Goal: Task Accomplishment & Management: Manage account settings

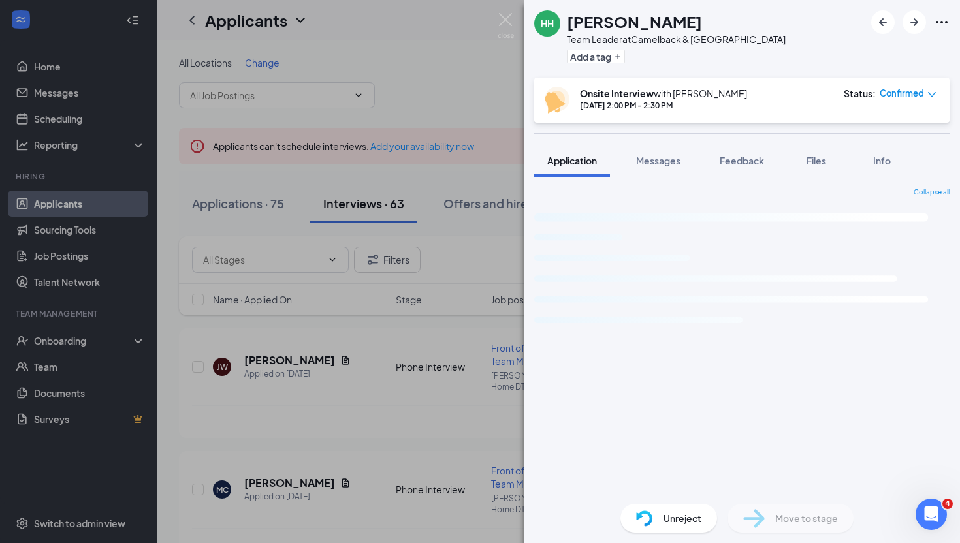
click at [74, 67] on div "HH [PERSON_NAME] Team Leader at [GEOGRAPHIC_DATA] Add a tag Onsite Interview wi…" at bounding box center [480, 271] width 960 height 543
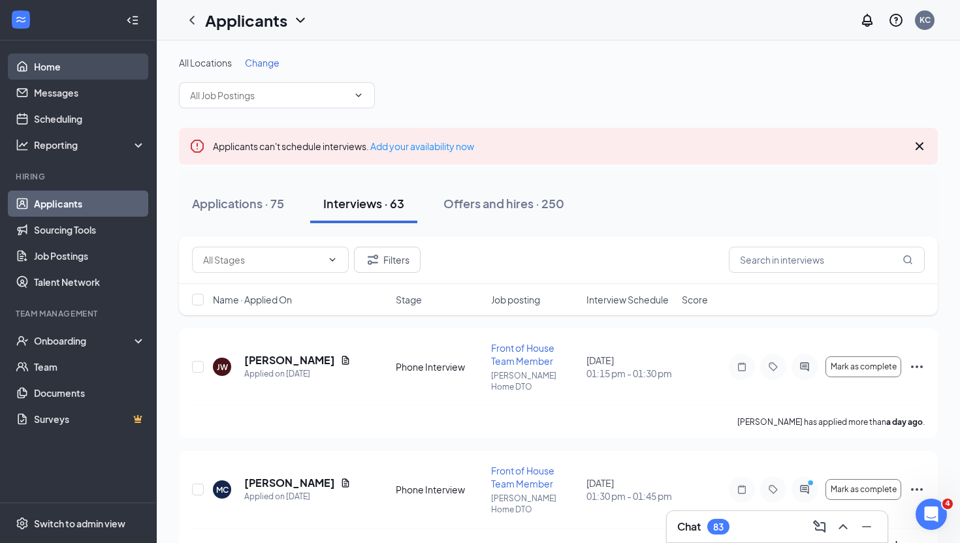
click at [56, 65] on link "Home" at bounding box center [90, 67] width 112 height 26
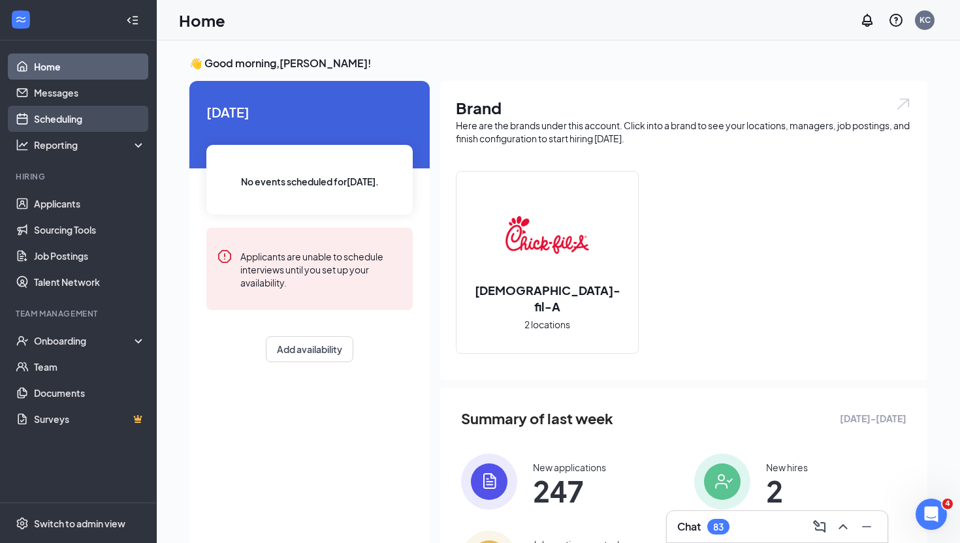
click at [73, 110] on link "Scheduling" at bounding box center [90, 119] width 112 height 26
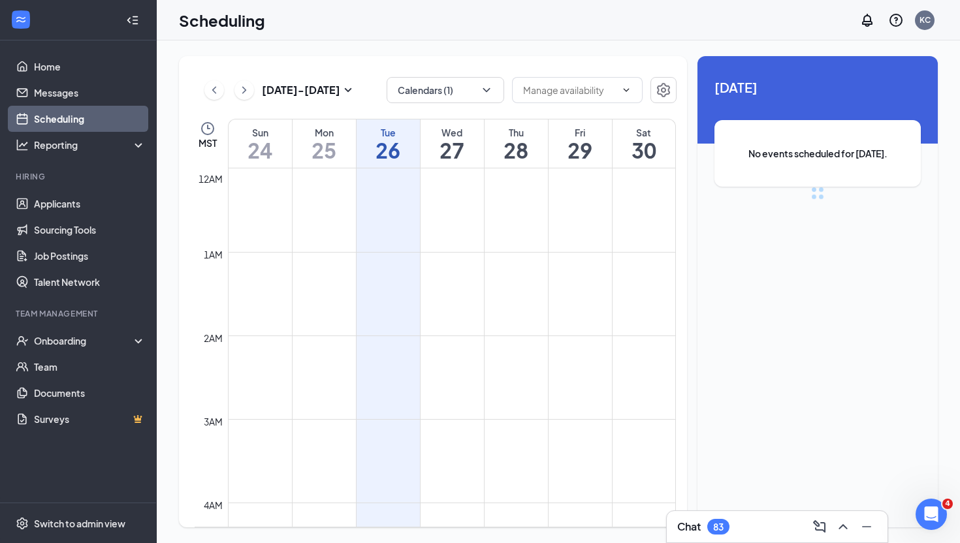
scroll to position [642, 0]
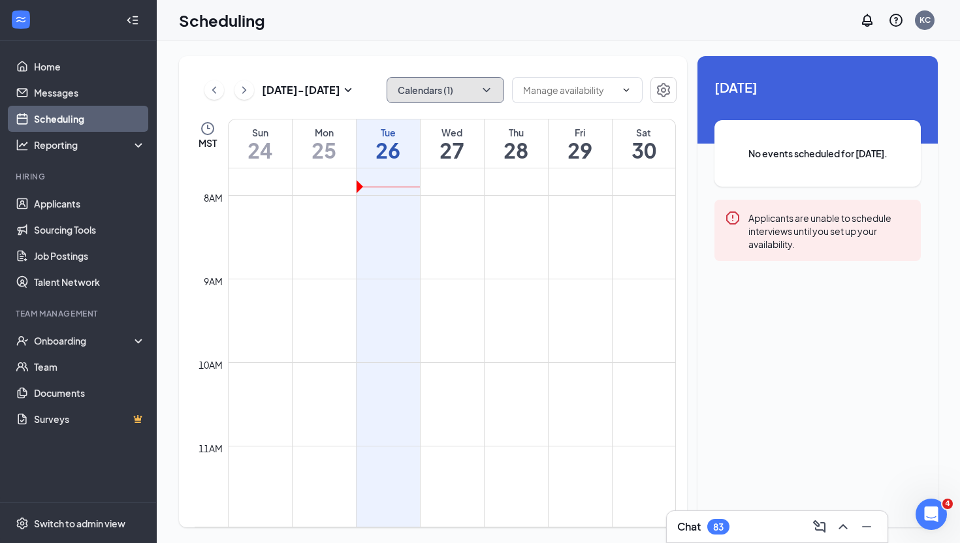
click at [445, 88] on button "Calendars (1)" at bounding box center [446, 90] width 118 height 26
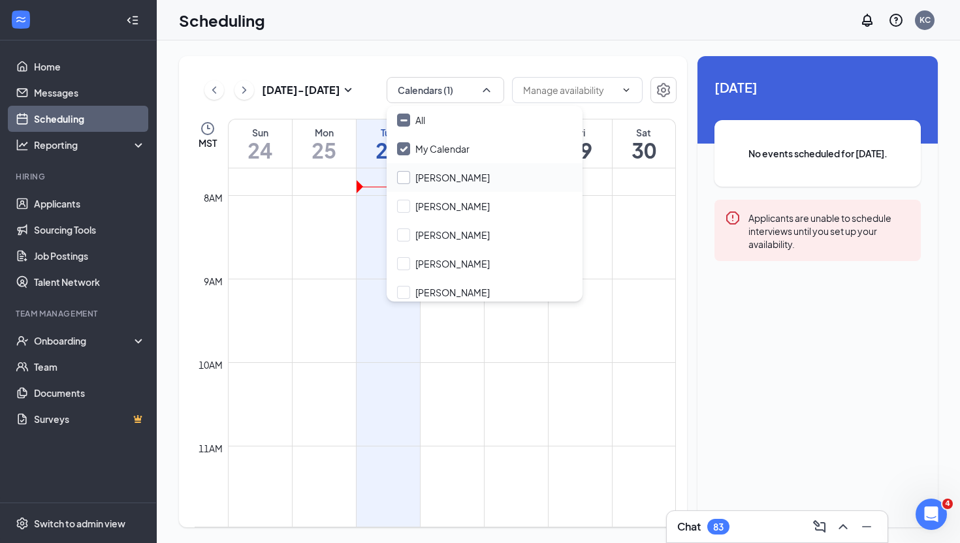
click at [445, 174] on input "[PERSON_NAME]" at bounding box center [443, 177] width 93 height 13
checkbox input "true"
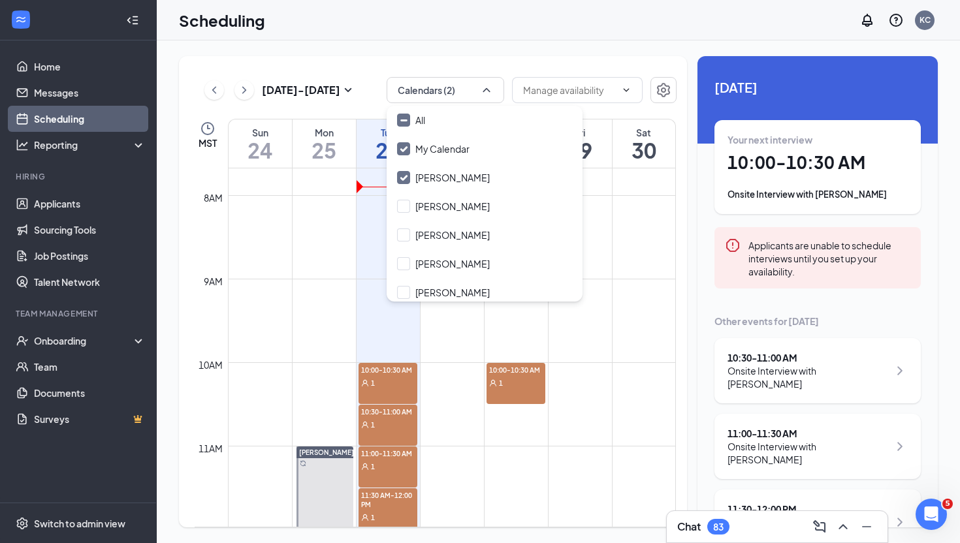
click at [521, 61] on div "[DATE] - [DATE] Calendars (2) MST Sun 24 Mon 25 Tue 26 Wed 27 Thu 28 Fri 29 Sat…" at bounding box center [433, 292] width 508 height 472
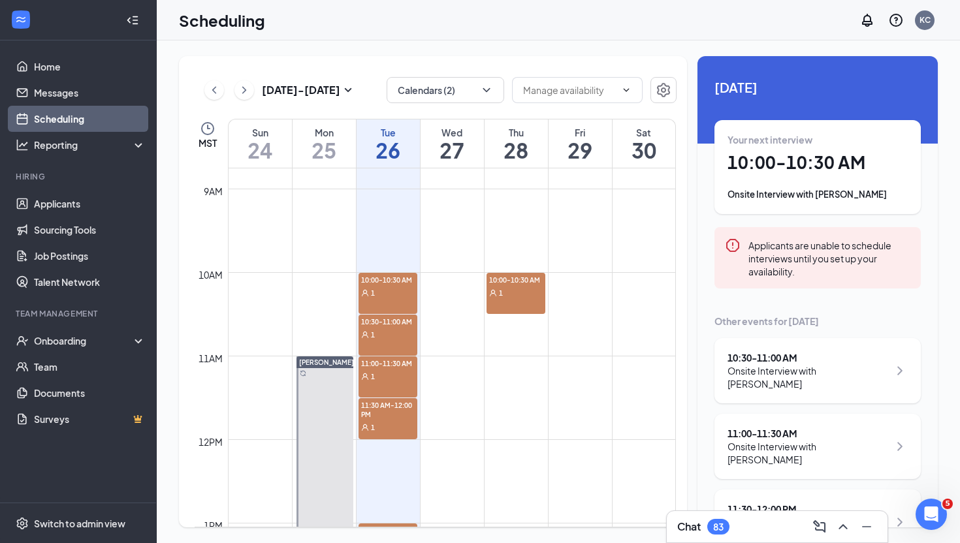
scroll to position [734, 0]
click at [396, 287] on div "1" at bounding box center [388, 290] width 59 height 13
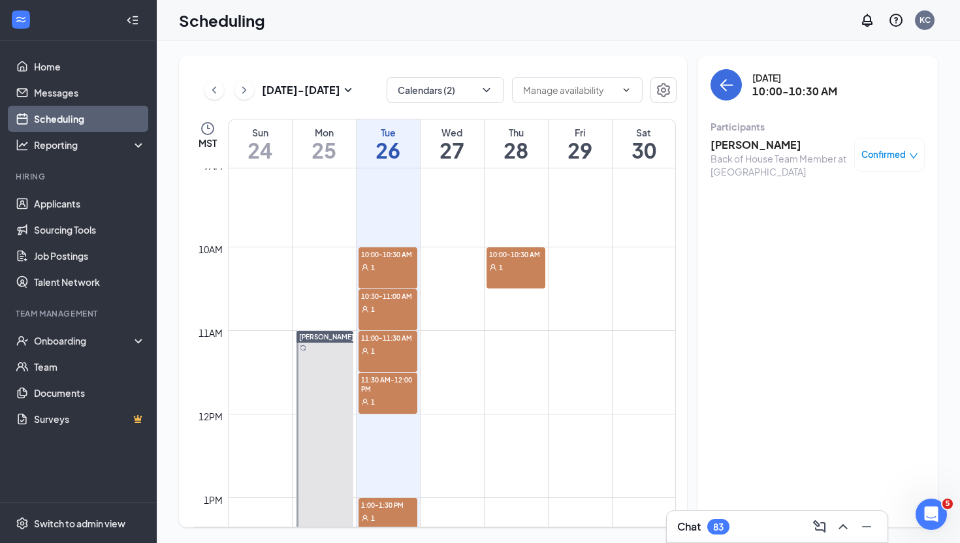
scroll to position [760, 0]
click at [701, 532] on h3 "Chat" at bounding box center [689, 527] width 24 height 14
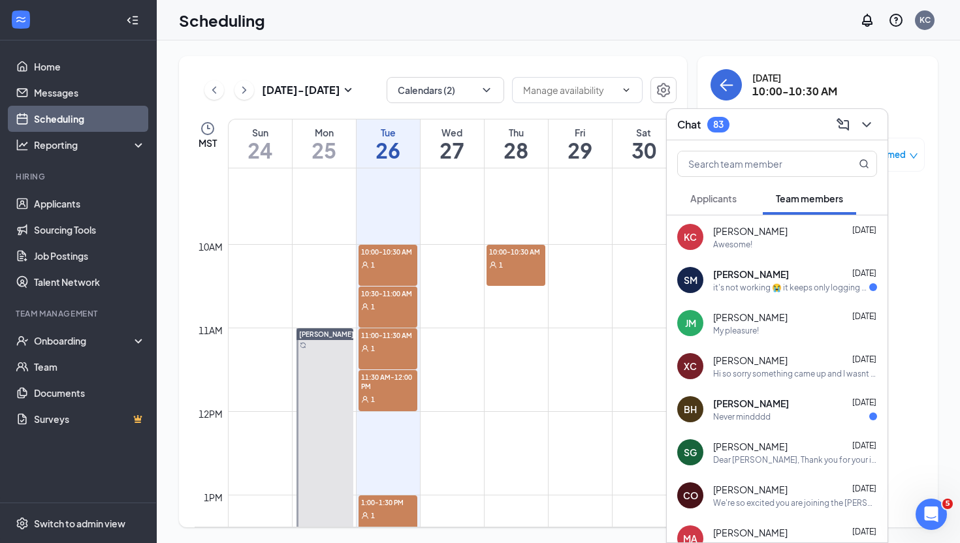
click at [727, 202] on span "Applicants" at bounding box center [713, 199] width 46 height 12
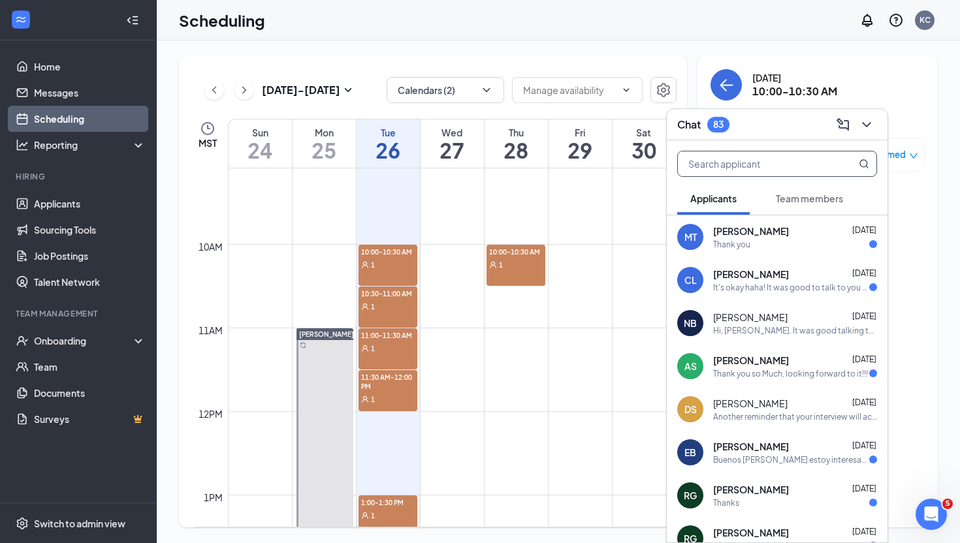
click at [748, 166] on input "text" at bounding box center [755, 164] width 155 height 25
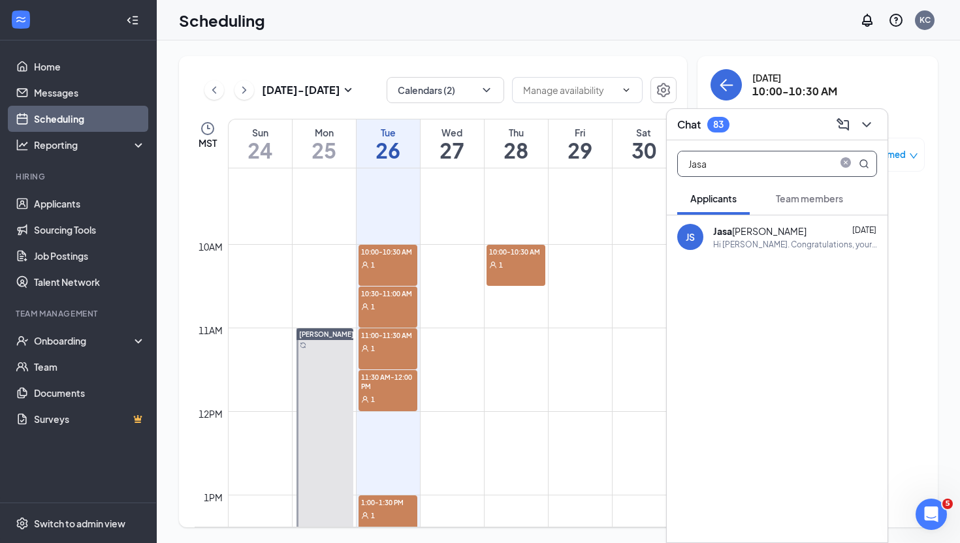
type input "Jasa"
click at [751, 225] on div "[PERSON_NAME]" at bounding box center [759, 231] width 93 height 13
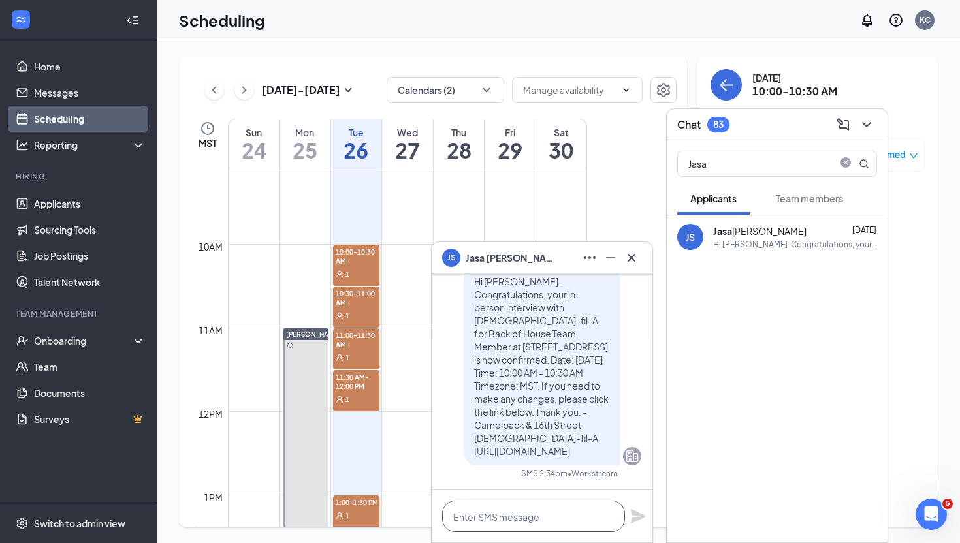
click at [523, 515] on textarea at bounding box center [533, 516] width 183 height 31
paste textarea "Hi [Name]! We’ll need to reschedule your interview for [DATE]. We’ll reach out …"
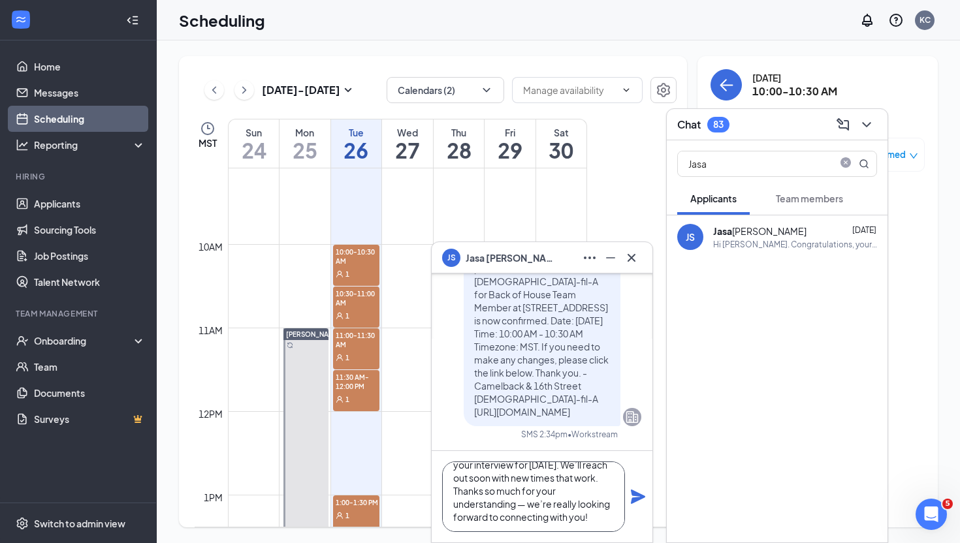
scroll to position [0, 0]
click at [495, 476] on textarea "Hi [Name]! We’ll need to reschedule your interview for [DATE]. We’ll reach out …" at bounding box center [533, 497] width 183 height 71
click at [527, 486] on textarea "Hi [PERSON_NAME]! We’ll need to reschedule your interview for [DATE]. We’ll rea…" at bounding box center [533, 497] width 183 height 71
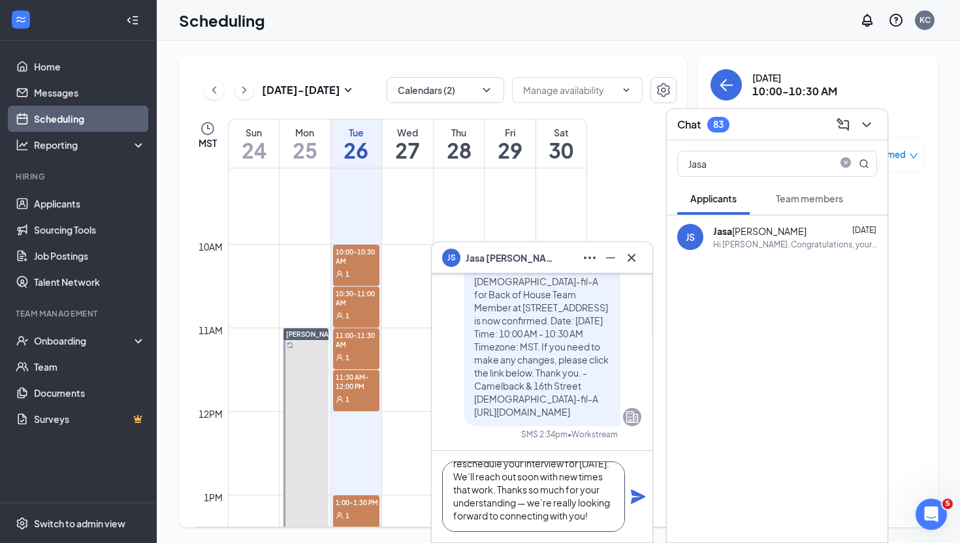
click at [527, 486] on textarea "Hi [PERSON_NAME]! We’ll need to reschedule your interview for [DATE]. We’ll rea…" at bounding box center [533, 497] width 183 height 71
type textarea "Hi [PERSON_NAME]! We’ll need to reschedule your interview for [DATE]. We’ll rea…"
click at [636, 497] on icon "Plane" at bounding box center [638, 497] width 16 height 16
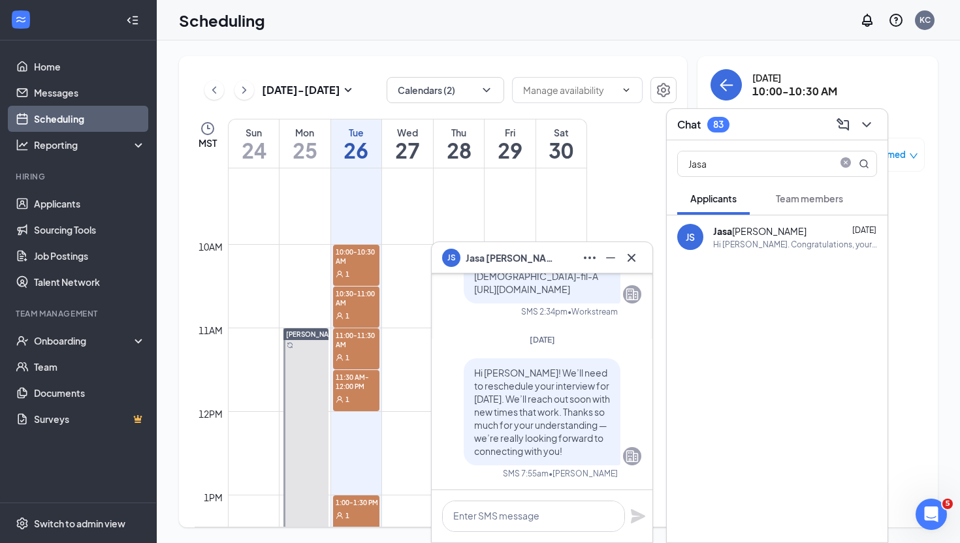
scroll to position [0, 0]
click at [616, 258] on icon "Minimize" at bounding box center [611, 258] width 16 height 16
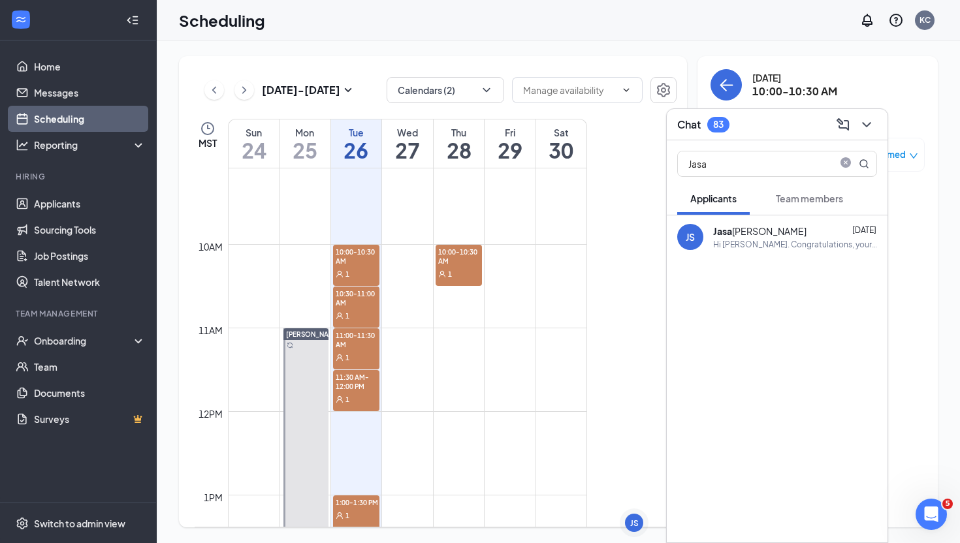
click at [353, 309] on div "1" at bounding box center [356, 315] width 47 height 13
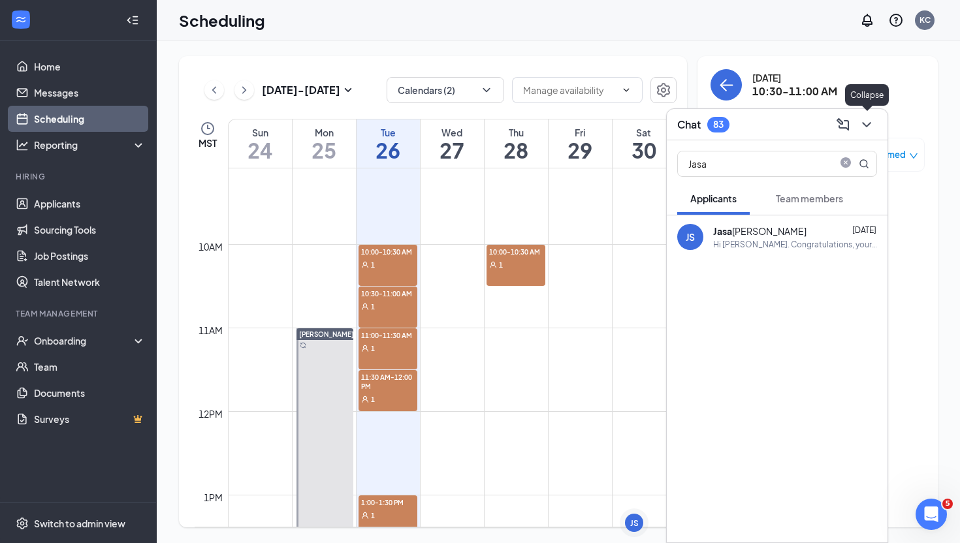
click at [864, 124] on icon "ChevronDown" at bounding box center [867, 125] width 16 height 16
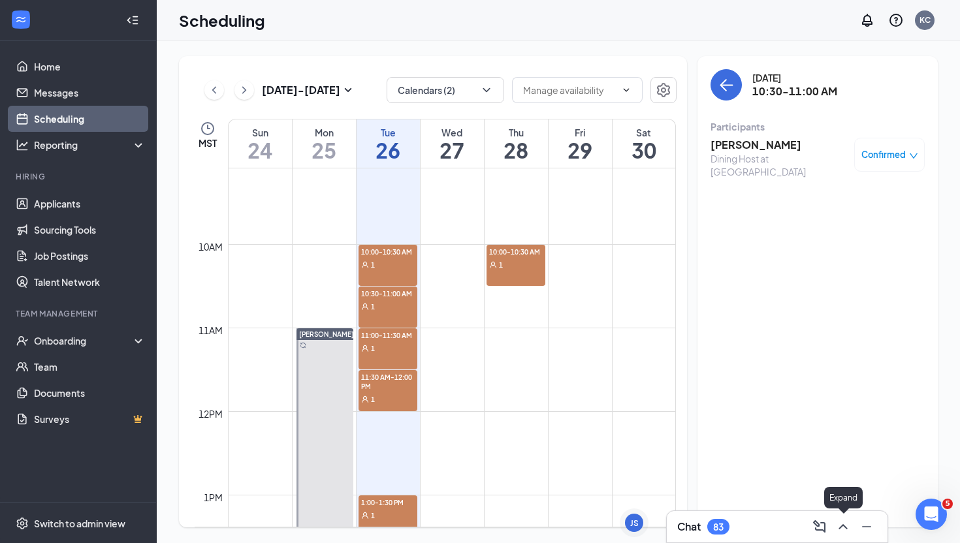
click at [848, 528] on icon "ChevronUp" at bounding box center [843, 527] width 16 height 16
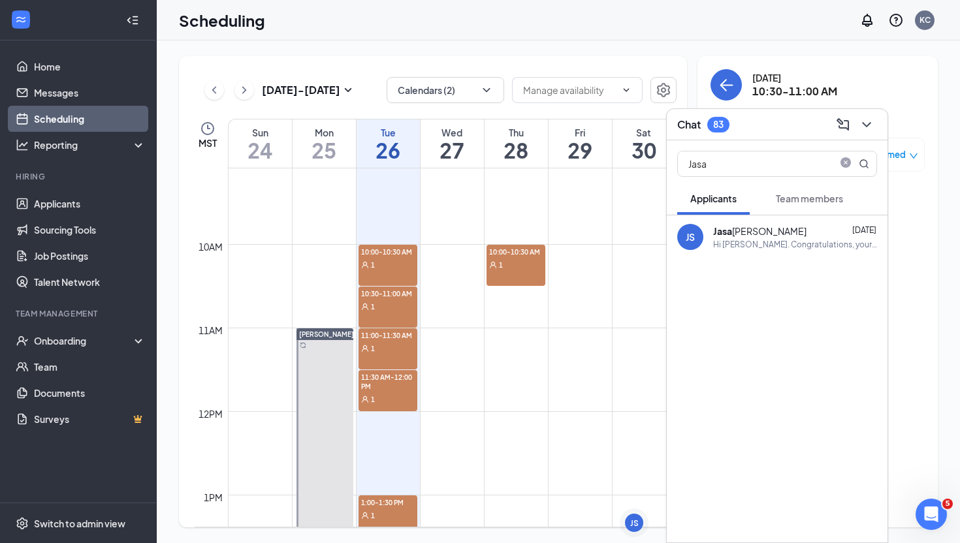
click at [749, 179] on div "Jasa" at bounding box center [777, 161] width 221 height 42
click at [747, 167] on input "Jasa" at bounding box center [755, 164] width 155 height 25
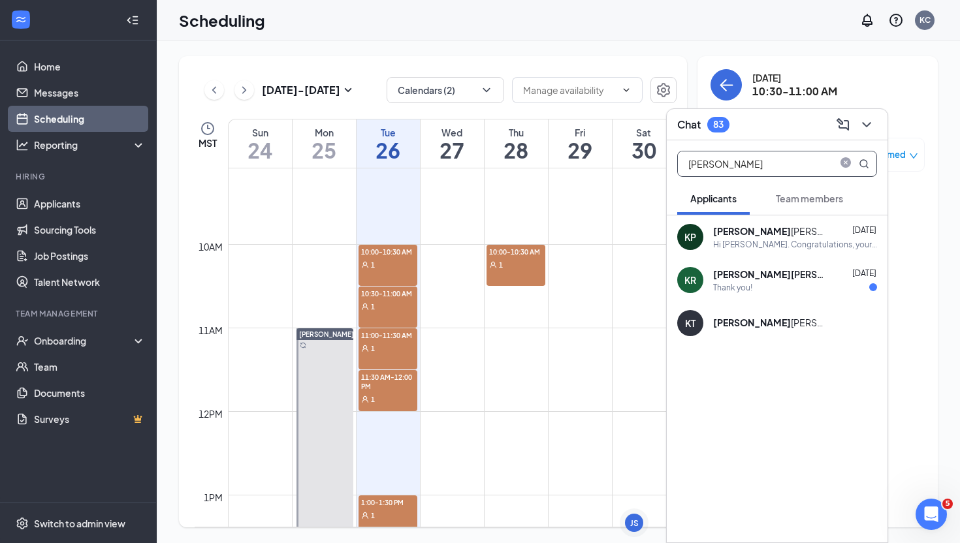
type input "[PERSON_NAME]"
click at [758, 276] on div "[PERSON_NAME]" at bounding box center [772, 274] width 118 height 13
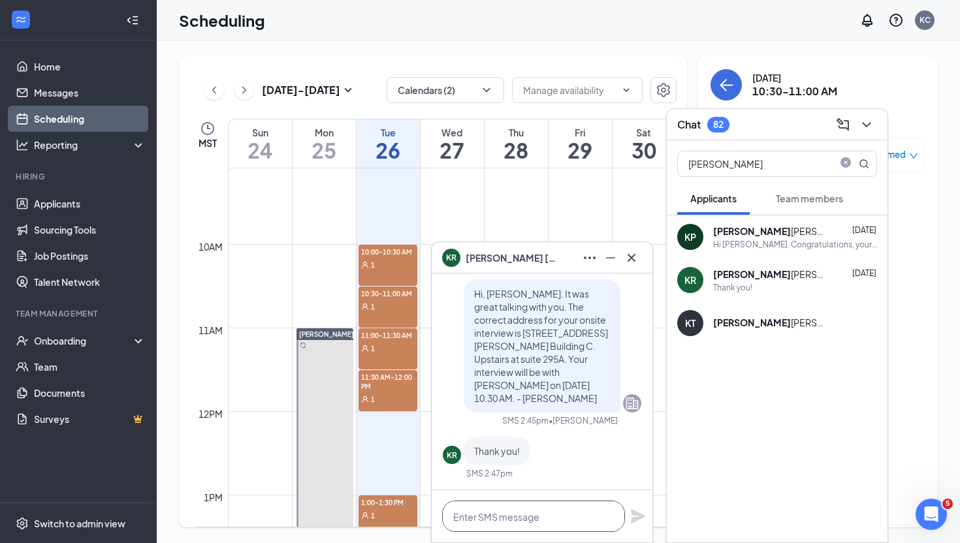
click at [549, 519] on textarea at bounding box center [533, 516] width 183 height 31
paste textarea "Hi [PERSON_NAME]! We’ll need to reschedule your interview for [DATE]. We’ll rea…"
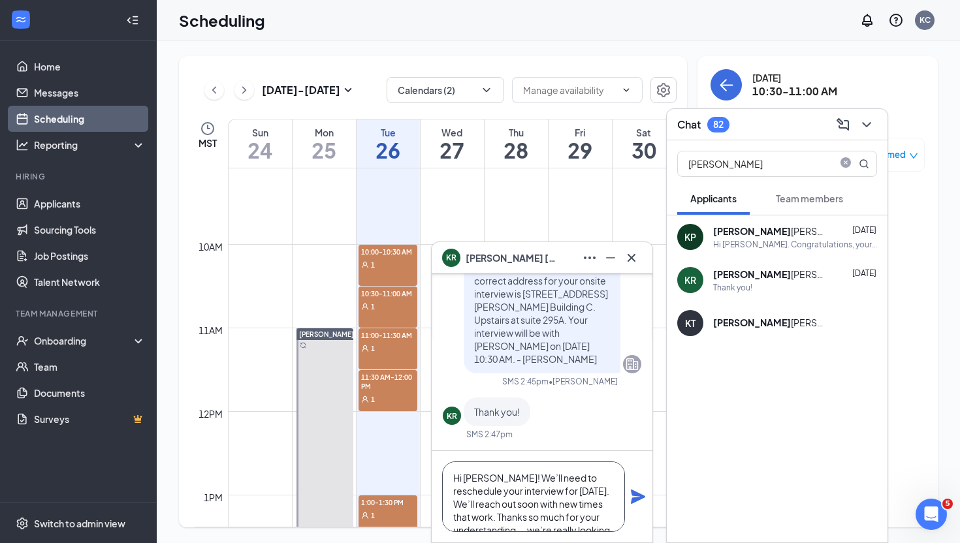
click at [472, 476] on textarea "Hi [PERSON_NAME]! We’ll need to reschedule your interview for [DATE]. We’ll rea…" at bounding box center [533, 497] width 183 height 71
type textarea "Hi [PERSON_NAME]! We’ll need to reschedule your interview for [DATE]. We’ll rea…"
click at [641, 497] on icon "Plane" at bounding box center [638, 497] width 14 height 14
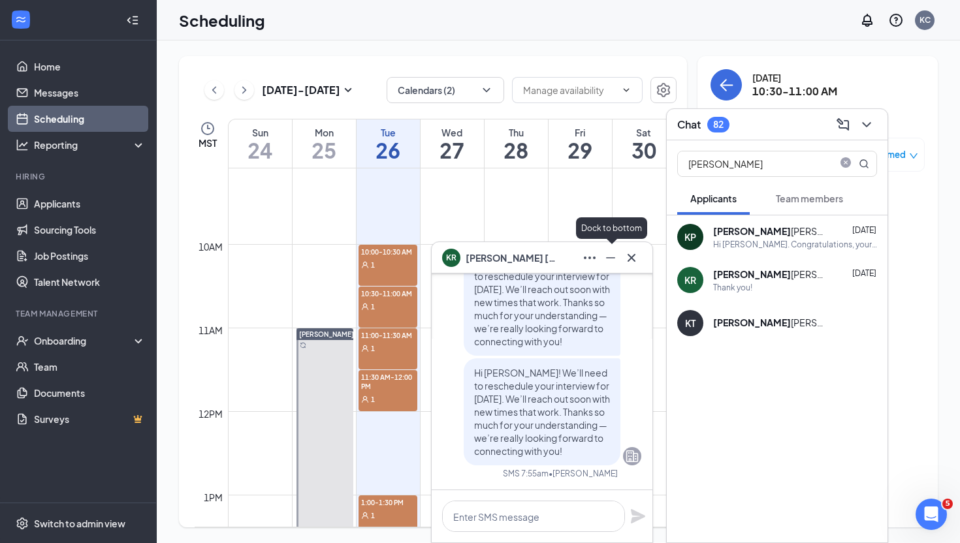
click at [617, 260] on icon "Minimize" at bounding box center [611, 258] width 16 height 16
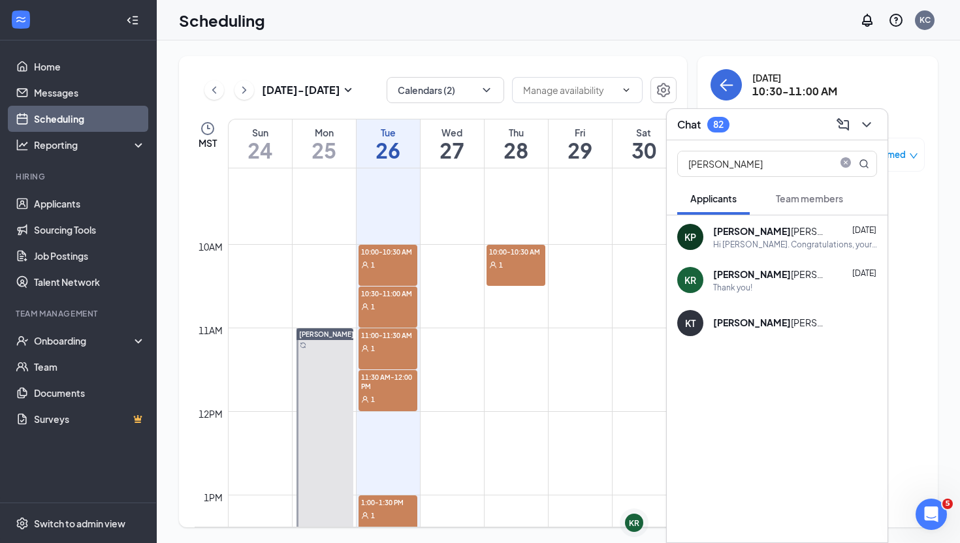
click at [393, 346] on div "1" at bounding box center [388, 348] width 59 height 13
click at [390, 346] on div "1" at bounding box center [388, 348] width 59 height 13
click at [845, 162] on icon "close-circle" at bounding box center [846, 164] width 10 height 10
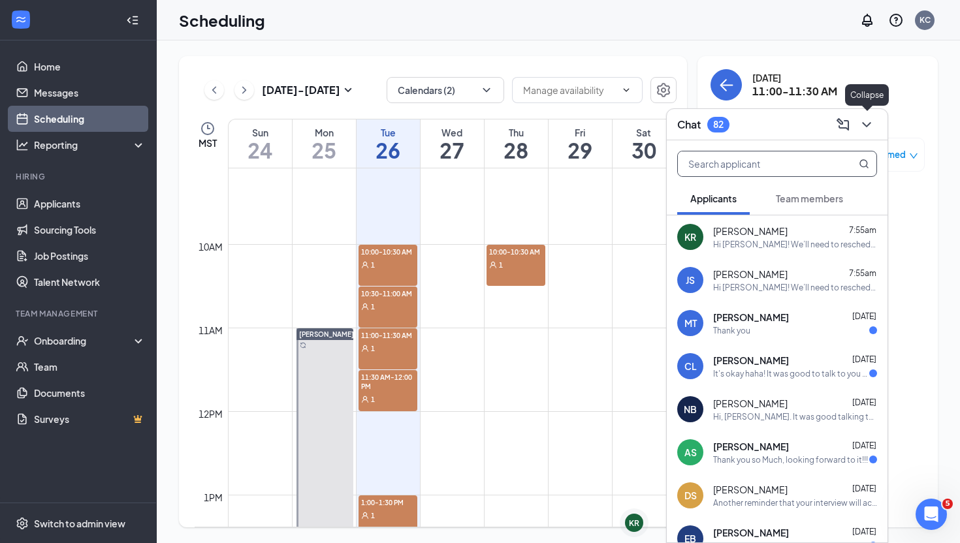
click at [865, 129] on icon "ChevronDown" at bounding box center [867, 125] width 16 height 16
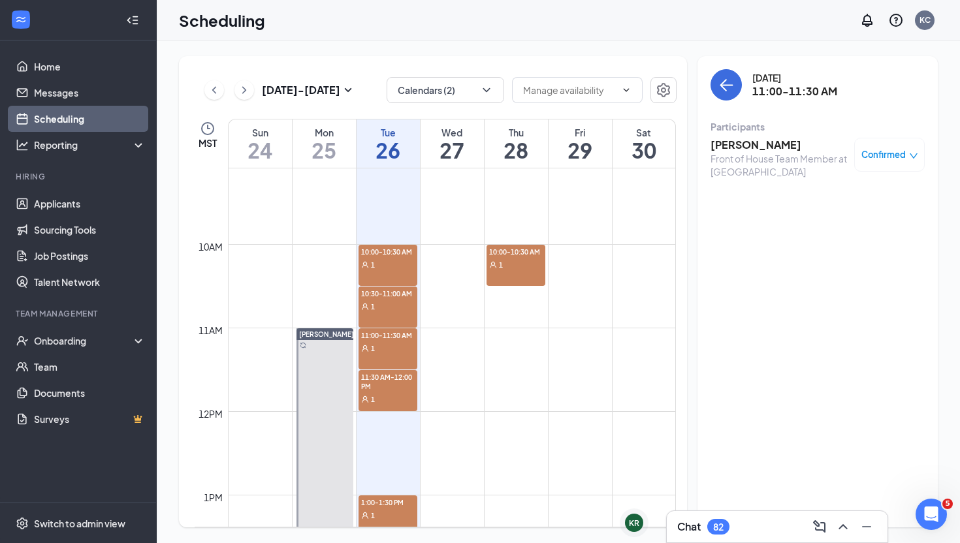
click at [730, 530] on div "Chat 82" at bounding box center [703, 527] width 52 height 16
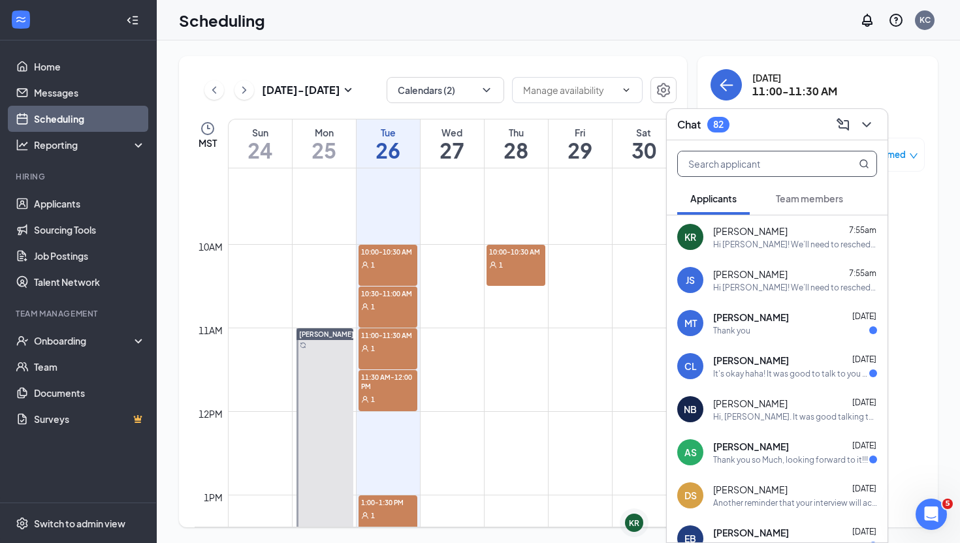
click at [739, 161] on input "text" at bounding box center [755, 164] width 155 height 25
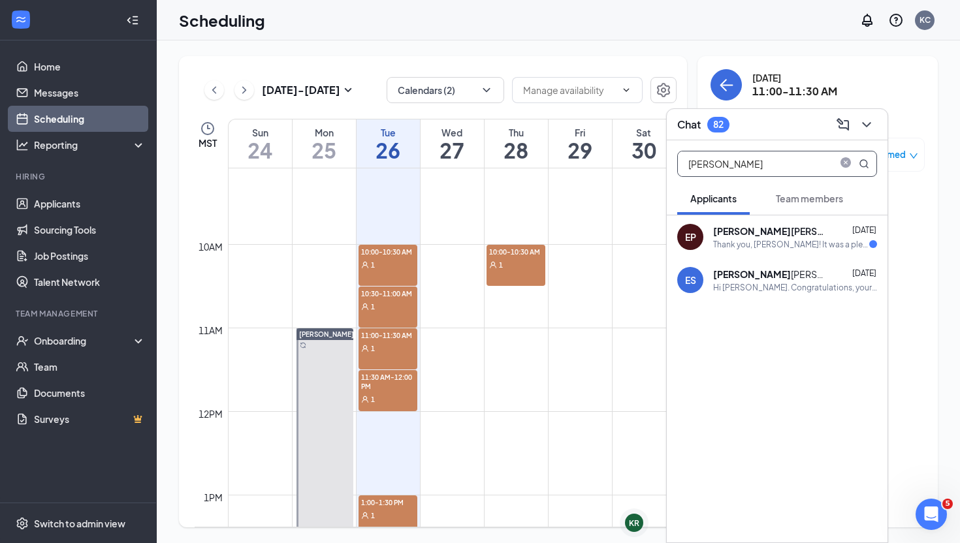
type input "[PERSON_NAME]"
click at [786, 242] on div "Thank you, [PERSON_NAME]! It was a pleasure speaking with you. I'm excited for …" at bounding box center [791, 244] width 156 height 11
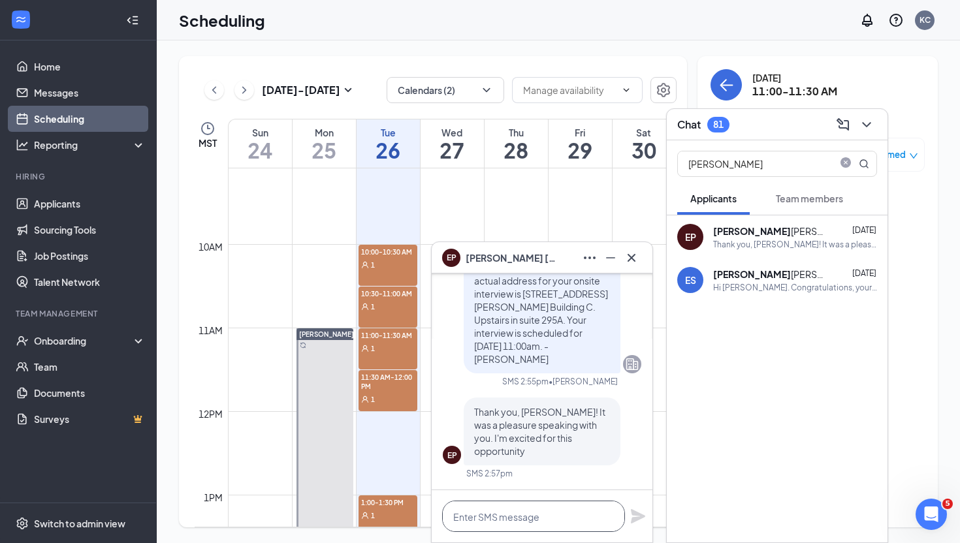
click at [523, 519] on textarea at bounding box center [533, 516] width 183 height 31
paste textarea "Hi [PERSON_NAME]! We’ll need to reschedule your interview for [DATE]. We’ll rea…"
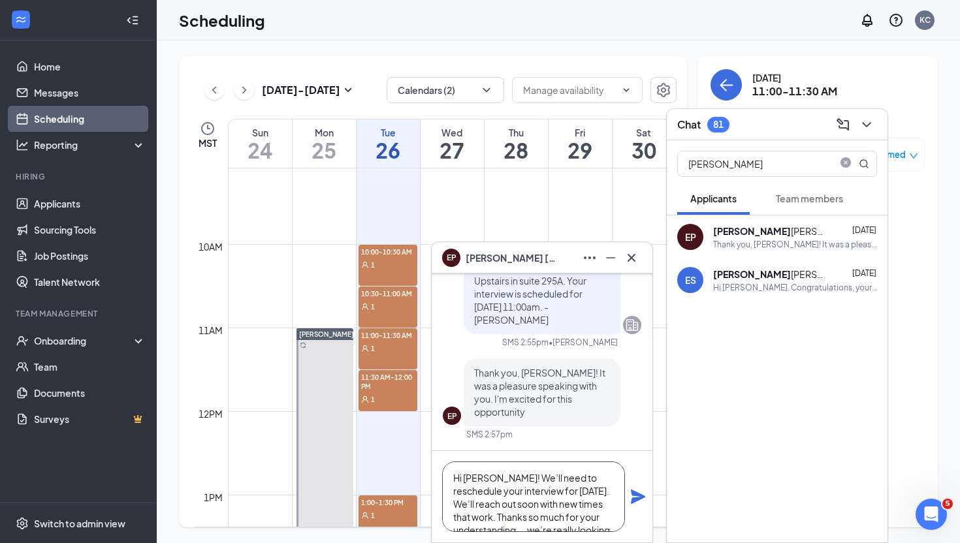
click at [476, 478] on textarea "Hi [PERSON_NAME]! We’ll need to reschedule your interview for [DATE]. We’ll rea…" at bounding box center [533, 497] width 183 height 71
type textarea "Hi [PERSON_NAME]! We’ll need to reschedule your interview for [DATE]. We’ll rea…"
click at [641, 500] on icon "Plane" at bounding box center [638, 497] width 16 height 16
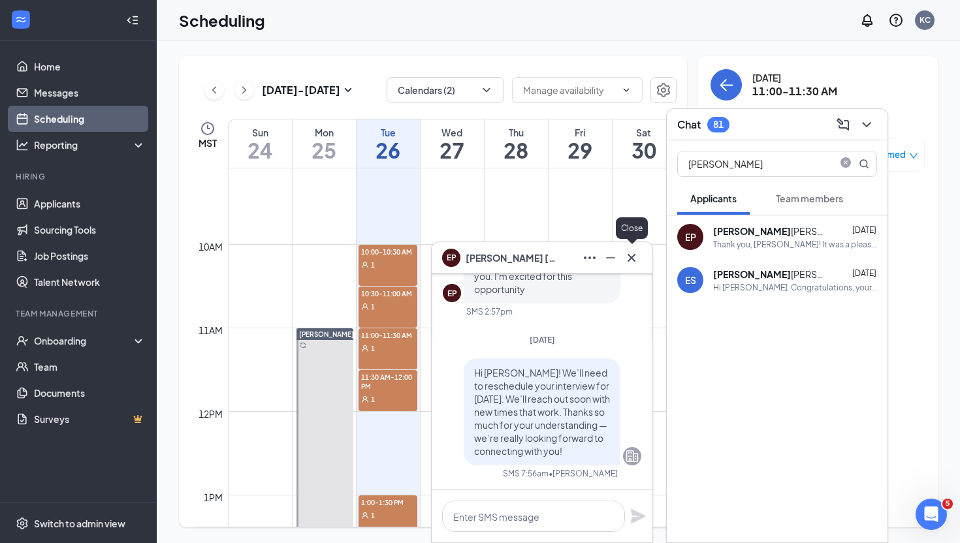
click at [630, 255] on icon "Cross" at bounding box center [632, 258] width 16 height 16
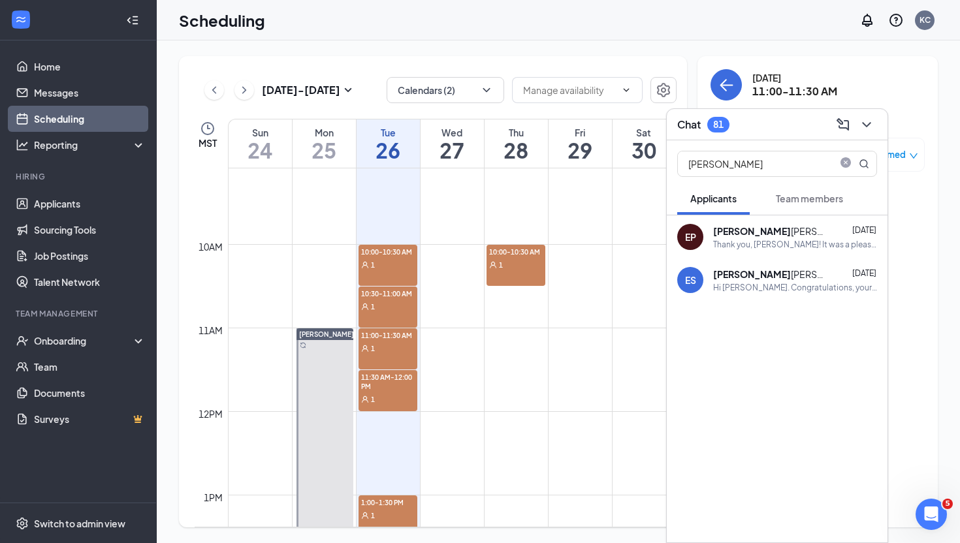
click at [384, 345] on div "1" at bounding box center [388, 348] width 59 height 13
click at [870, 129] on icon "ChevronDown" at bounding box center [867, 125] width 16 height 16
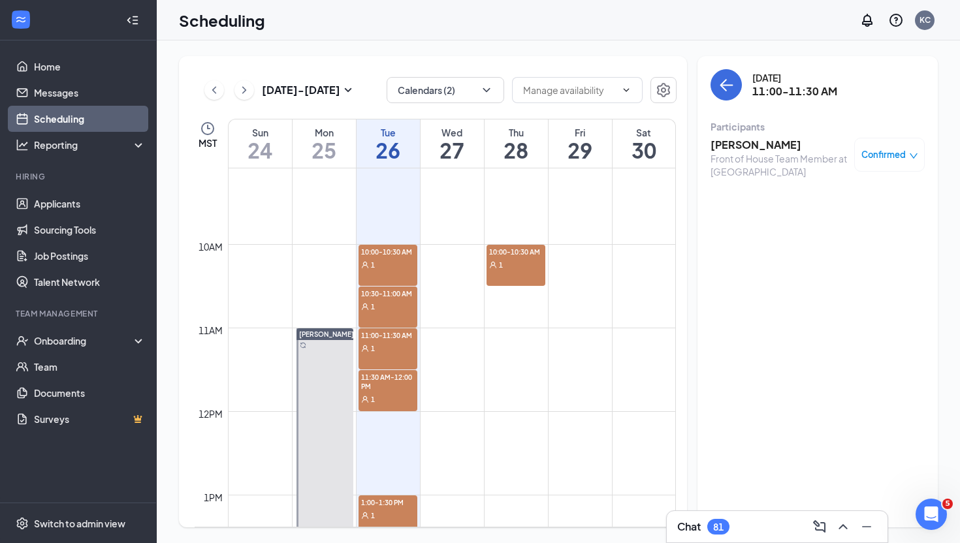
click at [413, 380] on span "11:30 AM-12:00 PM" at bounding box center [388, 381] width 59 height 22
click at [769, 157] on div "Back of House Team Member at [GEOGRAPHIC_DATA]" at bounding box center [779, 165] width 137 height 26
click at [753, 143] on h3 "[PERSON_NAME]" at bounding box center [779, 145] width 137 height 14
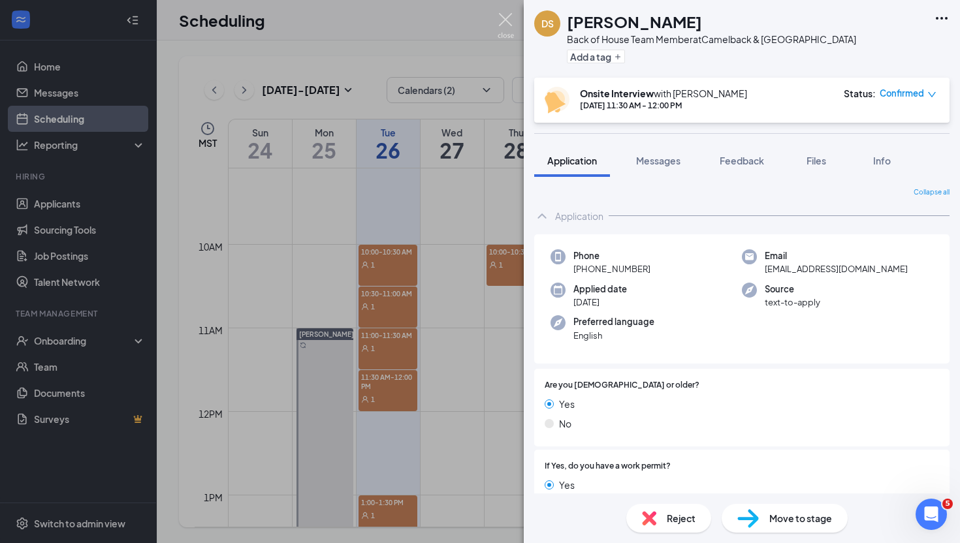
click at [500, 24] on img at bounding box center [506, 25] width 16 height 25
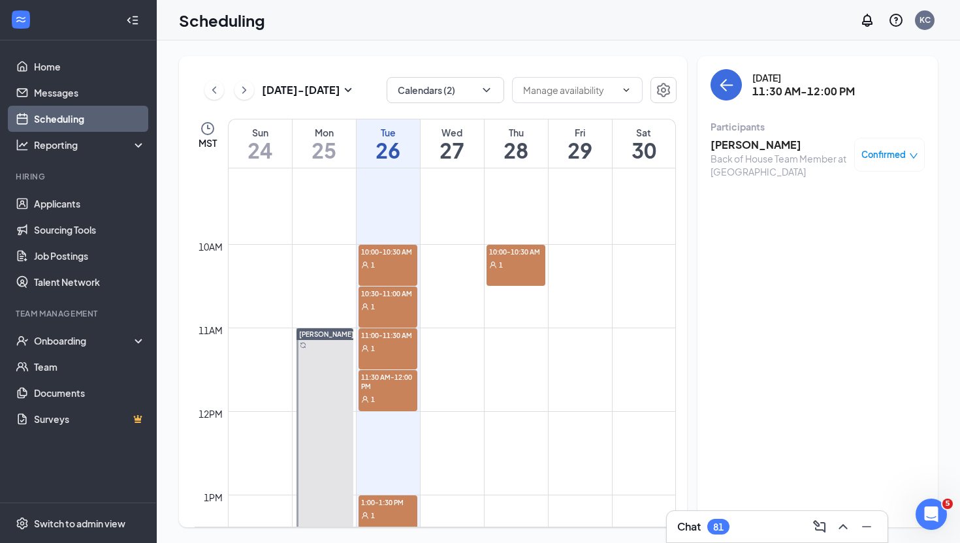
click at [739, 536] on div "Chat 81" at bounding box center [777, 527] width 200 height 21
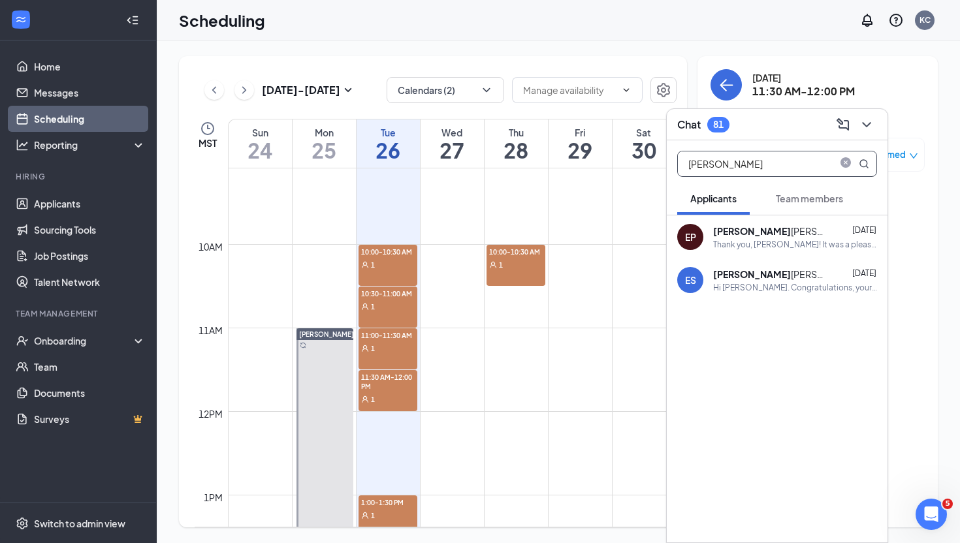
click at [735, 166] on input "[PERSON_NAME]" at bounding box center [755, 164] width 155 height 25
type input "[PERSON_NAME]"
click at [771, 238] on div "[PERSON_NAME] e [PERSON_NAME] [DATE] Another reminder that your interview will …" at bounding box center [795, 237] width 164 height 25
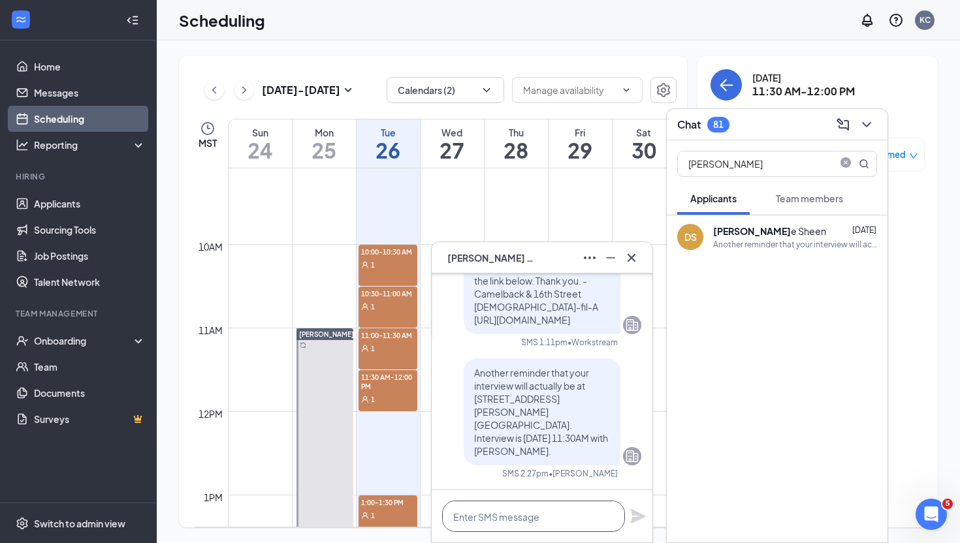
click at [479, 521] on textarea at bounding box center [533, 516] width 183 height 31
paste textarea "Hi [PERSON_NAME]! We’ll need to reschedule your interview for [DATE]. We’ll rea…"
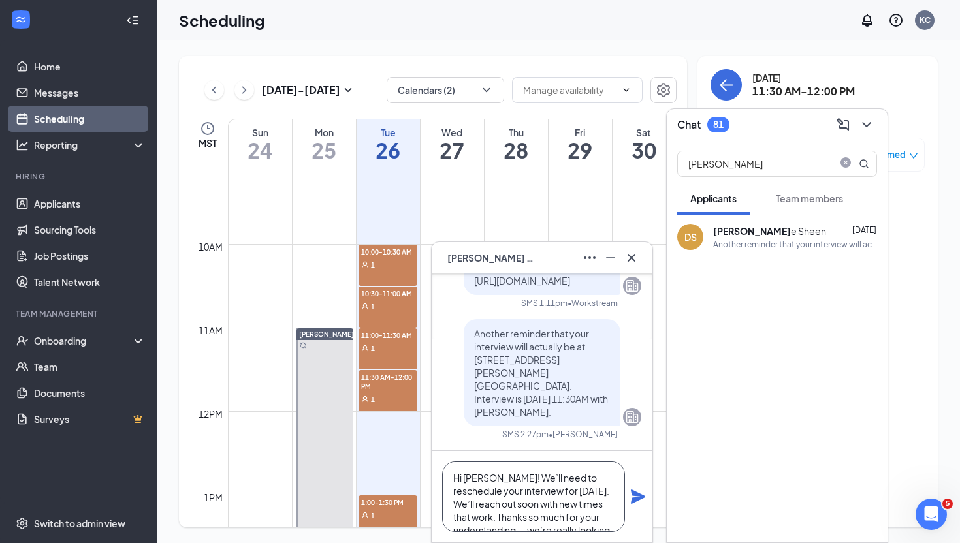
click at [476, 477] on textarea "Hi [PERSON_NAME]! We’ll need to reschedule your interview for [DATE]. We’ll rea…" at bounding box center [533, 497] width 183 height 71
type textarea "Hi [PERSON_NAME]! We’ll need to reschedule your interview for [DATE]. We’ll rea…"
click at [637, 498] on icon "Plane" at bounding box center [638, 497] width 14 height 14
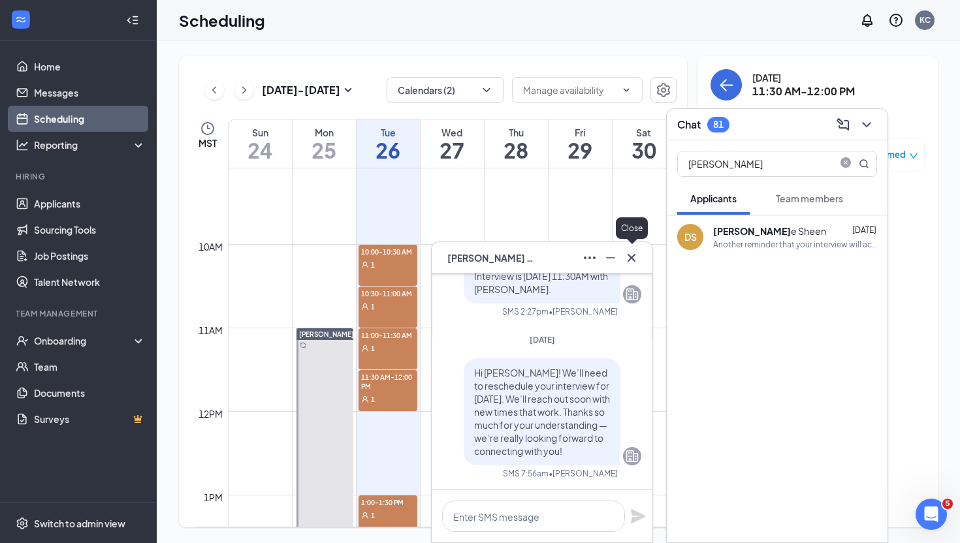
click at [633, 255] on icon "Cross" at bounding box center [632, 257] width 8 height 8
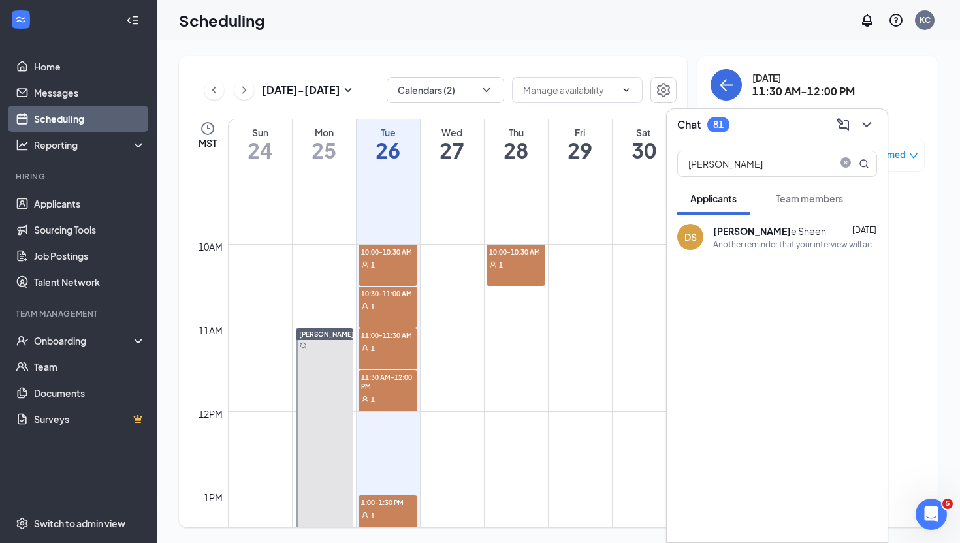
click at [398, 397] on div "1" at bounding box center [388, 399] width 59 height 13
click at [868, 125] on icon "ChevronDown" at bounding box center [867, 125] width 16 height 16
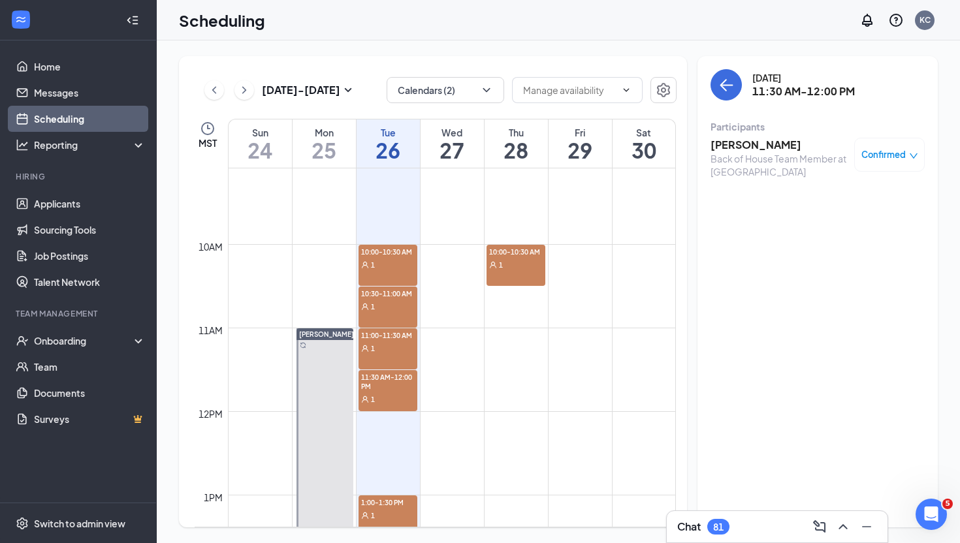
click at [383, 516] on div "1" at bounding box center [388, 515] width 59 height 13
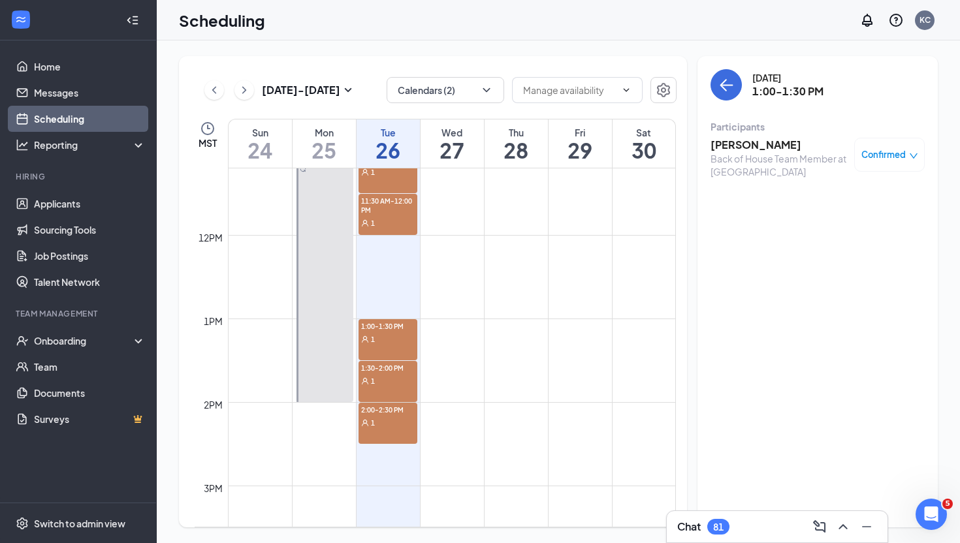
scroll to position [938, 0]
click at [700, 525] on h3 "Chat" at bounding box center [689, 527] width 24 height 14
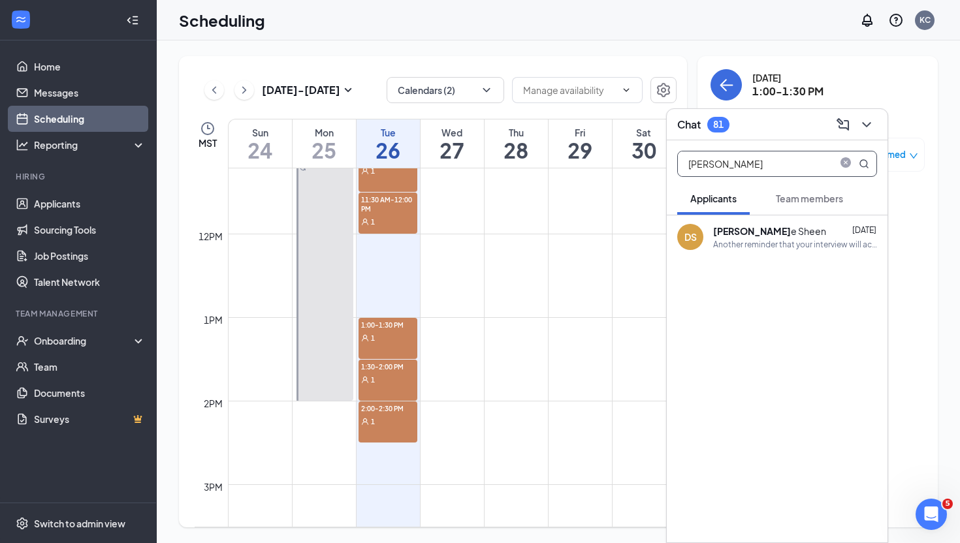
click at [737, 155] on input "[PERSON_NAME]" at bounding box center [755, 164] width 155 height 25
type input "[PERSON_NAME]"
click at [748, 245] on div "Hi, [PERSON_NAME]. It was good talking to you! Your onsite interview will be at…" at bounding box center [795, 244] width 164 height 11
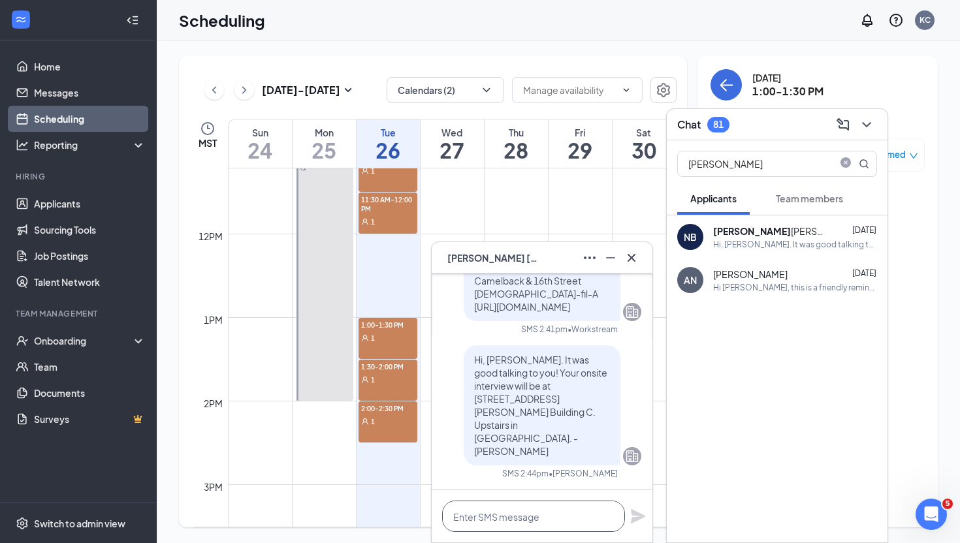
click at [500, 516] on textarea at bounding box center [533, 516] width 183 height 31
paste textarea "Hi [PERSON_NAME]! We’ll need to reschedule your interview for [DATE]. We’ll rea…"
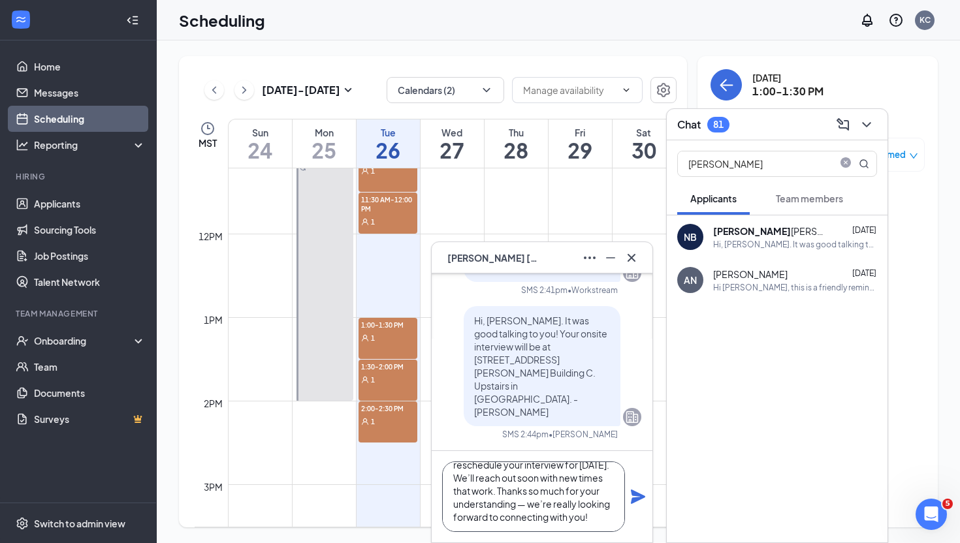
scroll to position [0, 0]
click at [474, 477] on textarea "Hi [PERSON_NAME]! We’ll need to reschedule your interview for [DATE]. We’ll rea…" at bounding box center [533, 497] width 183 height 71
type textarea "Hi [PERSON_NAME]! We’ll need to reschedule your interview for [DATE]. We’ll rea…"
click at [641, 499] on icon "Plane" at bounding box center [638, 497] width 14 height 14
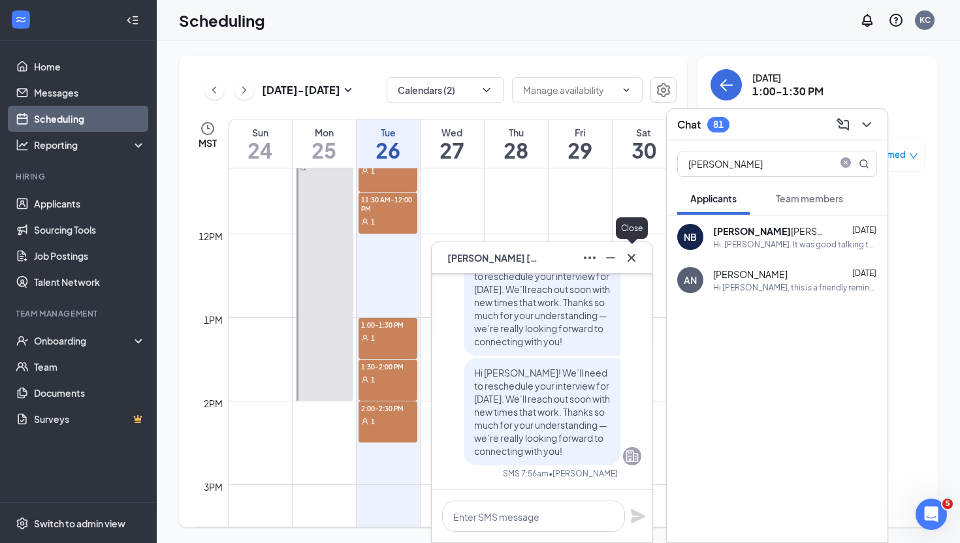
click at [635, 259] on icon "Cross" at bounding box center [632, 258] width 16 height 16
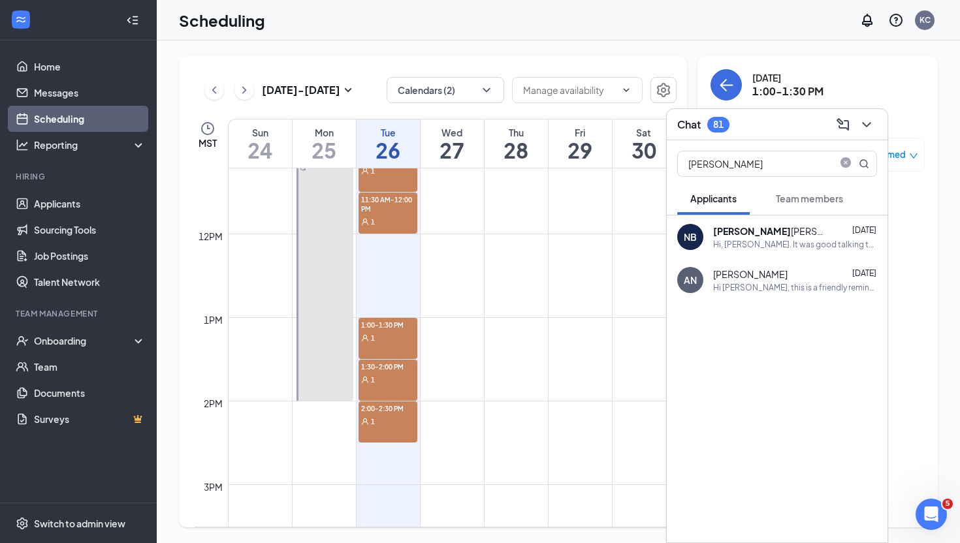
click at [376, 389] on div "1:30-2:00 PM 1" at bounding box center [388, 380] width 59 height 41
click at [871, 124] on icon "ChevronDown" at bounding box center [867, 125] width 16 height 16
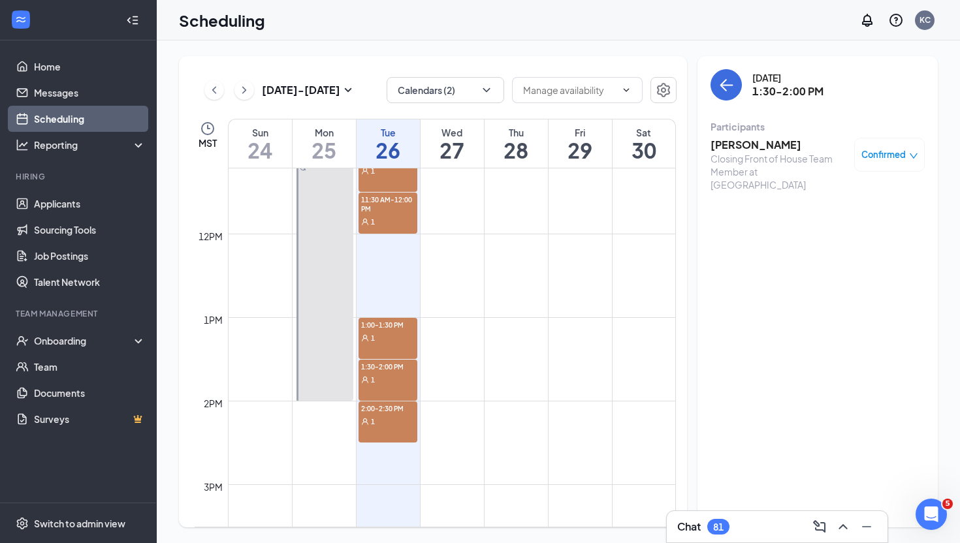
click at [387, 345] on div "1:00-1:30 PM 1" at bounding box center [388, 338] width 59 height 41
click at [388, 376] on div "1" at bounding box center [388, 379] width 59 height 13
click at [700, 532] on h3 "Chat" at bounding box center [689, 527] width 24 height 14
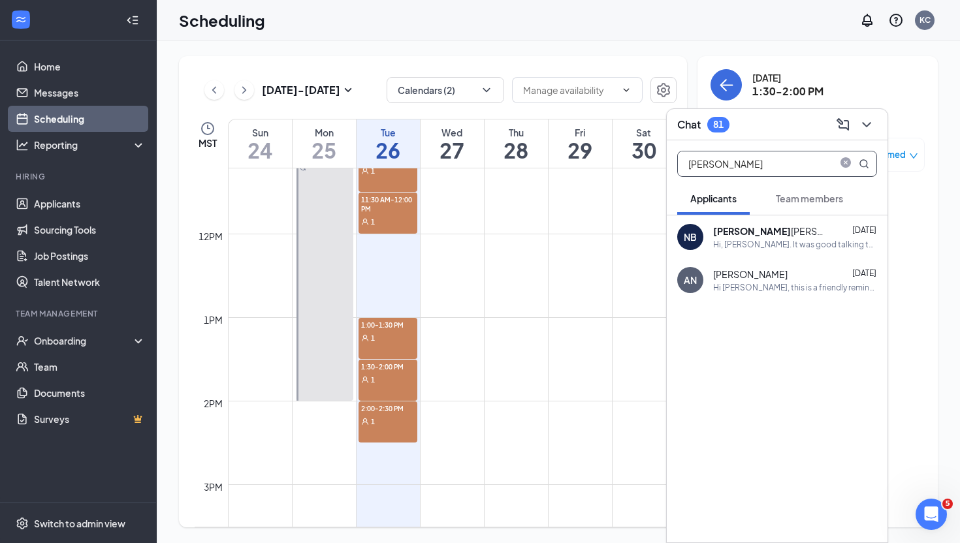
click at [768, 162] on input "[PERSON_NAME]" at bounding box center [755, 164] width 155 height 25
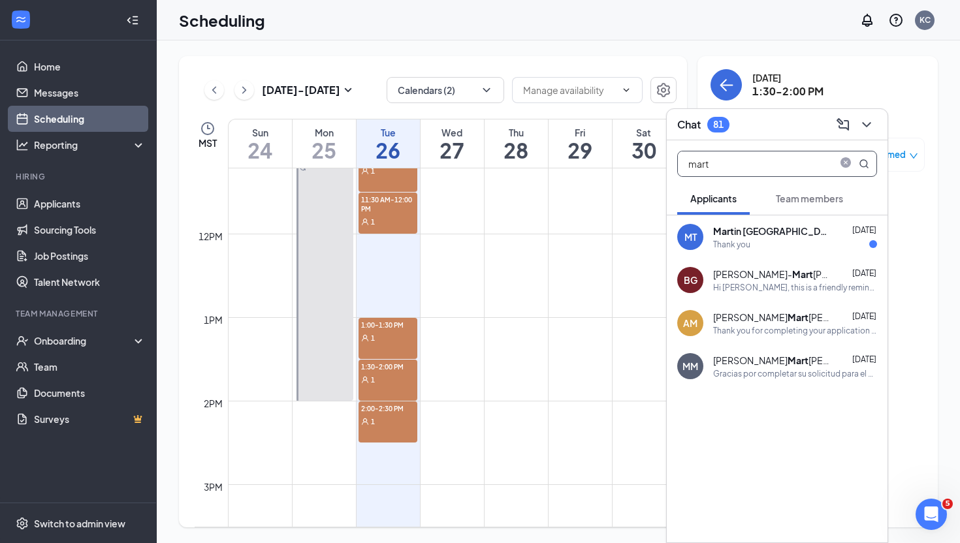
type input "mart"
click at [771, 232] on div "Mart in [GEOGRAPHIC_DATA] [DATE]" at bounding box center [795, 231] width 164 height 13
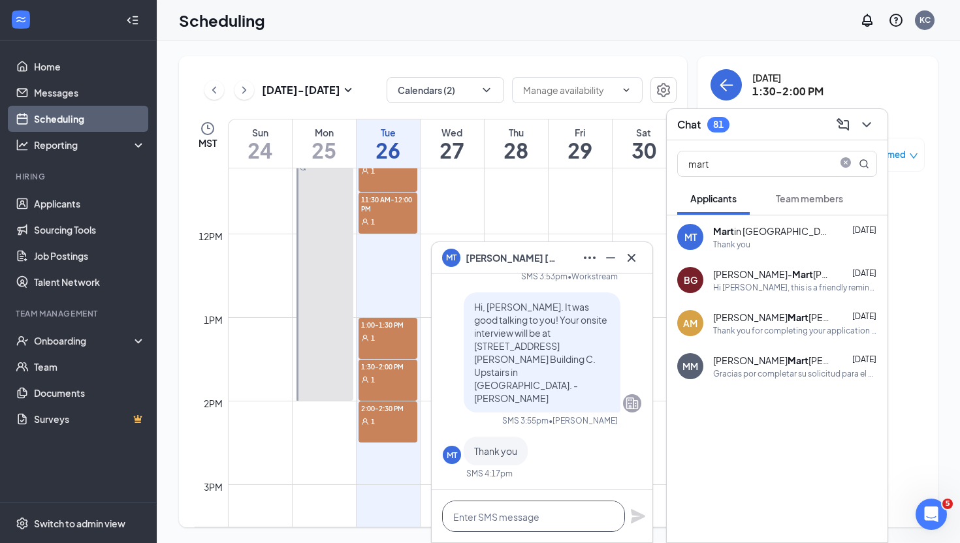
click at [477, 523] on textarea at bounding box center [533, 516] width 183 height 31
paste textarea "Hi [PERSON_NAME]! We’ll need to reschedule your interview for [DATE]. We’ll rea…"
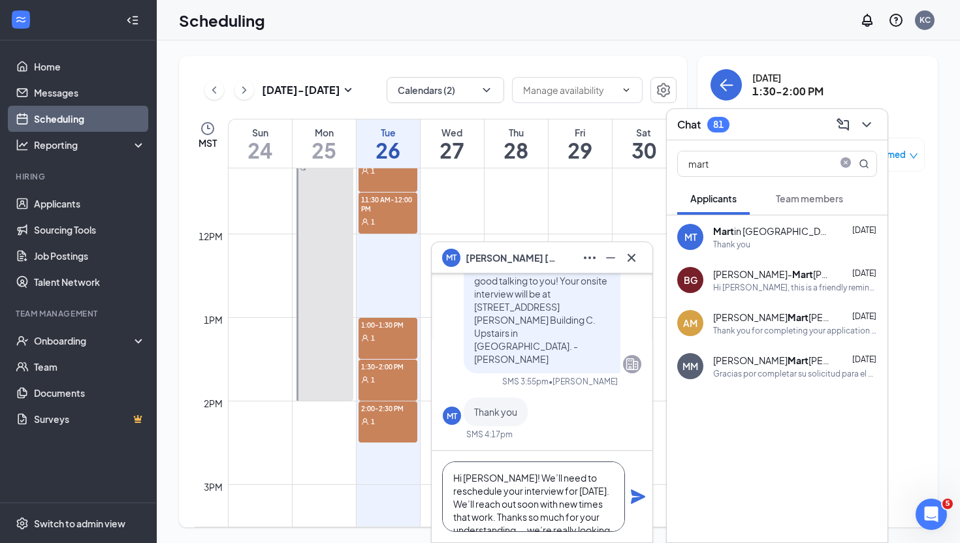
click at [470, 479] on textarea "Hi [PERSON_NAME]! We’ll need to reschedule your interview for [DATE]. We’ll rea…" at bounding box center [533, 497] width 183 height 71
type textarea "Hi [PERSON_NAME]! We’ll need to reschedule your interview for [DATE]. We’ll rea…"
click at [636, 498] on icon "Plane" at bounding box center [638, 497] width 16 height 16
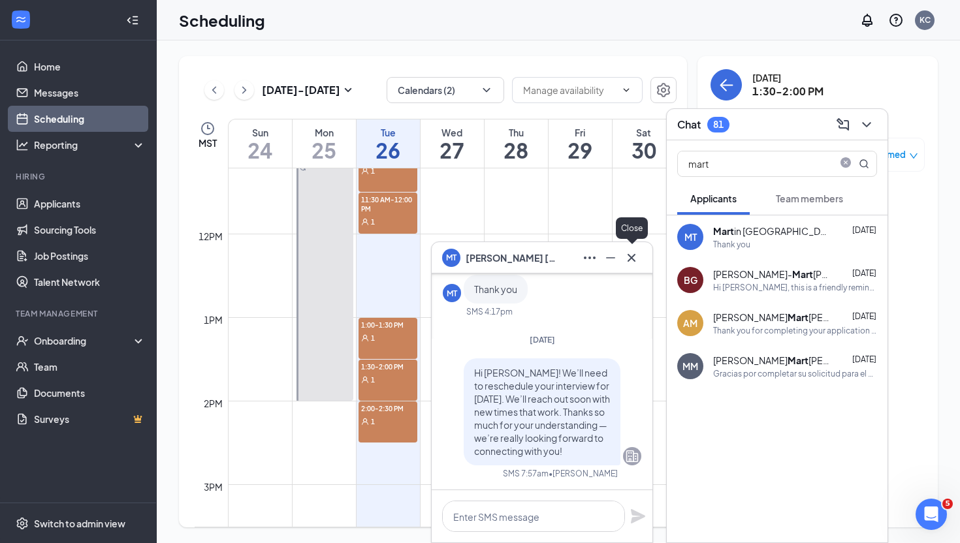
click at [632, 260] on icon "Cross" at bounding box center [632, 258] width 16 height 16
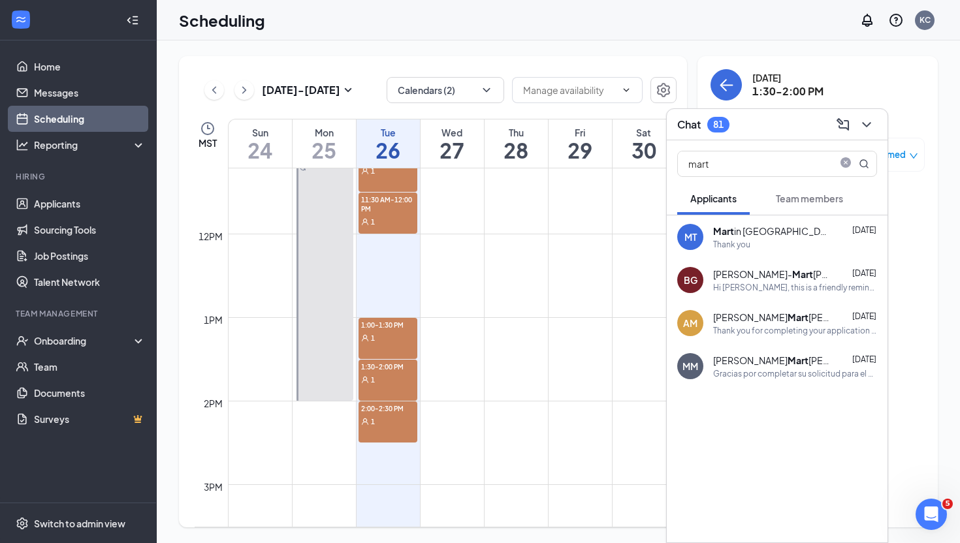
click at [380, 415] on div "1" at bounding box center [388, 421] width 59 height 13
click at [868, 125] on icon "ChevronDown" at bounding box center [866, 124] width 8 height 5
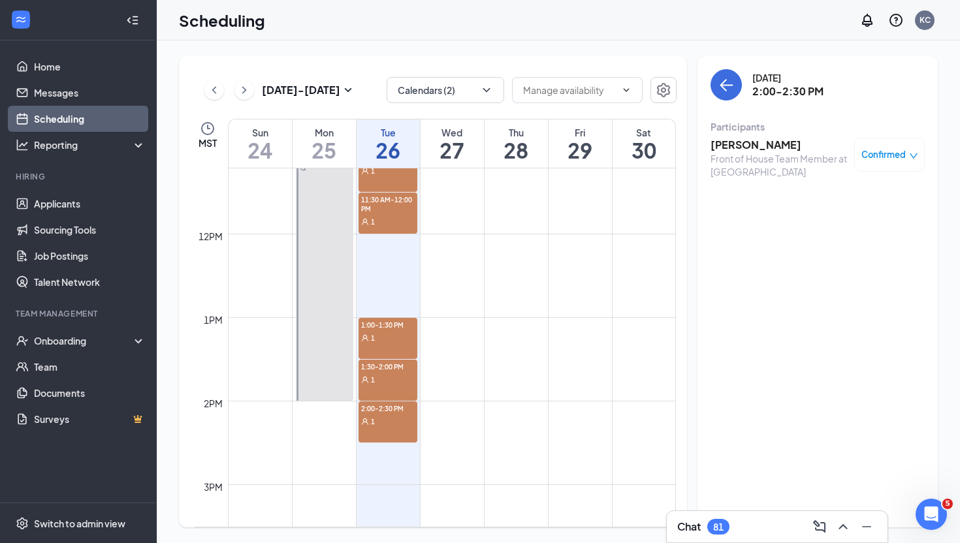
click at [701, 520] on h3 "Chat" at bounding box center [689, 527] width 24 height 14
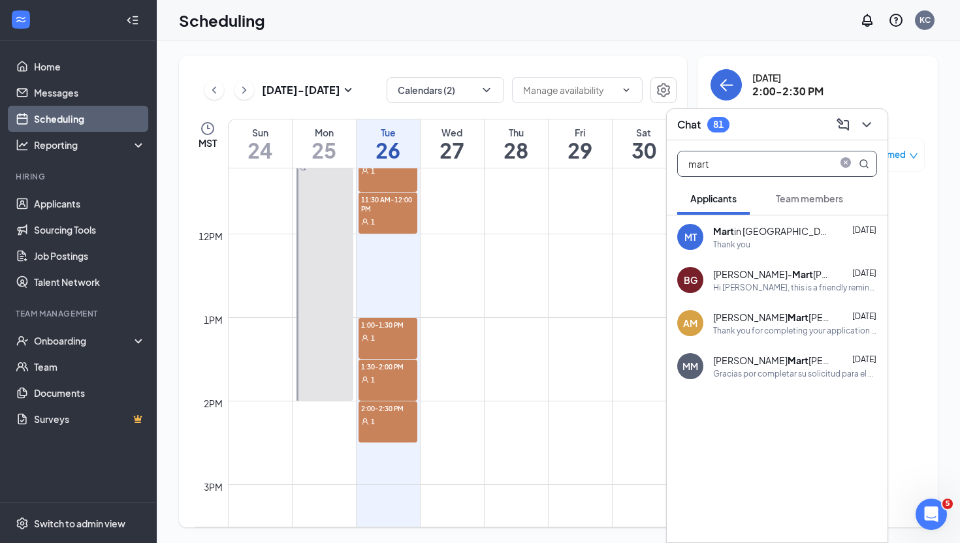
click at [761, 168] on input "mart" at bounding box center [755, 164] width 155 height 25
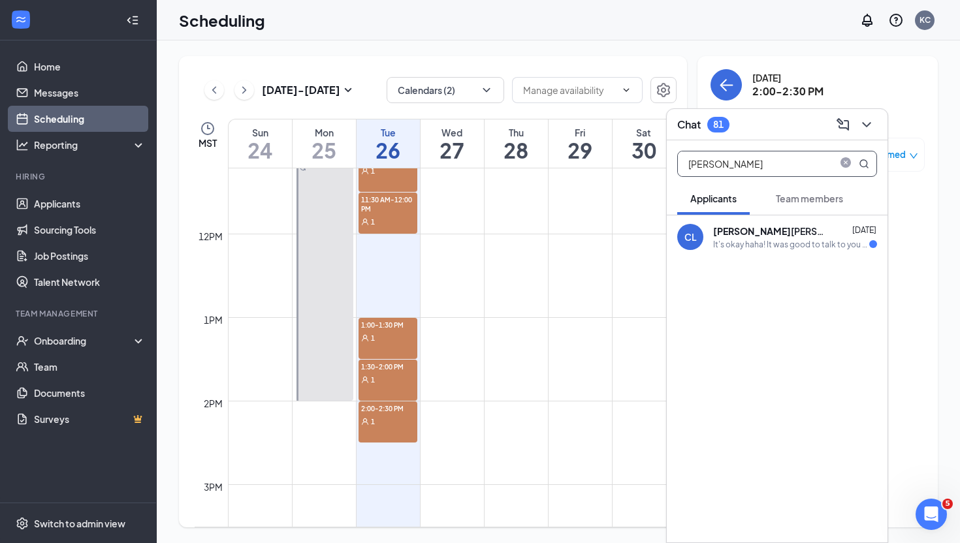
type input "[PERSON_NAME]"
click at [768, 230] on div "[PERSON_NAME]" at bounding box center [772, 231] width 118 height 13
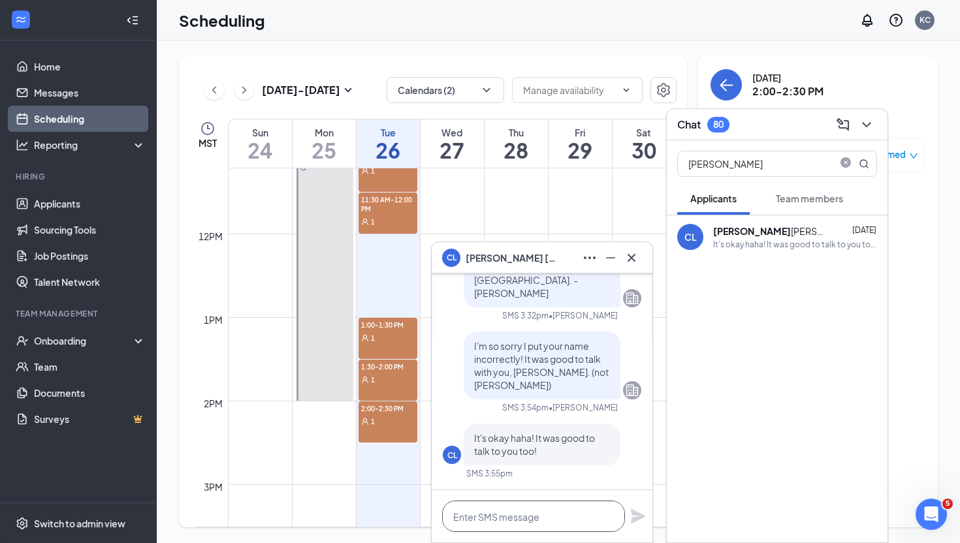
click at [542, 513] on textarea at bounding box center [533, 516] width 183 height 31
paste textarea "Hi [PERSON_NAME]! We’ll need to reschedule your interview for [DATE]. We’ll rea…"
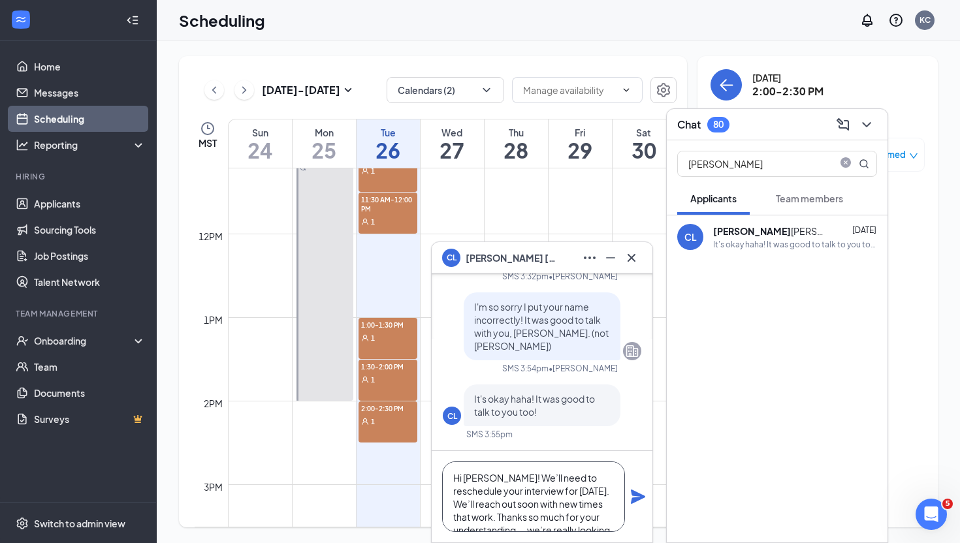
click at [472, 479] on textarea "Hi [PERSON_NAME]! We’ll need to reschedule your interview for [DATE]. We’ll rea…" at bounding box center [533, 497] width 183 height 71
type textarea "Hi [PERSON_NAME]! We’ll need to reschedule your interview for [DATE]. We’ll rea…"
click at [638, 494] on icon "Plane" at bounding box center [638, 497] width 14 height 14
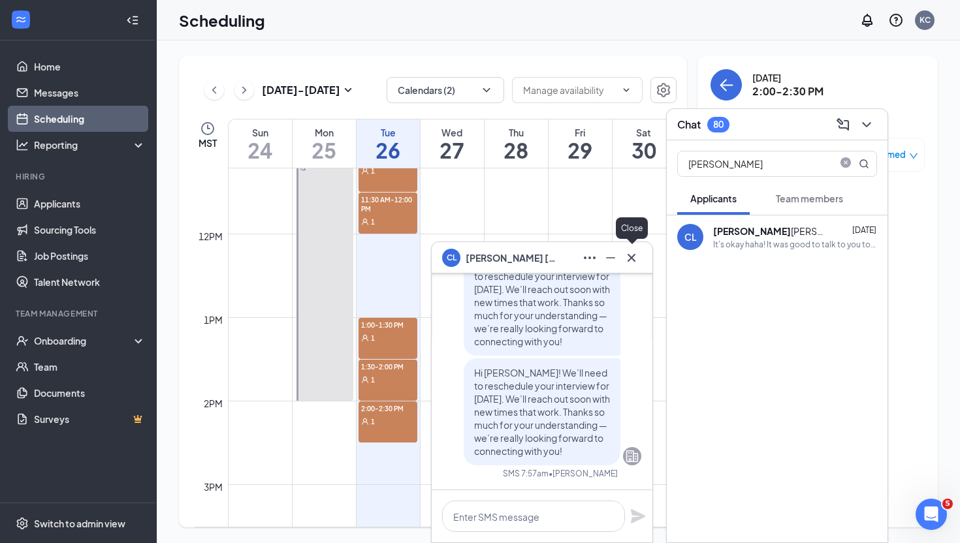
click at [638, 261] on icon "Cross" at bounding box center [632, 258] width 16 height 16
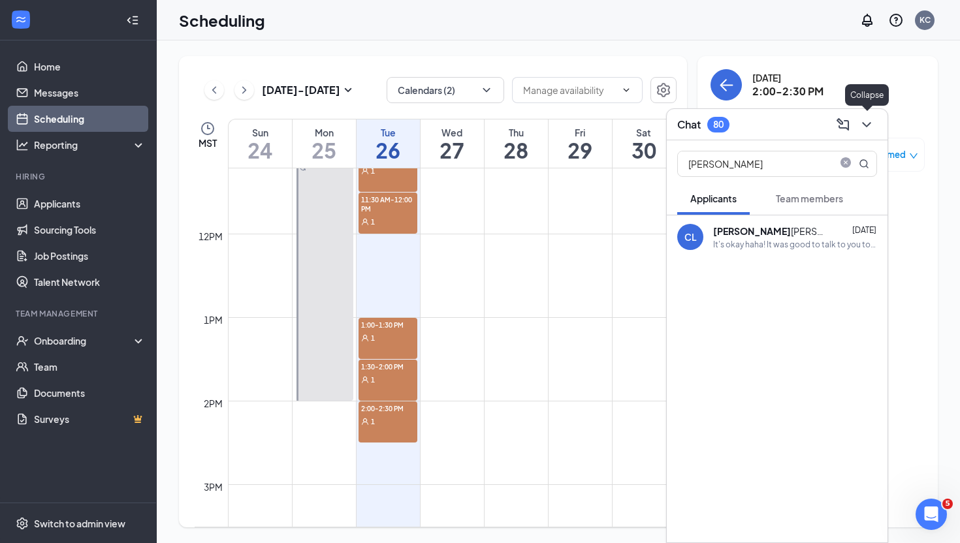
click at [871, 125] on icon "ChevronDown" at bounding box center [867, 125] width 16 height 16
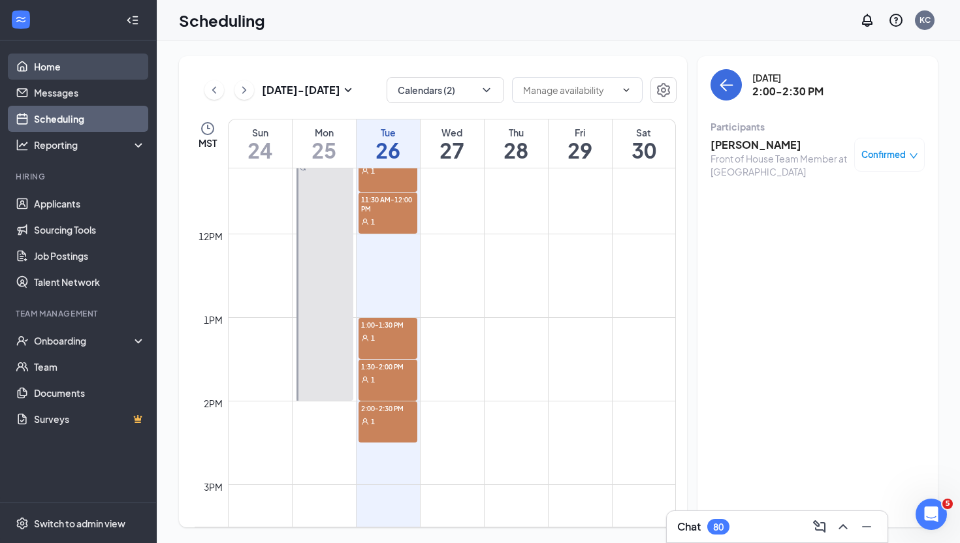
click at [56, 73] on link "Home" at bounding box center [90, 67] width 112 height 26
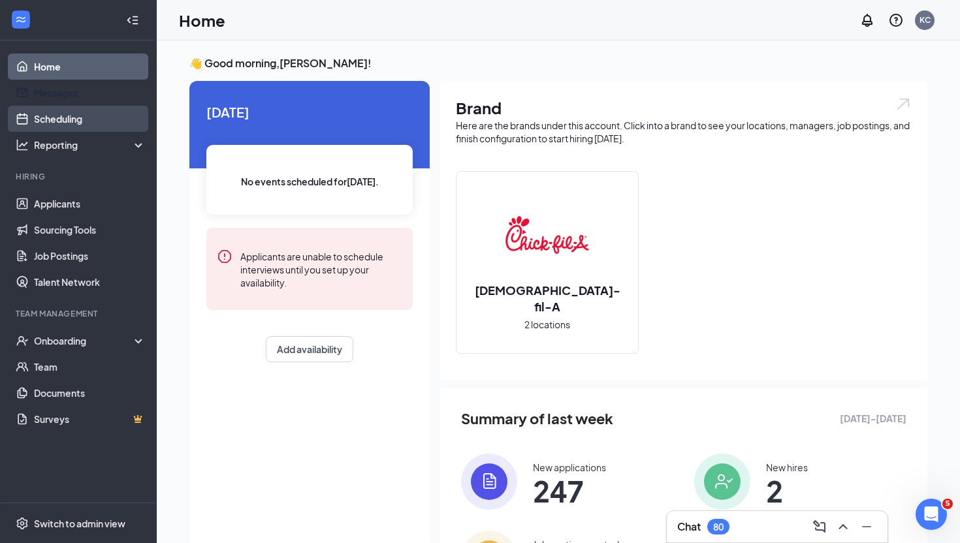
click at [63, 112] on link "Scheduling" at bounding box center [90, 119] width 112 height 26
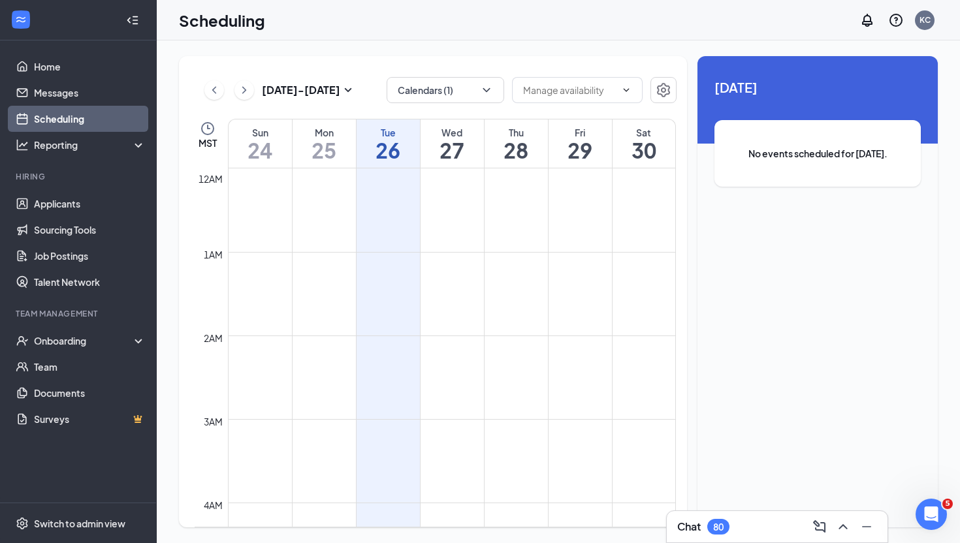
scroll to position [642, 0]
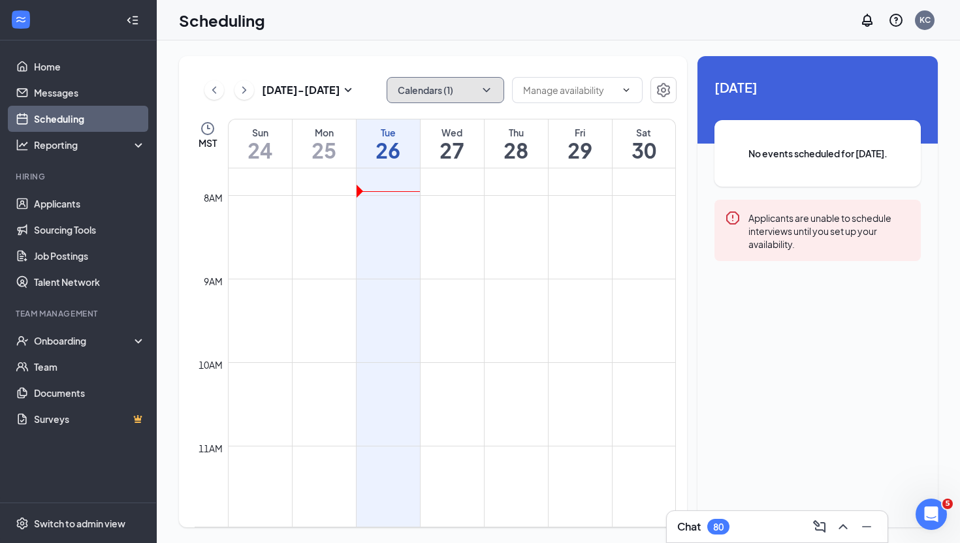
click at [477, 92] on button "Calendars (1)" at bounding box center [446, 90] width 118 height 26
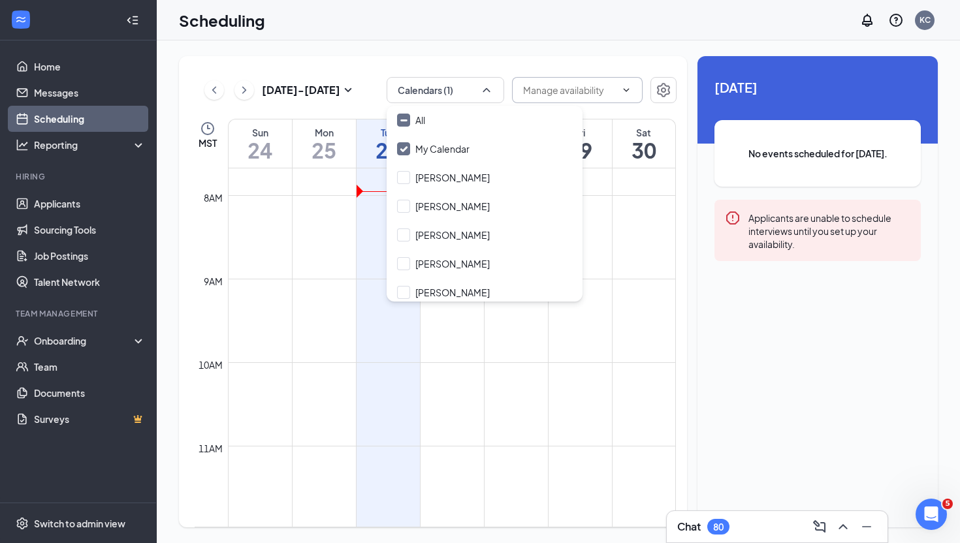
click at [577, 89] on input "text" at bounding box center [569, 90] width 93 height 14
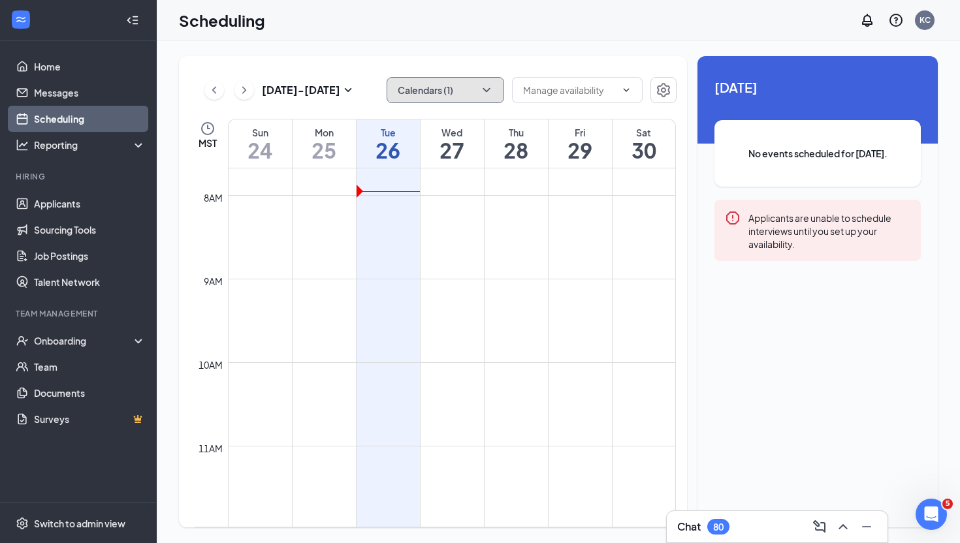
click at [472, 99] on button "Calendars (1)" at bounding box center [446, 90] width 118 height 26
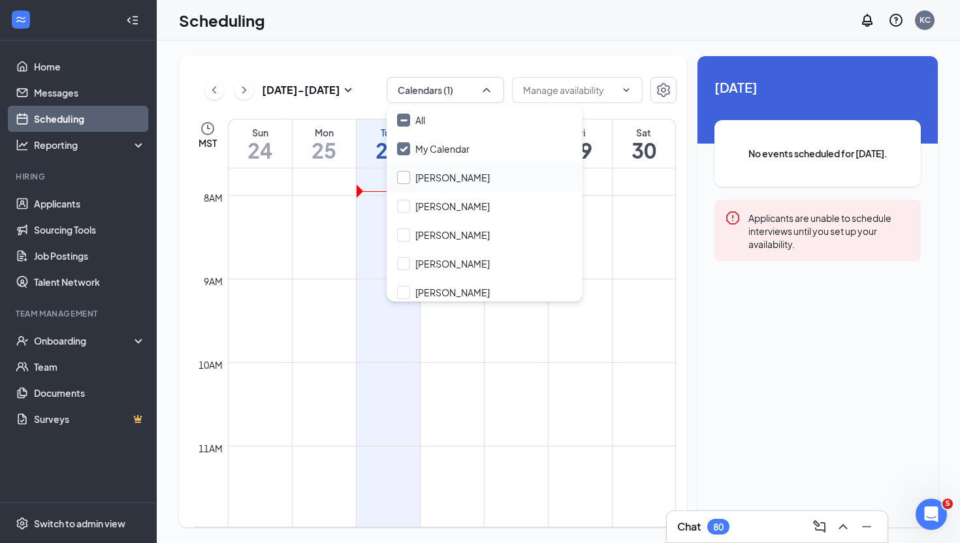
click at [423, 178] on input "[PERSON_NAME]" at bounding box center [443, 177] width 93 height 13
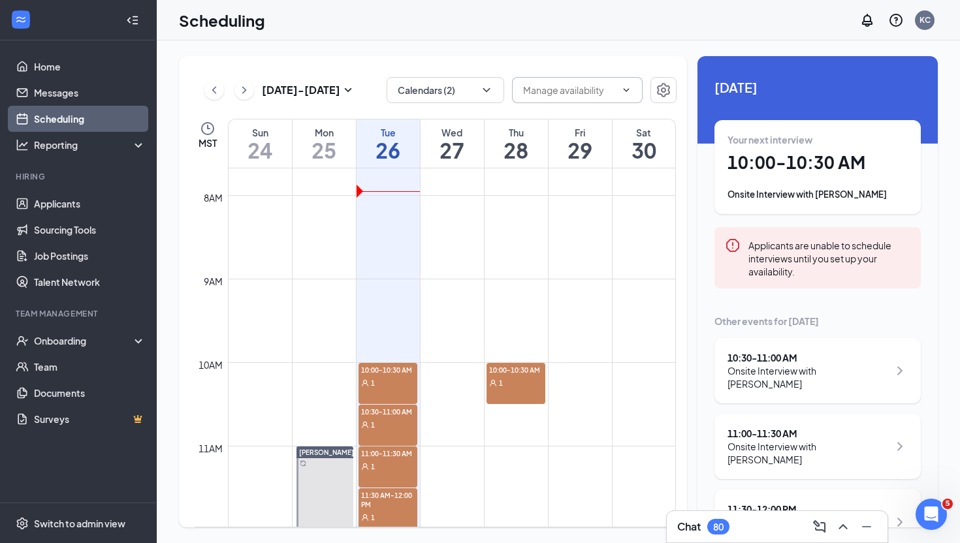
click at [545, 93] on input "text" at bounding box center [569, 90] width 93 height 14
click at [467, 45] on div "[DATE] - [DATE] Calendars (2) MST Sun 24 Mon 25 Tue 26 Wed 27 Thu 28 Fri 29 Sat…" at bounding box center [558, 291] width 803 height 503
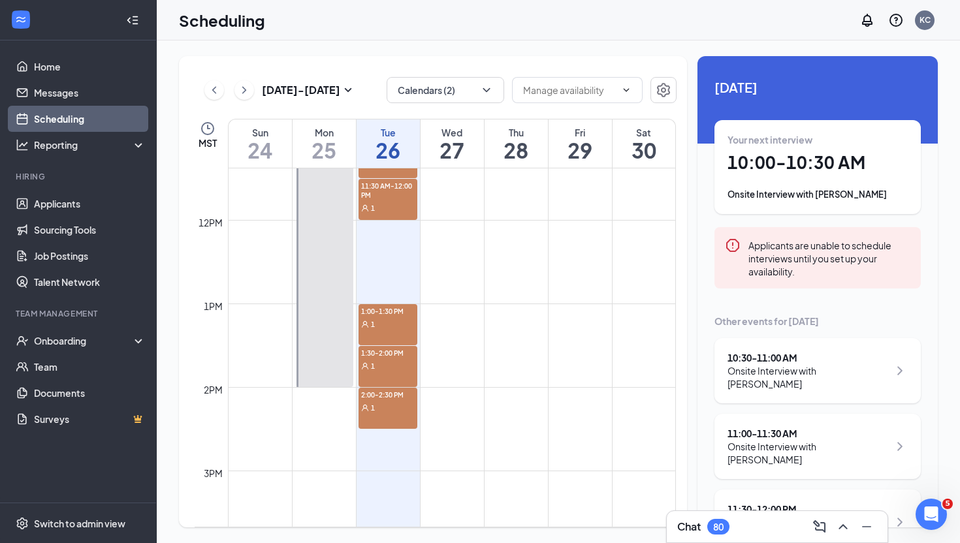
scroll to position [967, 0]
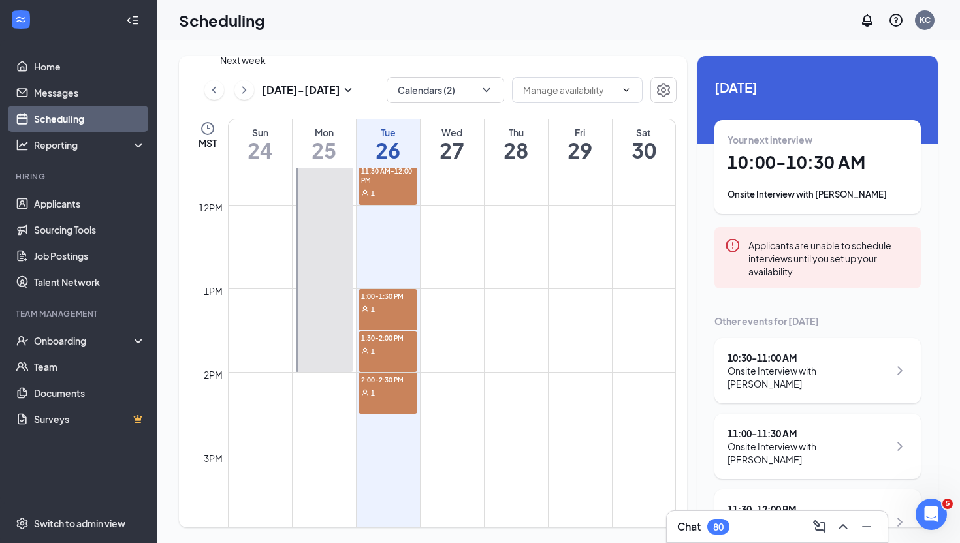
click at [246, 90] on icon "ChevronRight" at bounding box center [244, 90] width 13 height 16
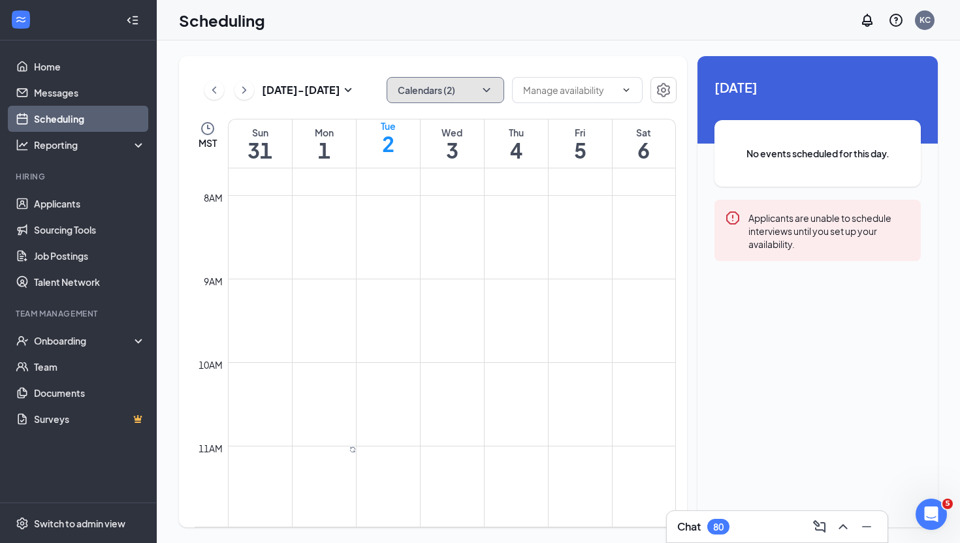
click at [466, 91] on button "Calendars (2)" at bounding box center [446, 90] width 118 height 26
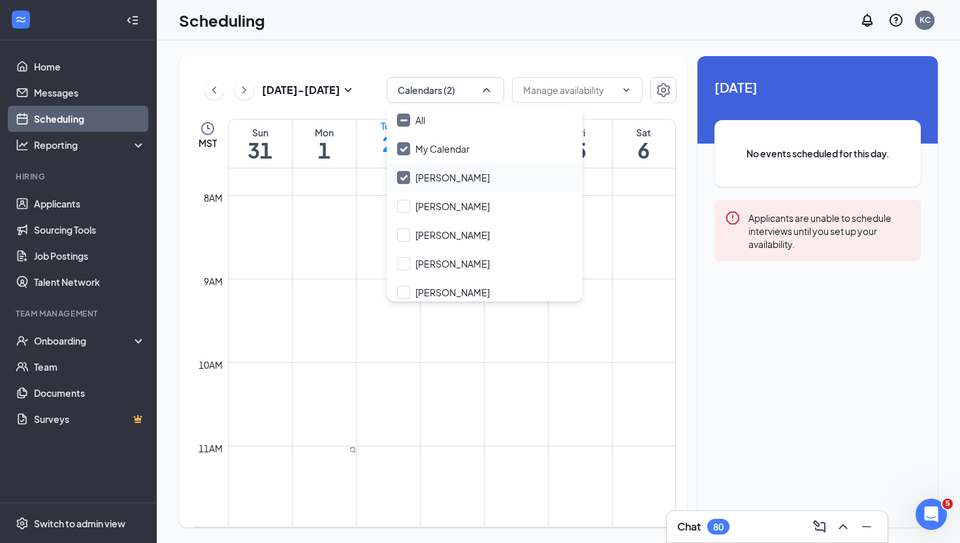
click at [410, 180] on input "[PERSON_NAME]" at bounding box center [443, 177] width 93 height 13
checkbox input "false"
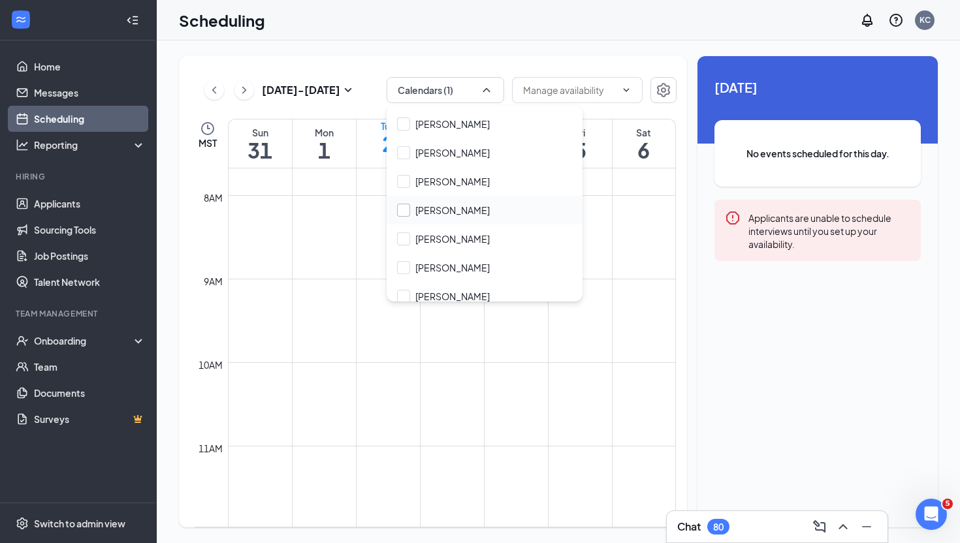
click at [408, 208] on input "[PERSON_NAME]" at bounding box center [443, 210] width 93 height 13
checkbox input "true"
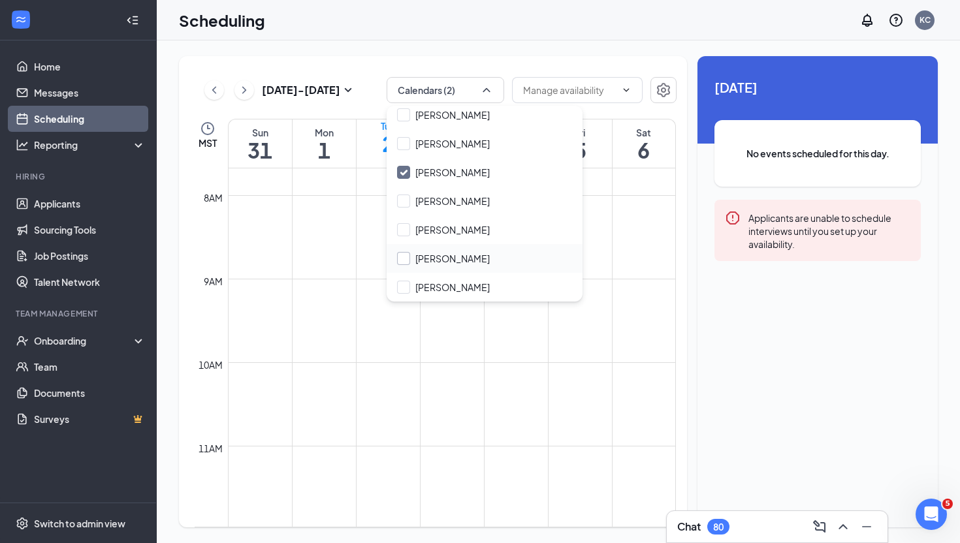
click at [406, 258] on input "[PERSON_NAME]" at bounding box center [443, 258] width 93 height 13
checkbox input "true"
click at [536, 62] on div "[DATE] - [DATE] Calendars (3) MST Sun 31 Mon 1 Tue 2 Wed 3 Thu 4 Fri 5 Sat 6 12…" at bounding box center [433, 292] width 508 height 472
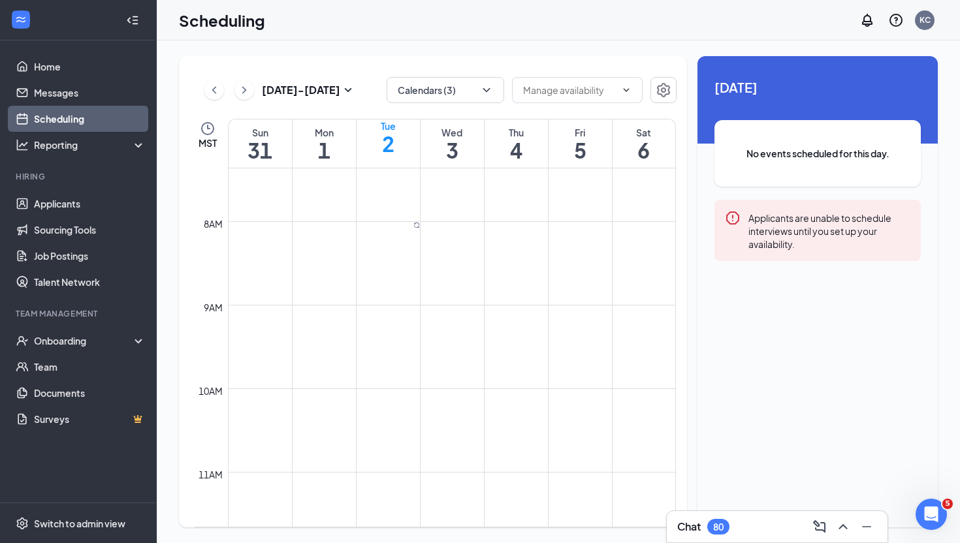
scroll to position [615, 0]
click at [413, 232] on div at bounding box center [416, 227] width 7 height 9
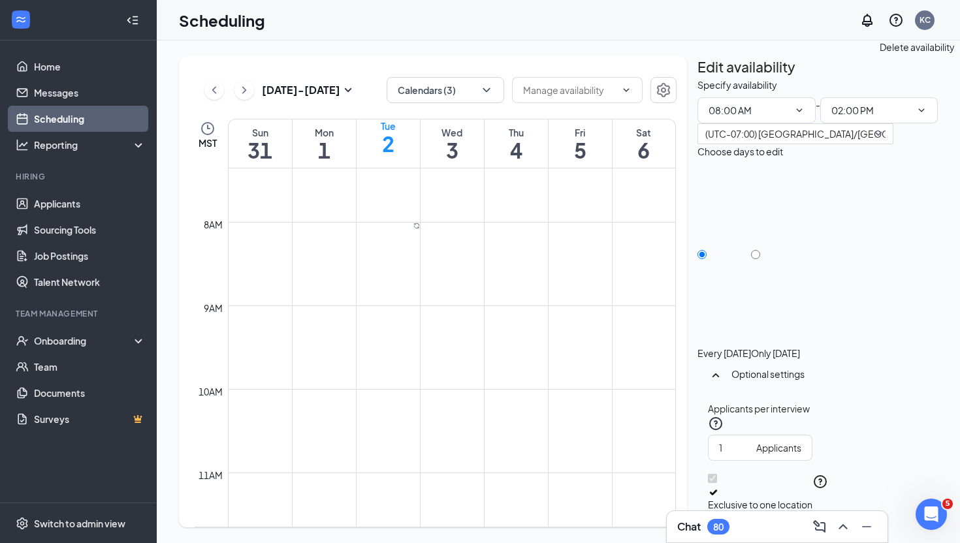
click at [698, 78] on icon "TrashOutline" at bounding box center [698, 78] width 0 height 0
radio input "true"
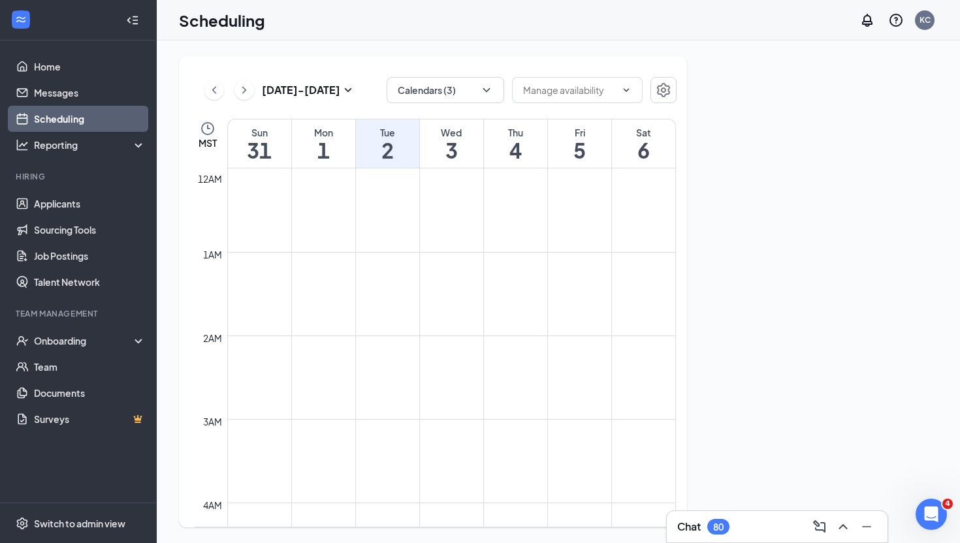
scroll to position [642, 0]
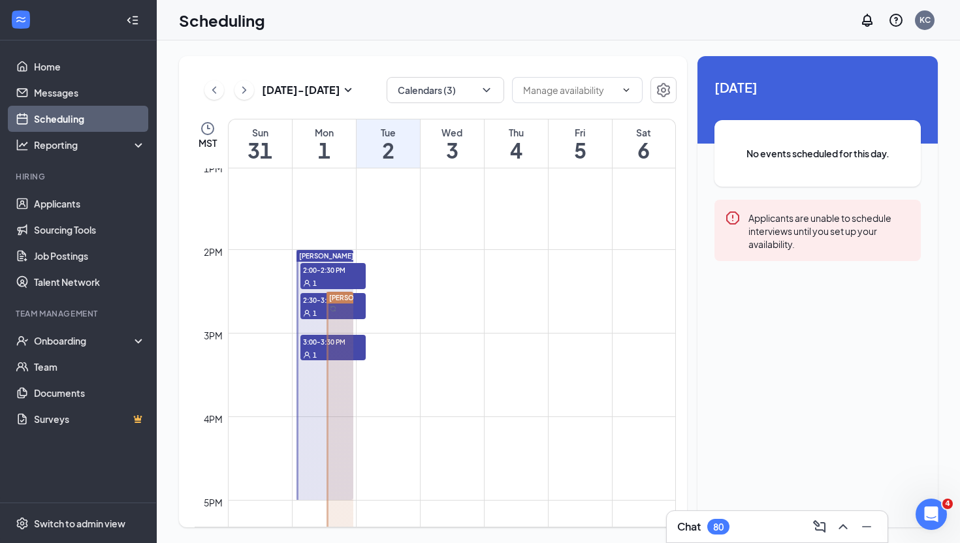
scroll to position [1087, 0]
click at [334, 380] on div at bounding box center [340, 420] width 27 height 250
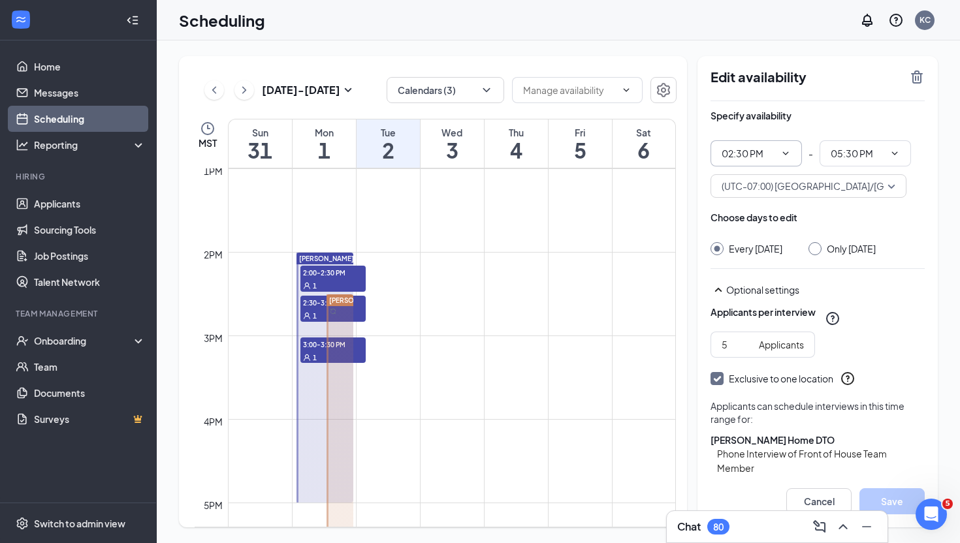
click at [775, 157] on span "02:30 PM" at bounding box center [756, 153] width 91 height 26
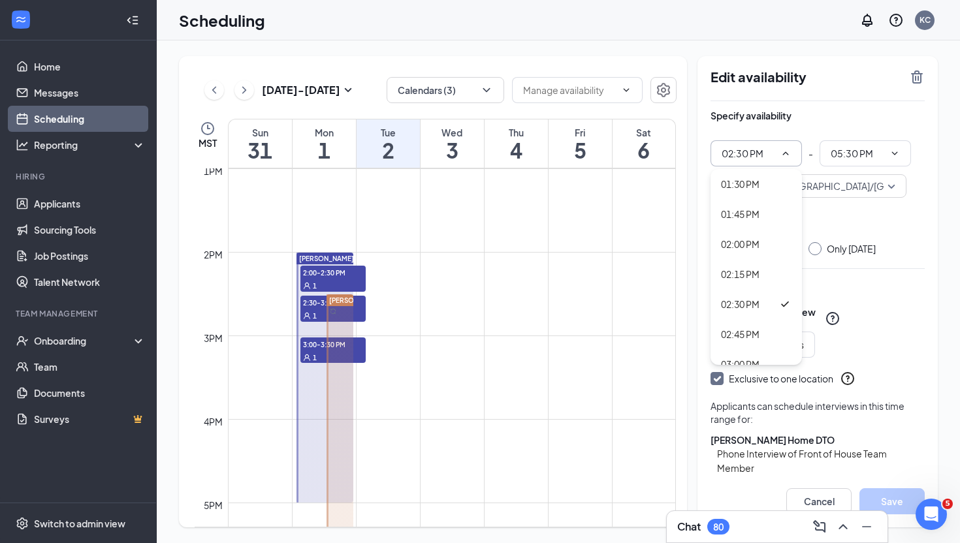
scroll to position [1623, 0]
click at [762, 244] on div "02:00 PM" at bounding box center [756, 243] width 71 height 14
type input "02:00 PM"
type input "05:00 PM"
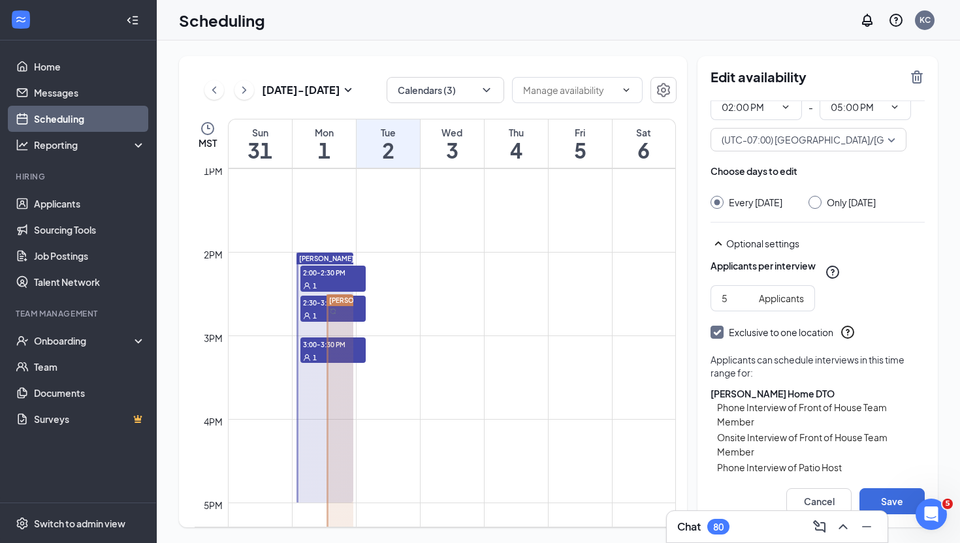
scroll to position [102, 0]
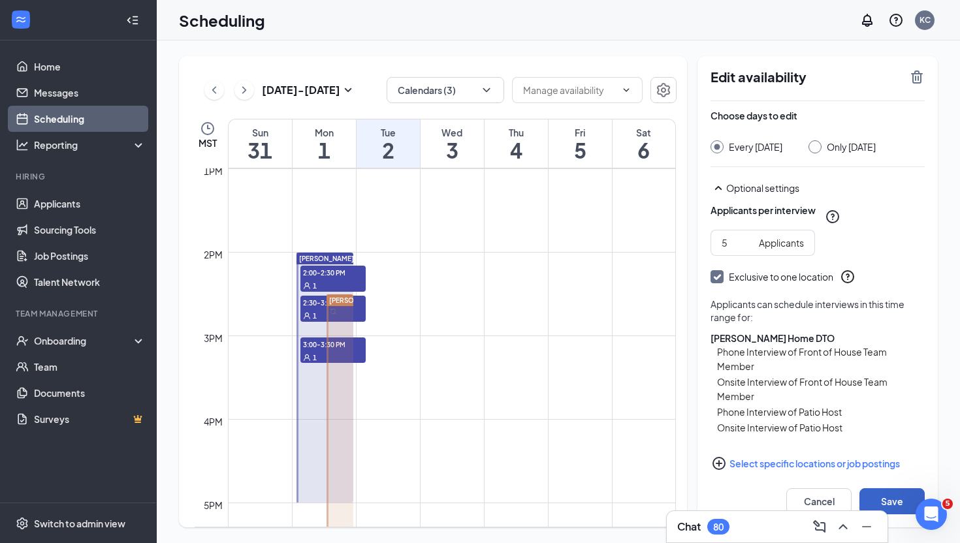
click at [881, 501] on button "Save" at bounding box center [892, 502] width 65 height 26
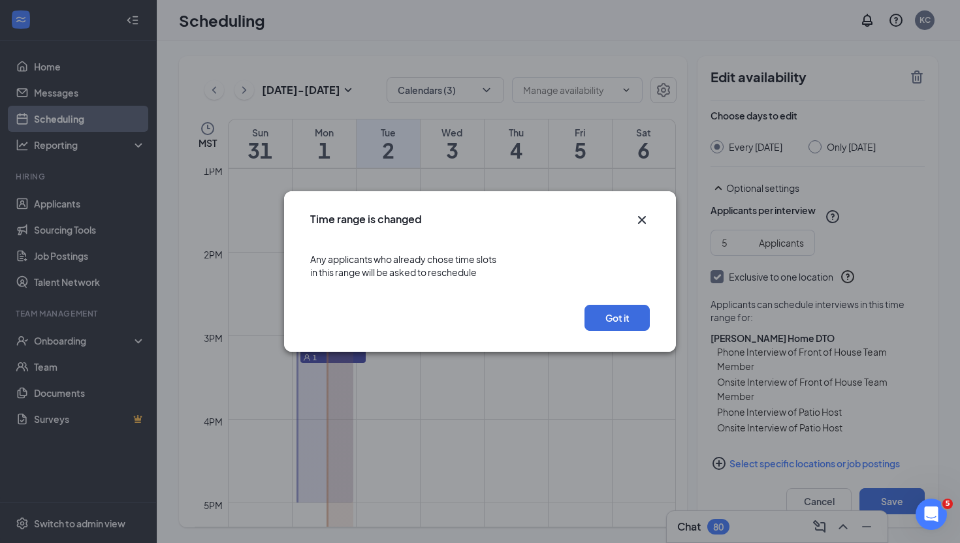
click at [642, 218] on icon "Cross" at bounding box center [642, 220] width 16 height 16
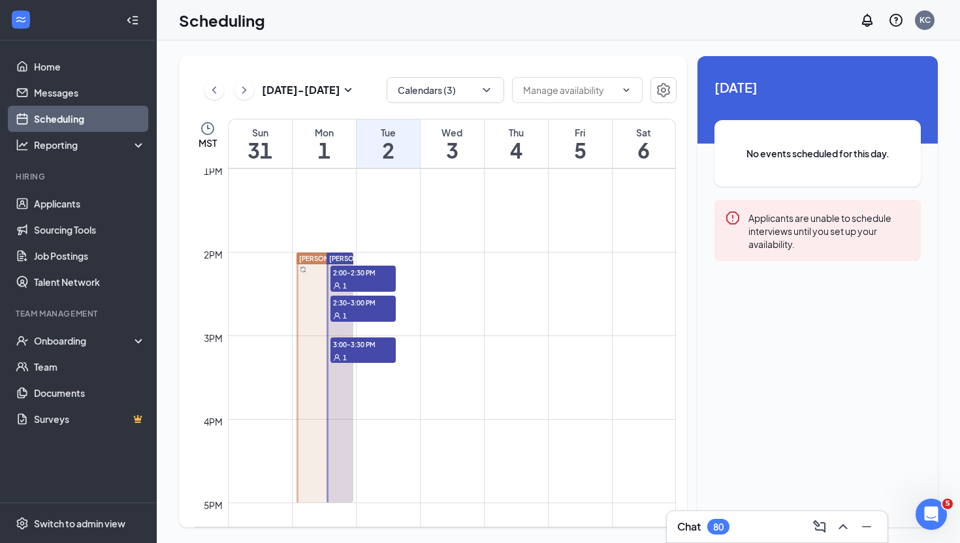
click at [317, 365] on div at bounding box center [325, 378] width 57 height 250
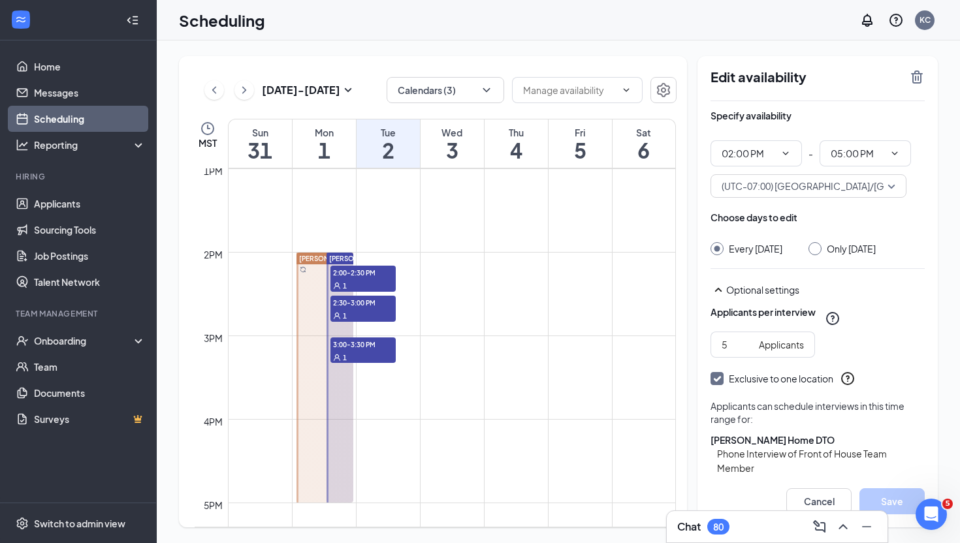
click at [338, 423] on div at bounding box center [340, 378] width 27 height 250
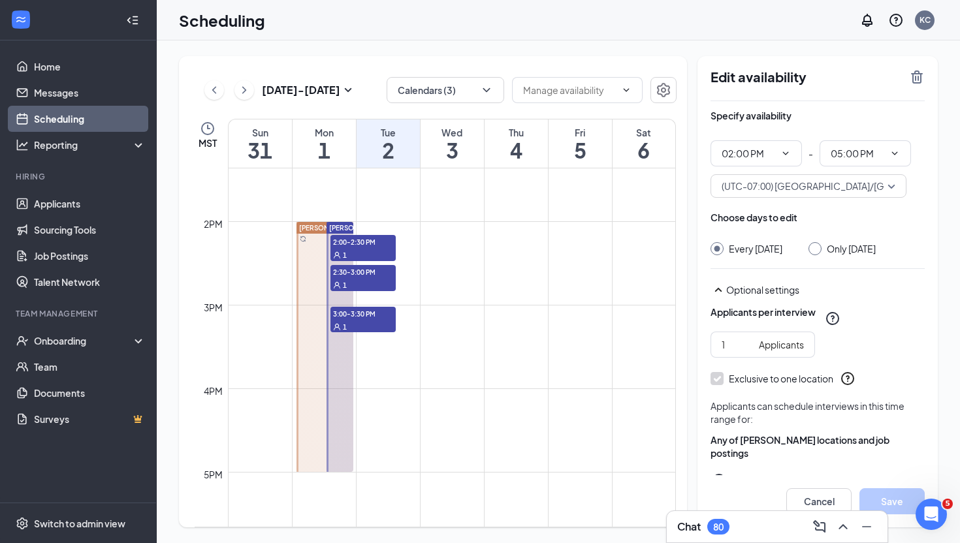
scroll to position [1116, 0]
click at [349, 248] on span "2:00-2:30 PM" at bounding box center [363, 242] width 65 height 13
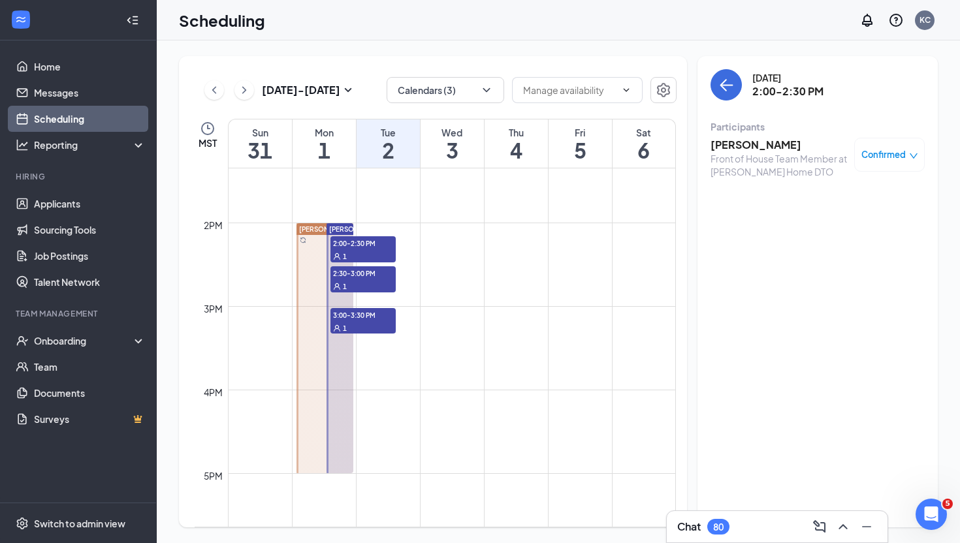
click at [363, 278] on span "2:30-3:00 PM" at bounding box center [363, 273] width 65 height 13
click at [356, 320] on span "3:00-3:30 PM" at bounding box center [363, 314] width 65 height 13
click at [902, 153] on span "Confirmed" at bounding box center [884, 154] width 44 height 13
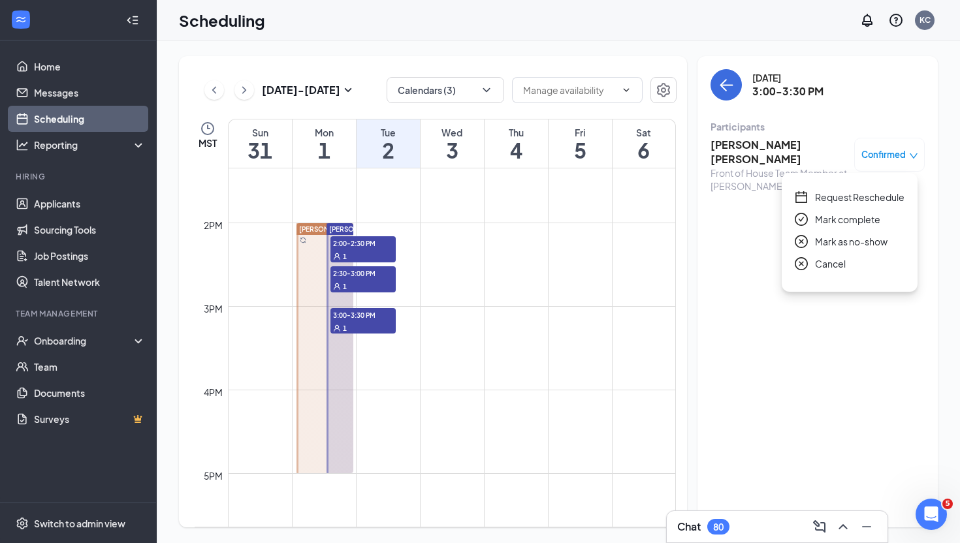
click at [844, 199] on span "Request Reschedule" at bounding box center [859, 197] width 89 height 14
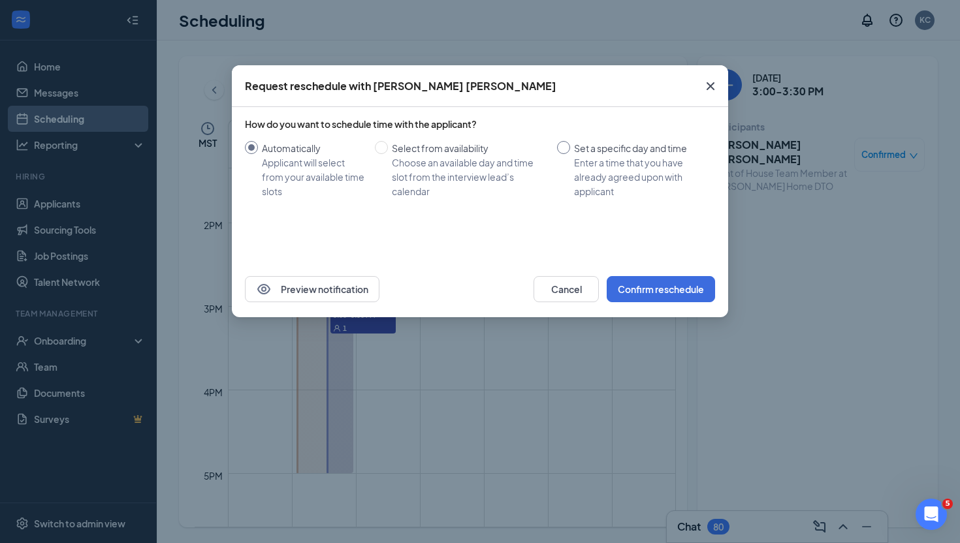
click at [590, 161] on div "Enter a time that you have already agreed upon with applicant" at bounding box center [639, 176] width 131 height 43
click at [570, 154] on input "Set a specific day and time Enter a time that you have already agreed upon with…" at bounding box center [563, 147] width 13 height 13
radio input "true"
radio input "false"
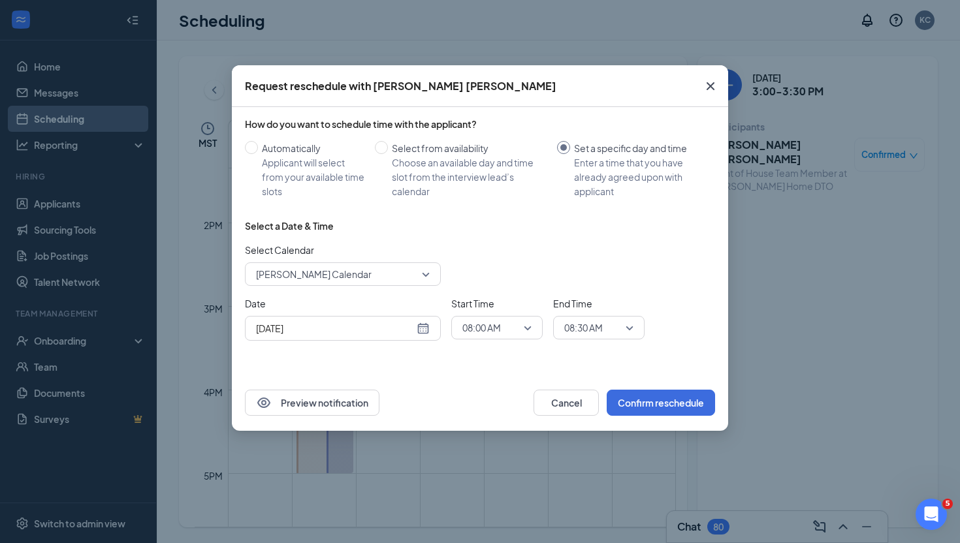
click at [389, 277] on span "Kaitlyn Conklin's Calendar" at bounding box center [337, 275] width 162 height 20
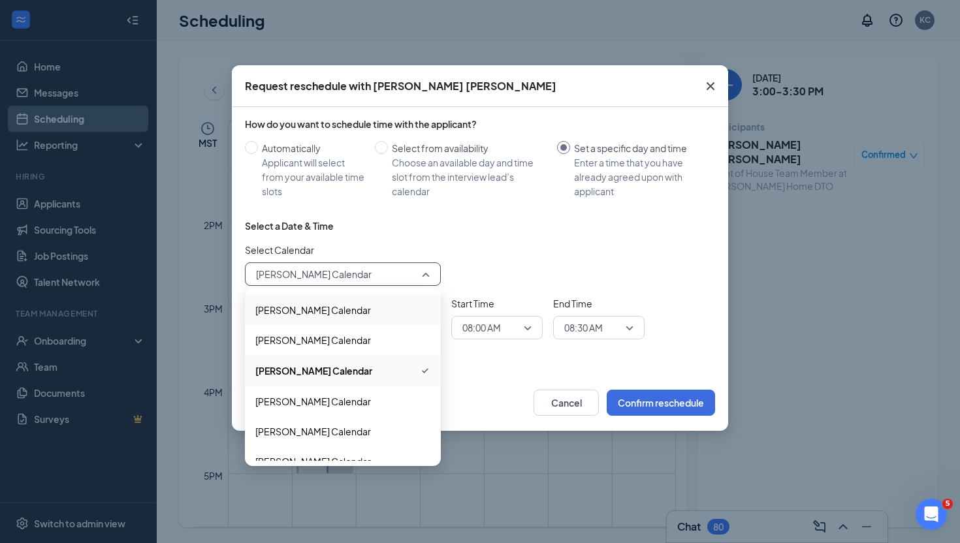
scroll to position [105, 0]
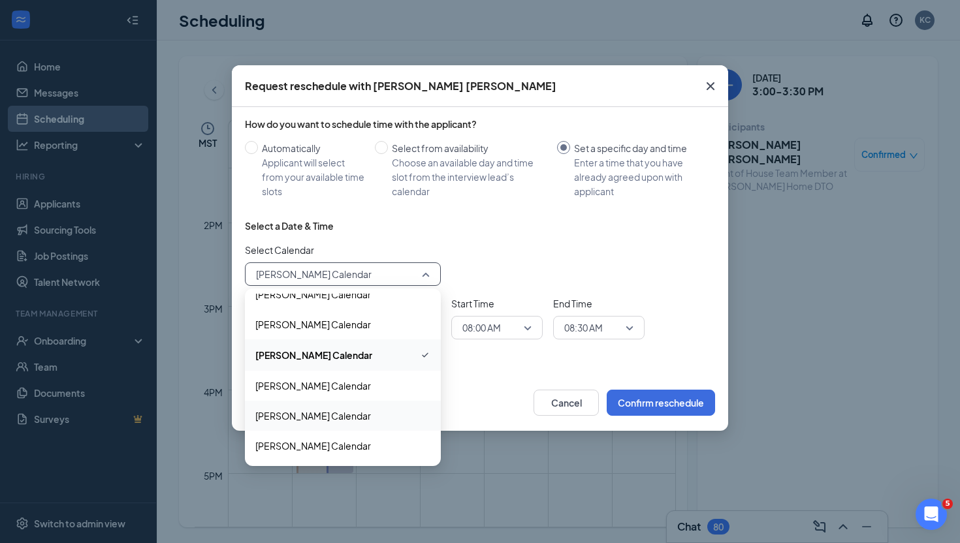
click at [341, 417] on span "Nicole Stepp's Calendar" at bounding box center [313, 416] width 116 height 14
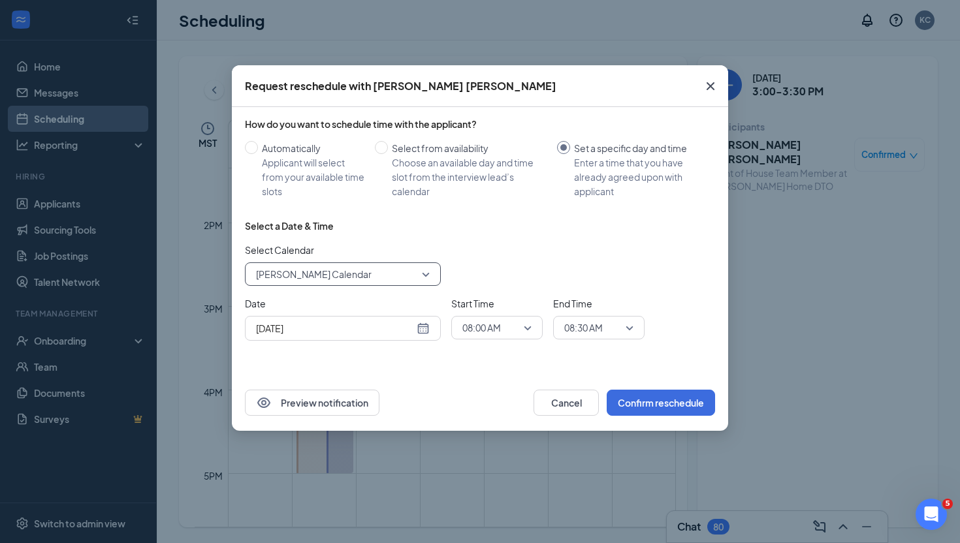
click at [494, 332] on span "08:00 AM" at bounding box center [481, 328] width 39 height 20
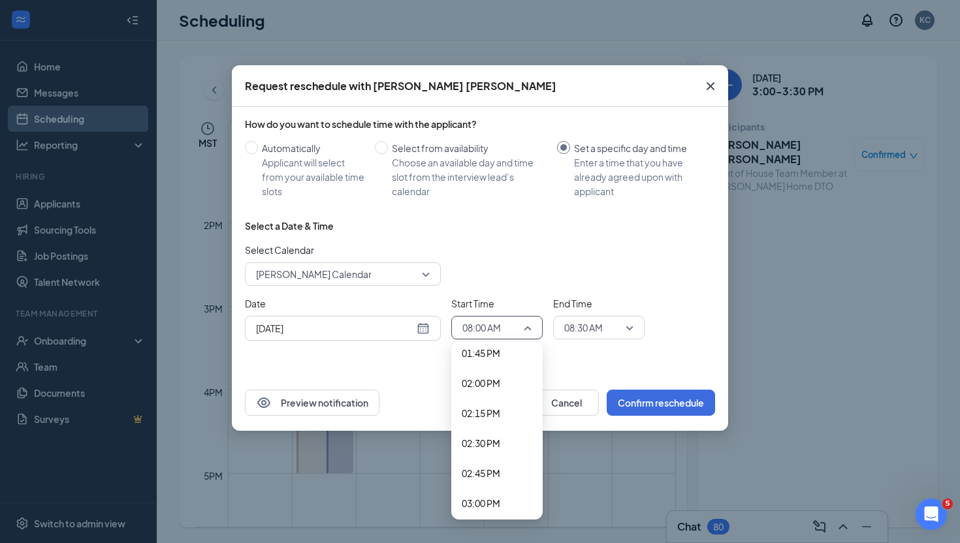
scroll to position [1792, 0]
click at [498, 366] on div "03:00 PM" at bounding box center [496, 374] width 91 height 30
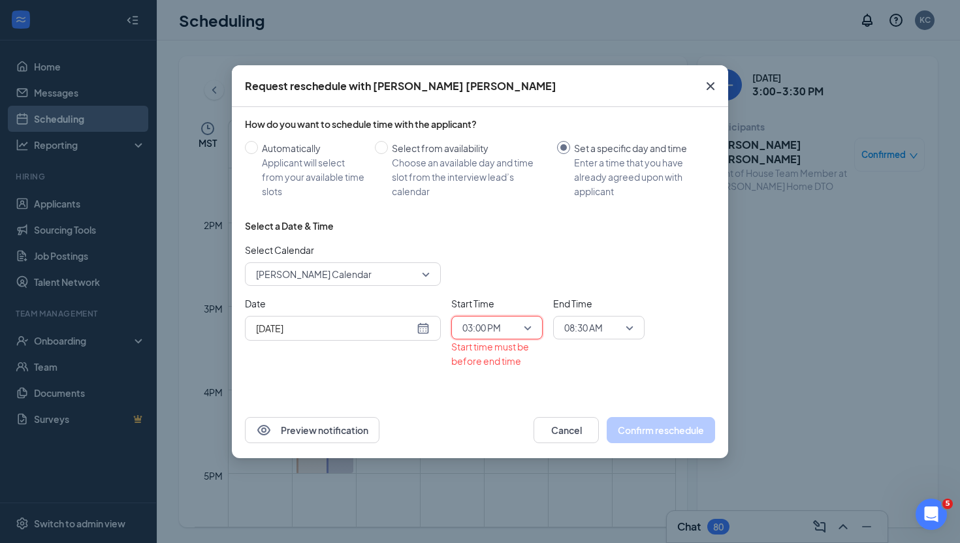
click at [619, 321] on span "08:30 AM" at bounding box center [592, 328] width 57 height 20
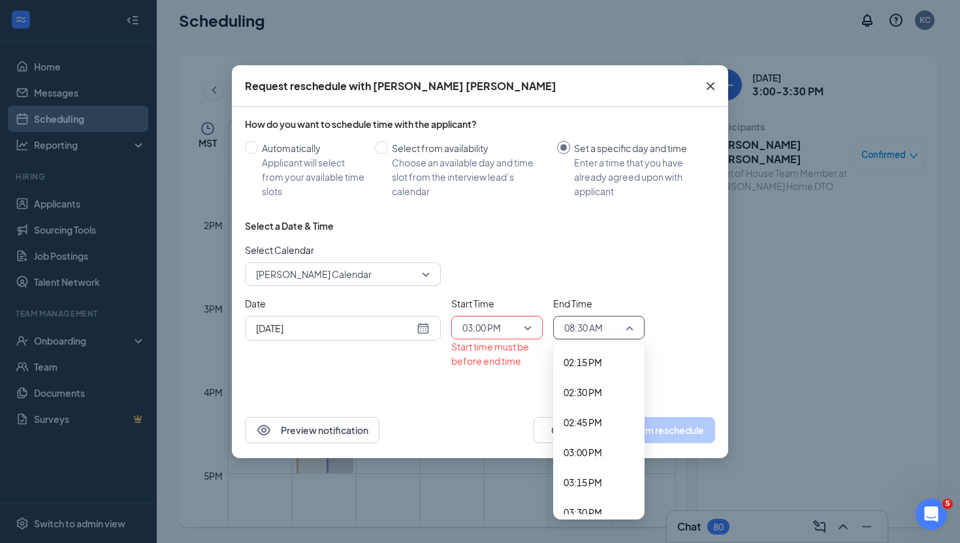
scroll to position [1794, 0]
click at [590, 425] on div "03:30 PM" at bounding box center [598, 433] width 91 height 30
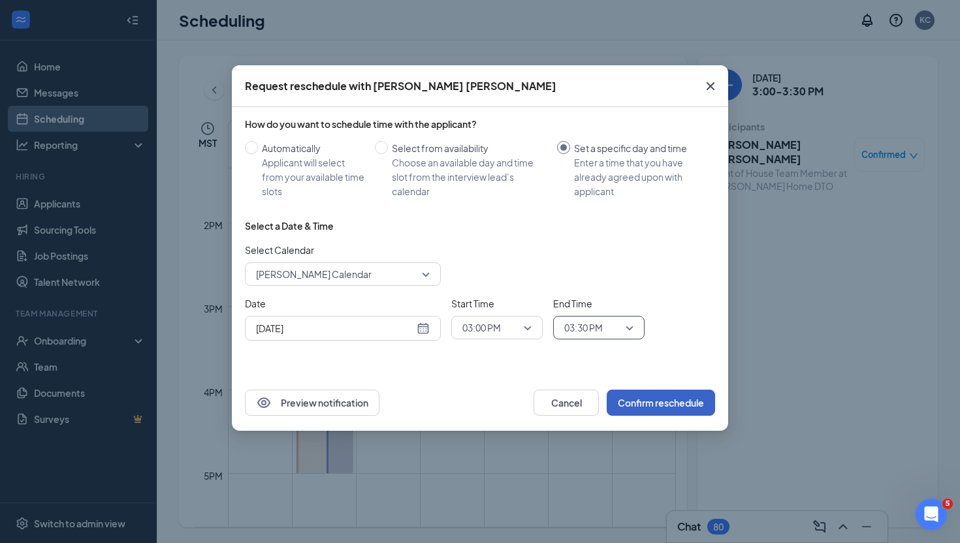
click at [656, 410] on button "Confirm reschedule" at bounding box center [661, 403] width 108 height 26
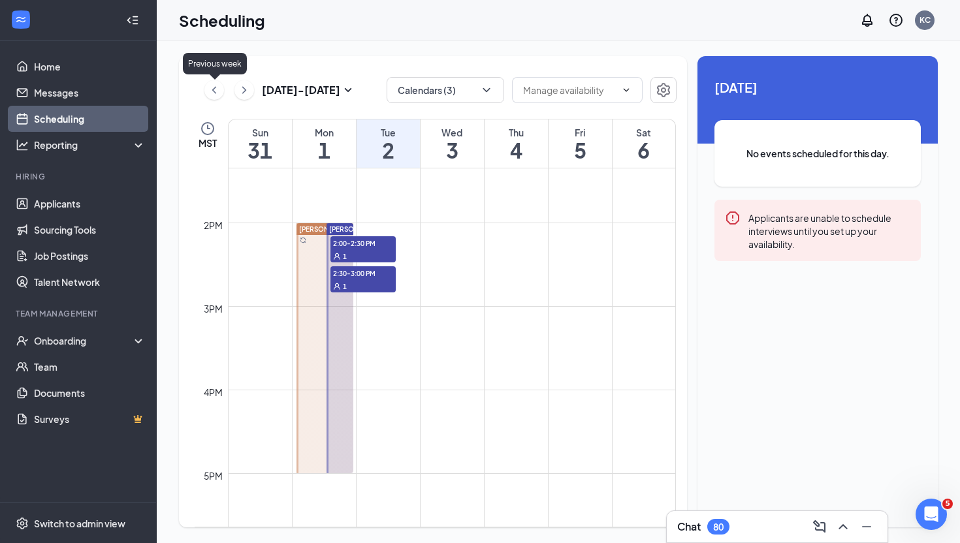
click at [215, 92] on icon "ChevronLeft" at bounding box center [214, 89] width 4 height 7
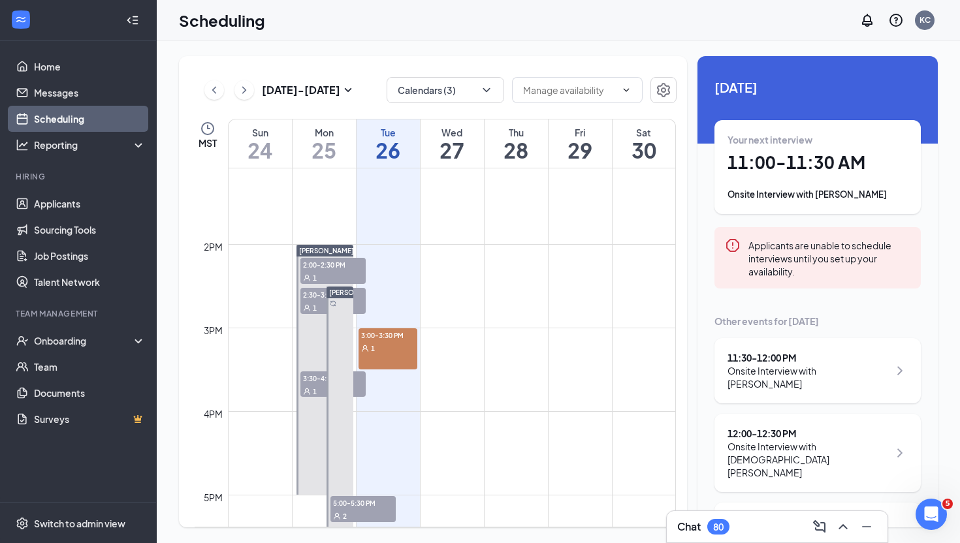
scroll to position [1095, 0]
click at [383, 350] on div "1" at bounding box center [388, 347] width 59 height 13
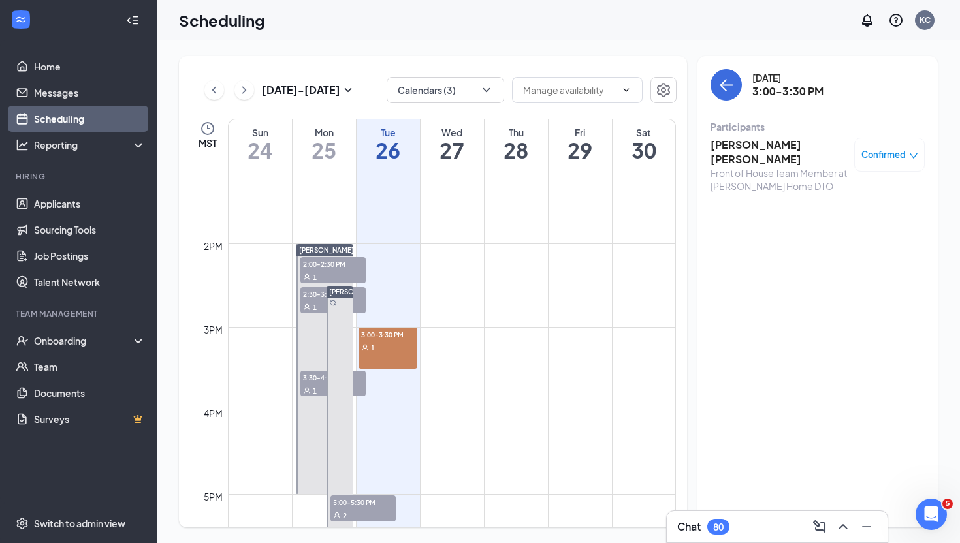
click at [887, 161] on span "Confirmed" at bounding box center [884, 154] width 44 height 13
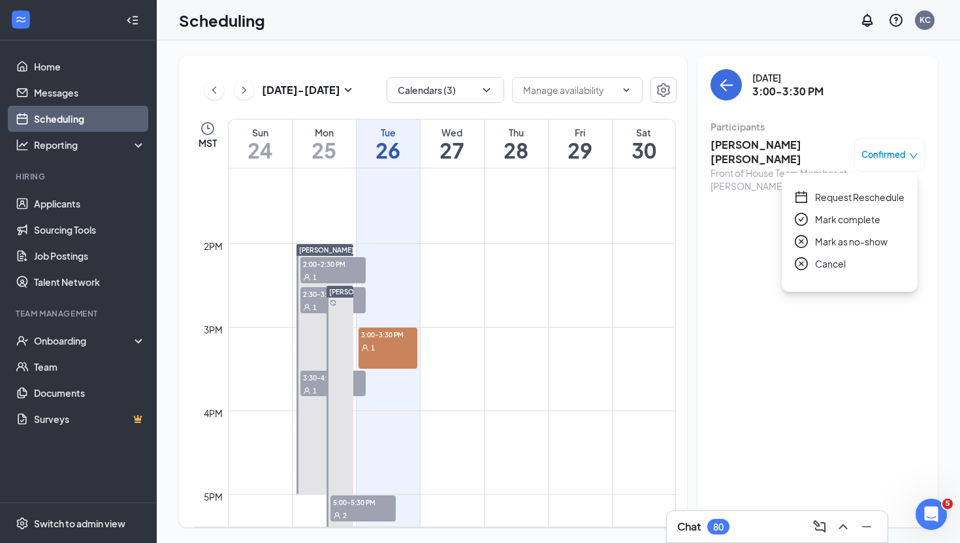
click at [849, 202] on span "Request Reschedule" at bounding box center [859, 197] width 89 height 14
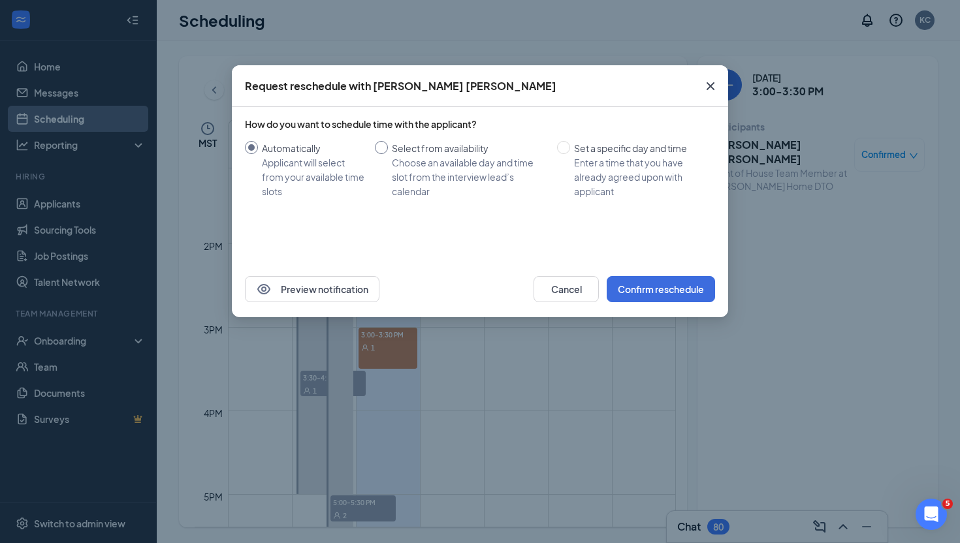
click at [461, 159] on div "Choose an available day and time slot from the interview lead’s calendar" at bounding box center [469, 176] width 155 height 43
click at [388, 154] on input "Select from availability Choose an available day and time slot from the intervi…" at bounding box center [381, 147] width 13 height 13
radio input "true"
radio input "false"
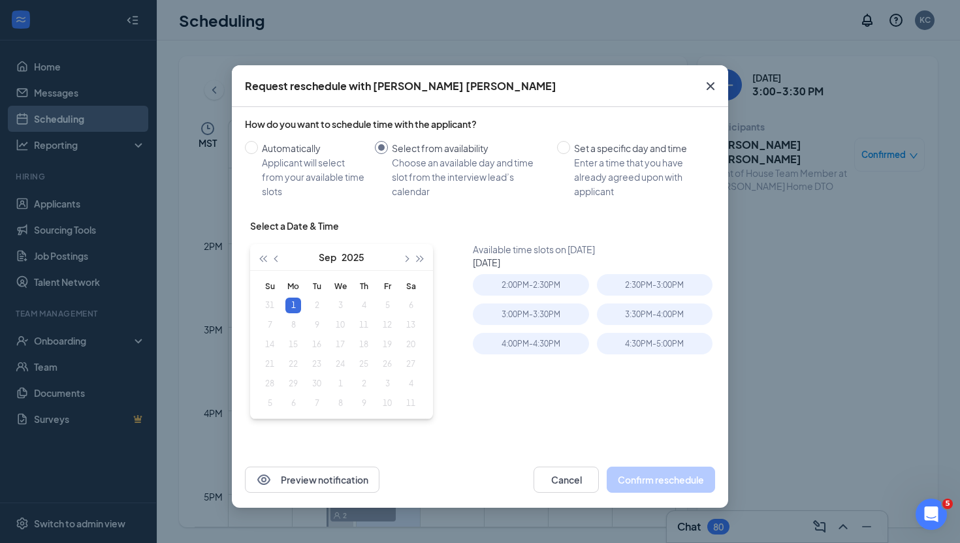
click at [296, 304] on div "1" at bounding box center [293, 306] width 16 height 16
click at [556, 317] on div "3:00PM - 3:30PM" at bounding box center [531, 315] width 116 height 22
click at [669, 487] on button "Confirm reschedule" at bounding box center [661, 480] width 108 height 26
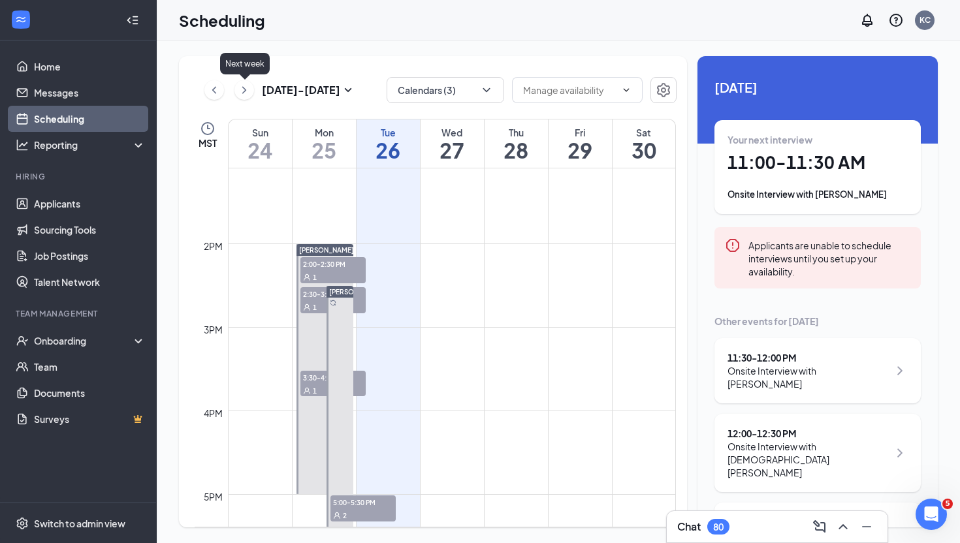
click at [246, 93] on icon "ChevronRight" at bounding box center [244, 90] width 13 height 16
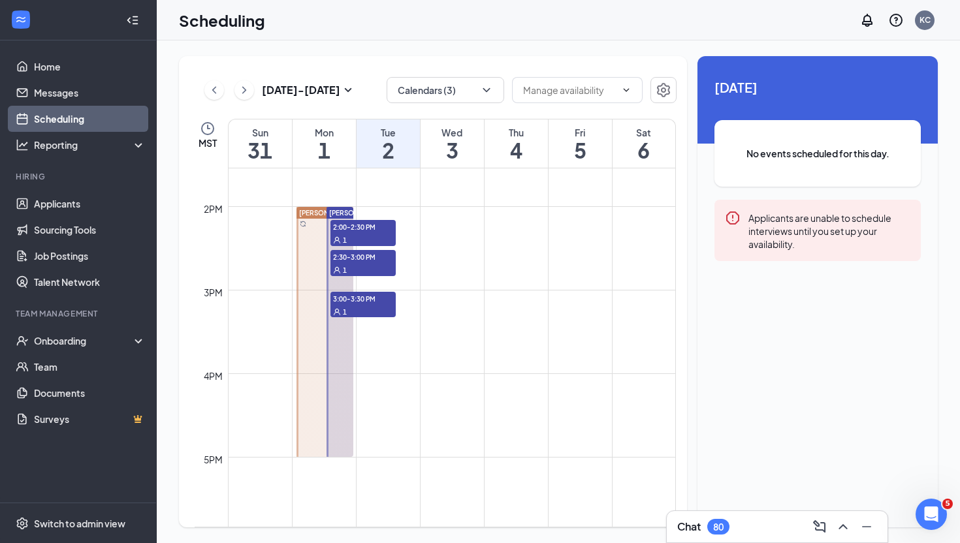
scroll to position [1086, 0]
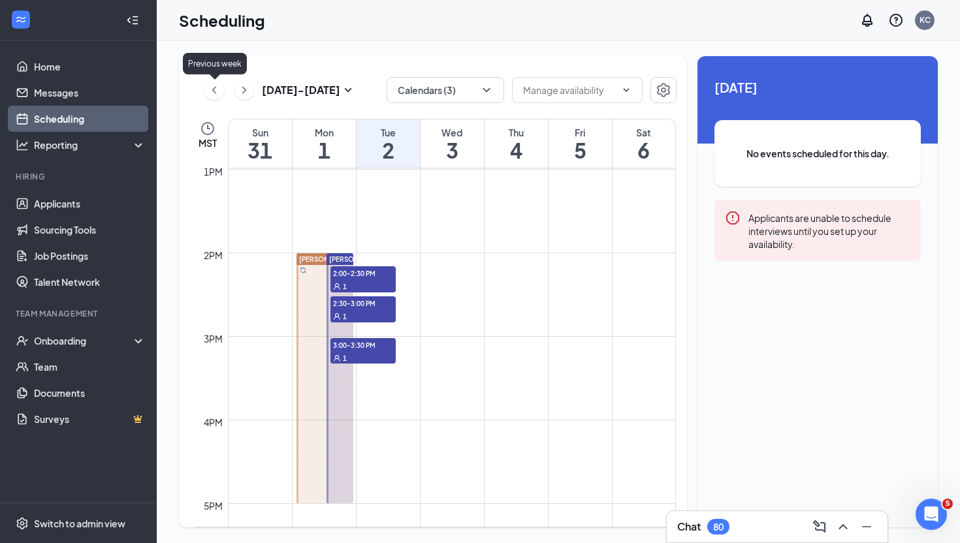
click at [212, 91] on icon "ChevronLeft" at bounding box center [214, 90] width 13 height 16
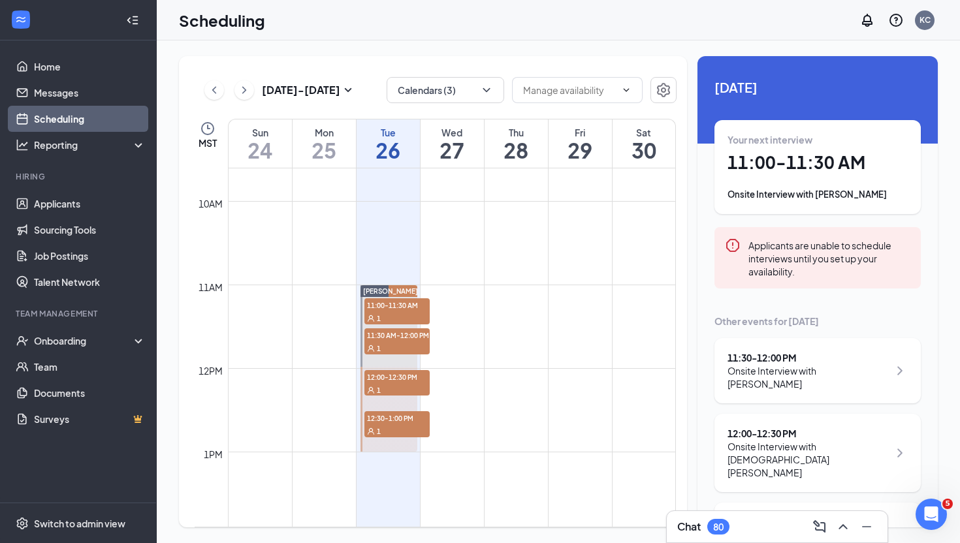
scroll to position [854, 0]
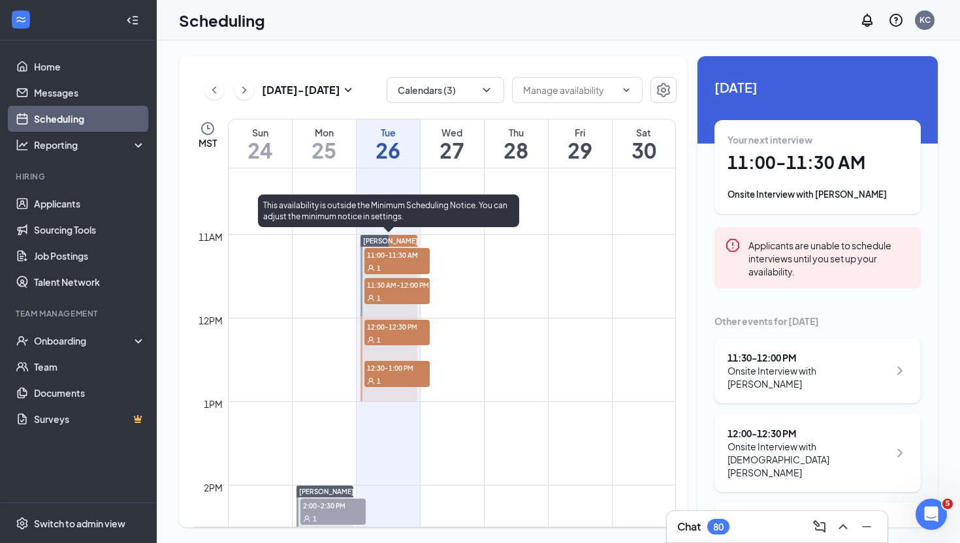
click at [391, 263] on div "1" at bounding box center [396, 267] width 65 height 13
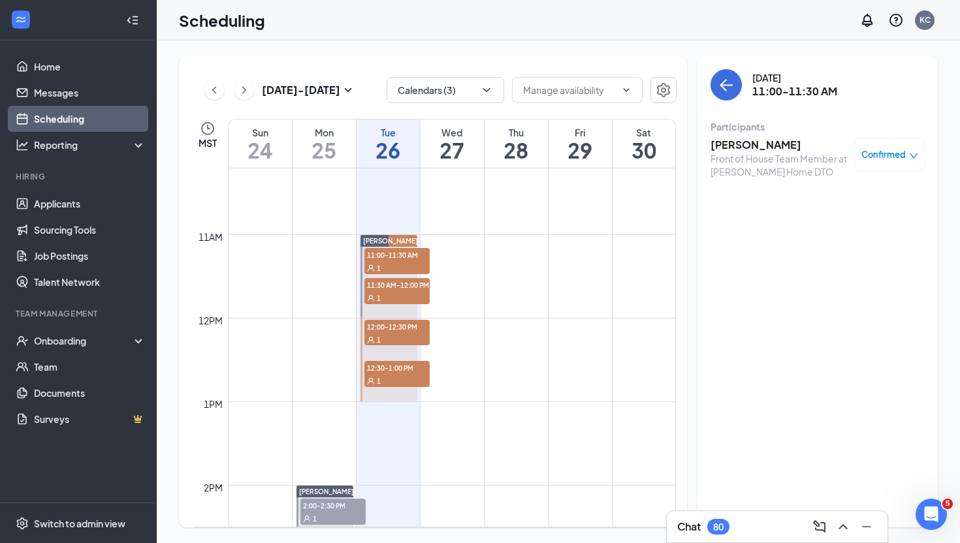
click at [890, 159] on span "Confirmed" at bounding box center [884, 154] width 44 height 13
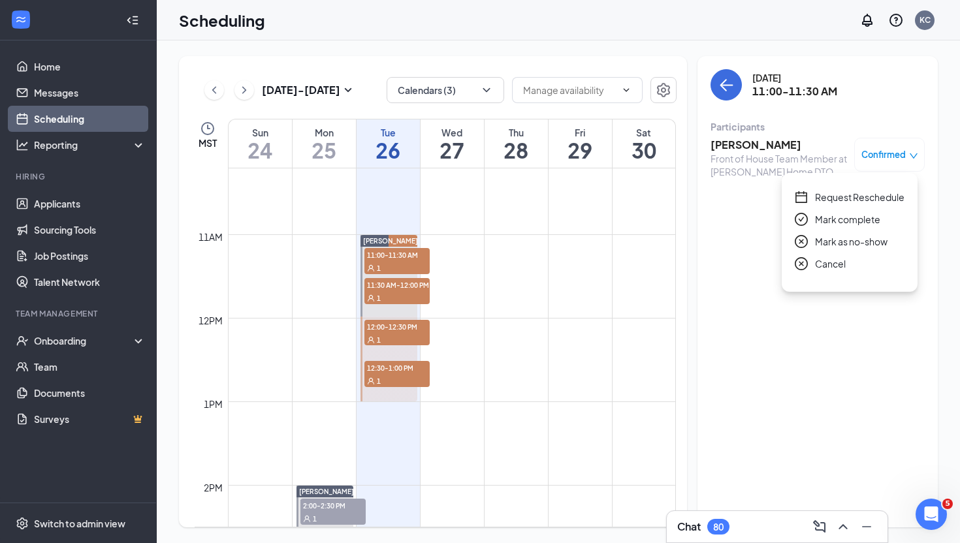
click at [873, 199] on span "Request Reschedule" at bounding box center [859, 197] width 89 height 14
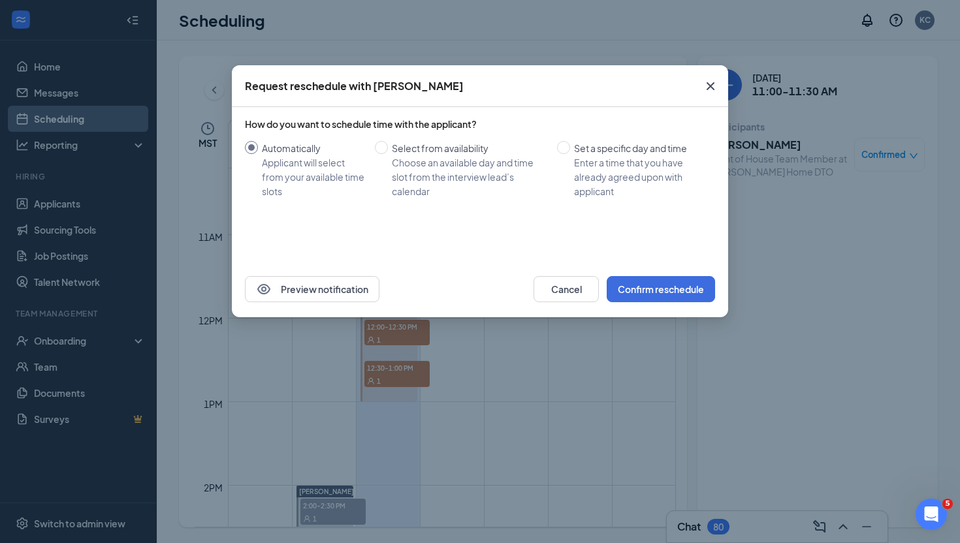
click at [715, 83] on icon "Cross" at bounding box center [711, 86] width 16 height 16
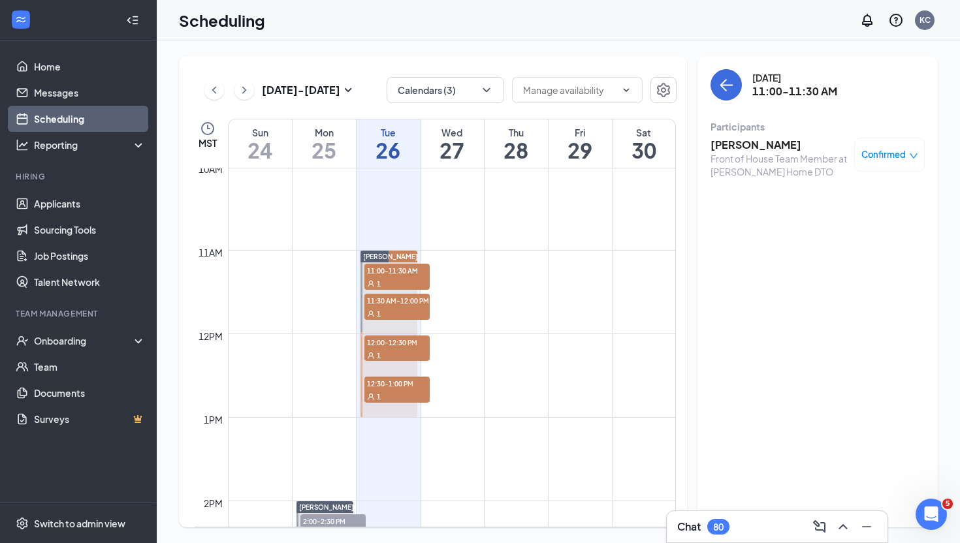
scroll to position [817, 0]
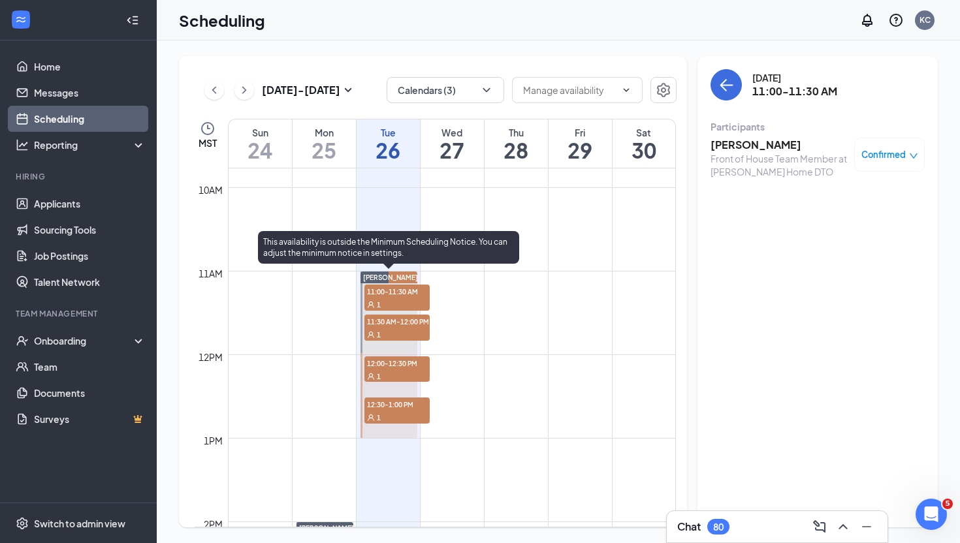
click at [383, 299] on div "1" at bounding box center [396, 304] width 65 height 13
click at [385, 338] on div "1" at bounding box center [396, 334] width 65 height 13
click at [390, 373] on div "1" at bounding box center [396, 376] width 65 height 13
click at [390, 411] on div "1" at bounding box center [396, 417] width 65 height 13
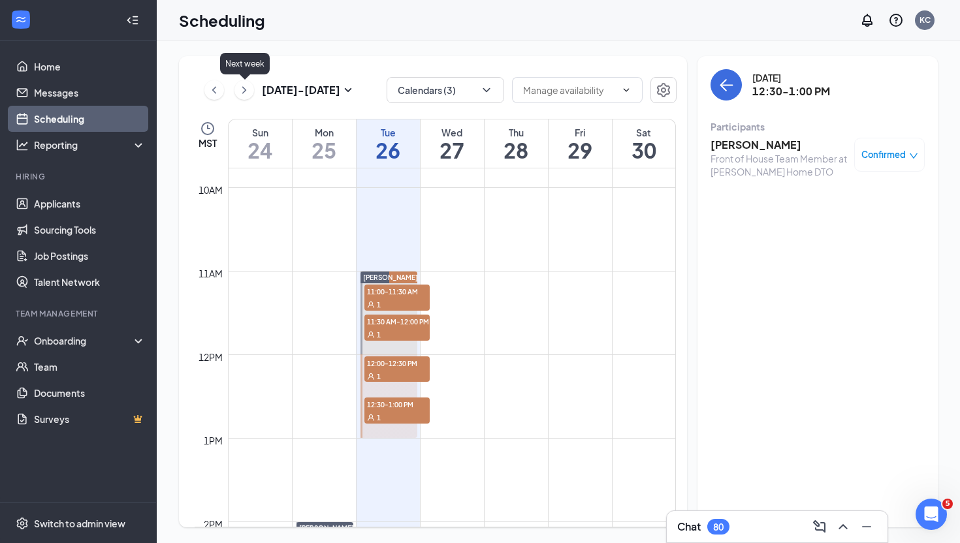
click at [249, 88] on icon "ChevronRight" at bounding box center [244, 90] width 13 height 16
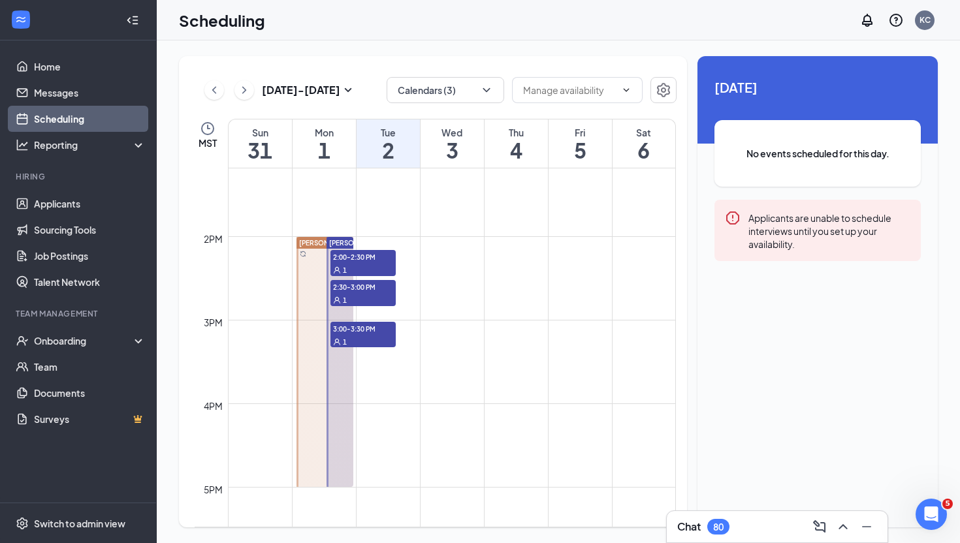
scroll to position [1059, 0]
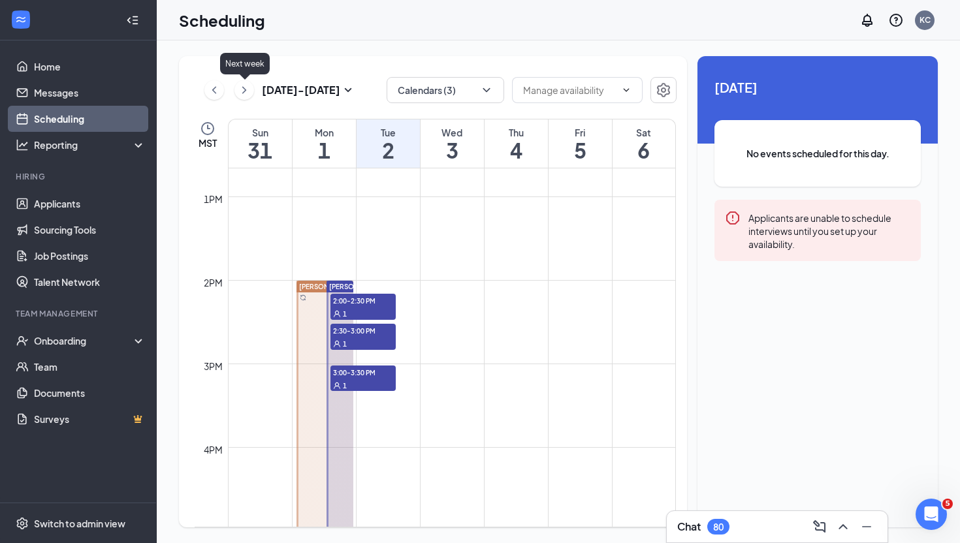
click at [245, 86] on icon "ChevronRight" at bounding box center [244, 90] width 13 height 16
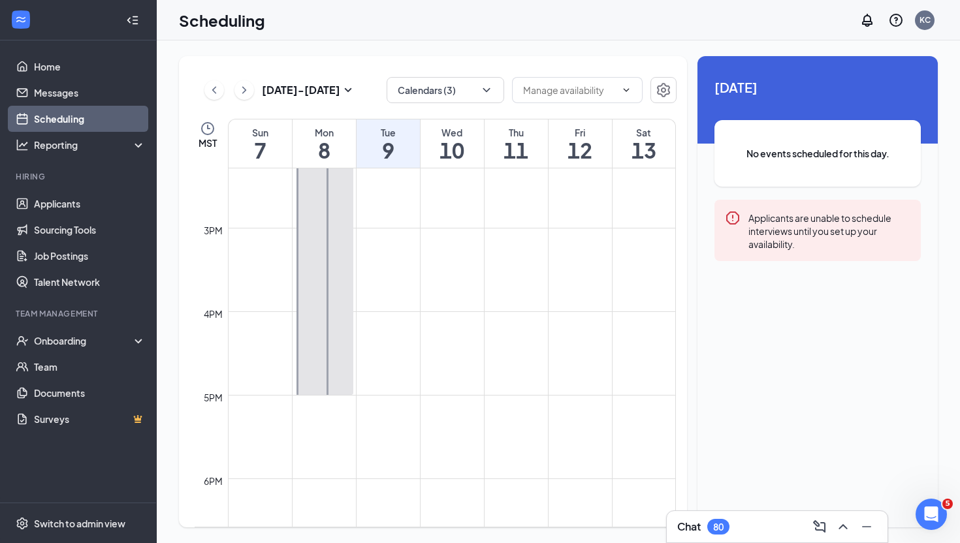
scroll to position [976, 0]
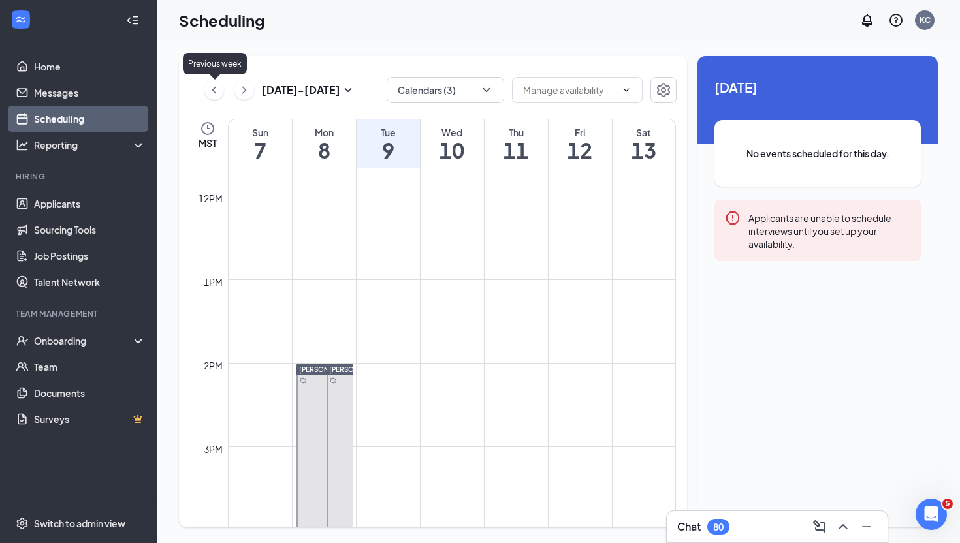
click at [216, 91] on icon "ChevronLeft" at bounding box center [214, 90] width 13 height 16
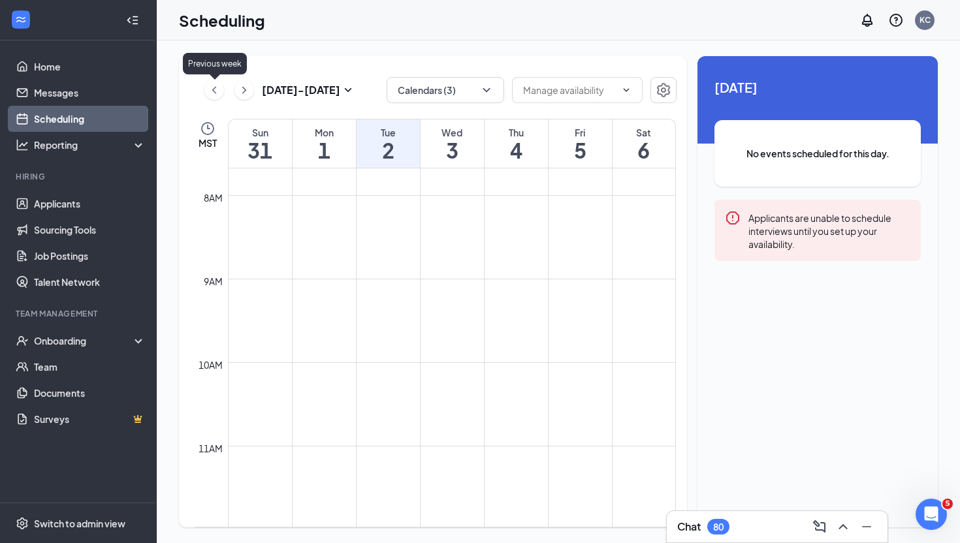
click at [216, 91] on icon "ChevronLeft" at bounding box center [214, 90] width 13 height 16
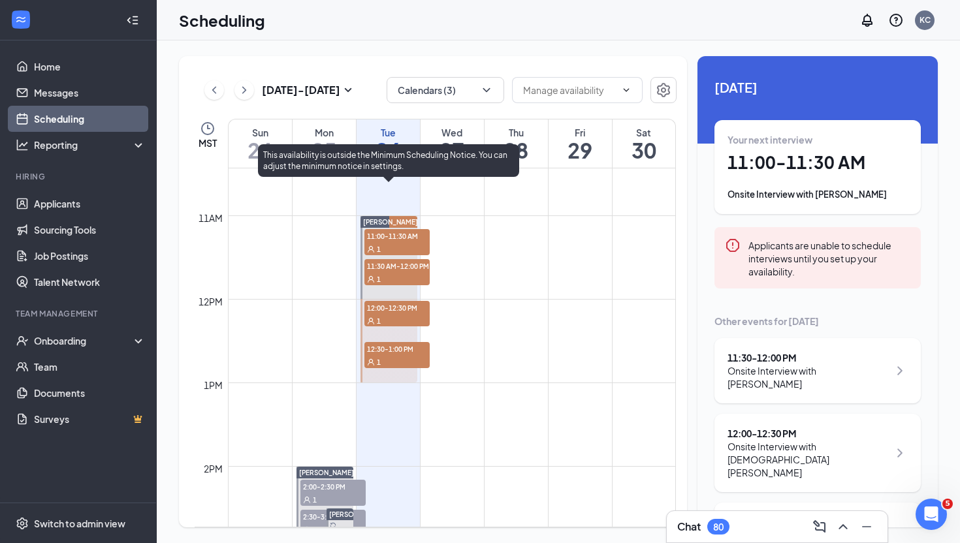
scroll to position [873, 0]
click at [393, 351] on span "12:30-1:00 PM" at bounding box center [396, 348] width 65 height 13
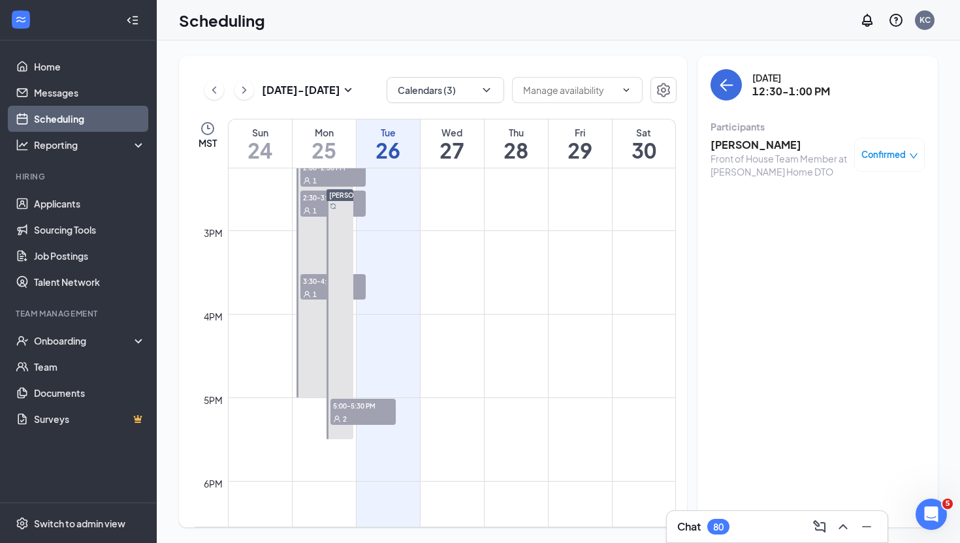
scroll to position [1195, 0]
click at [357, 405] on span "5:00-5:30 PM" at bounding box center [363, 402] width 65 height 13
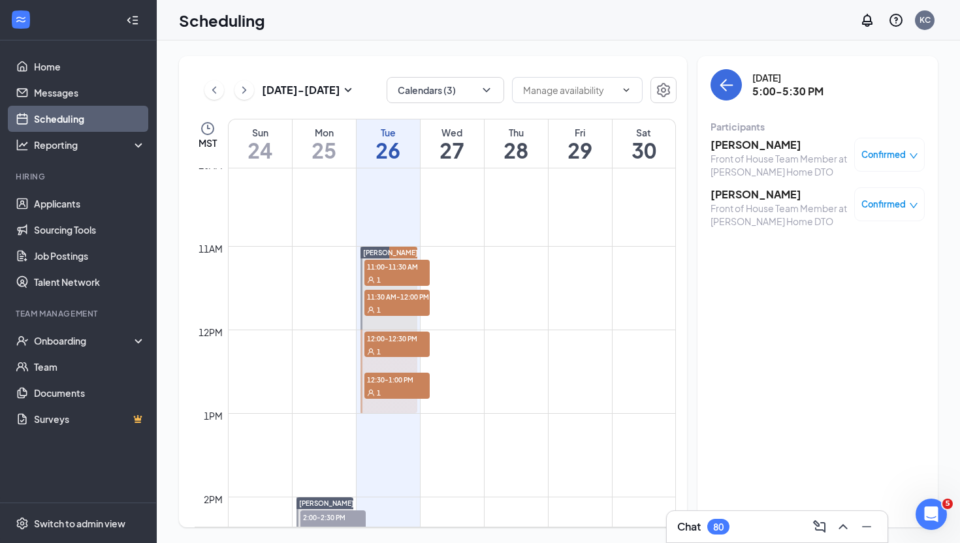
scroll to position [839, 0]
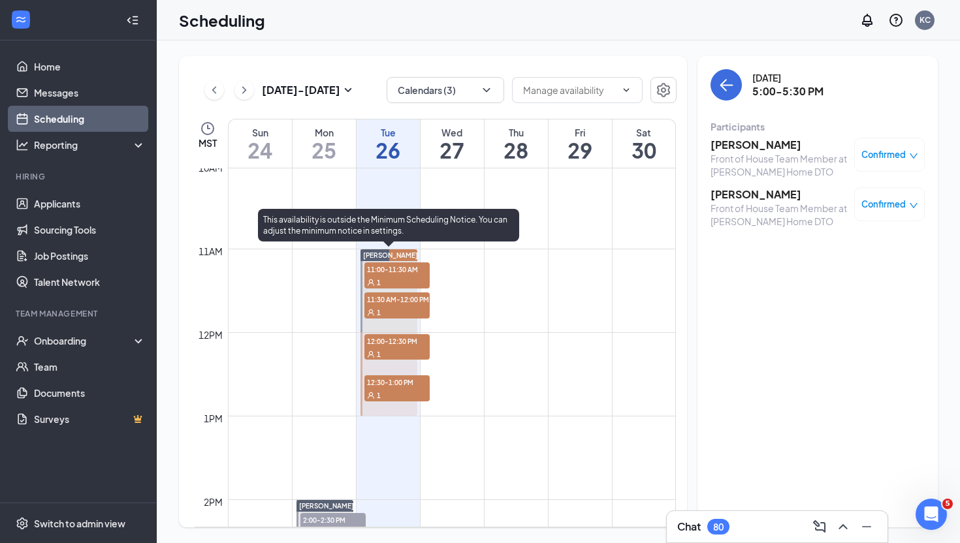
click at [395, 302] on span "11:30 AM-12:00 PM" at bounding box center [396, 299] width 65 height 13
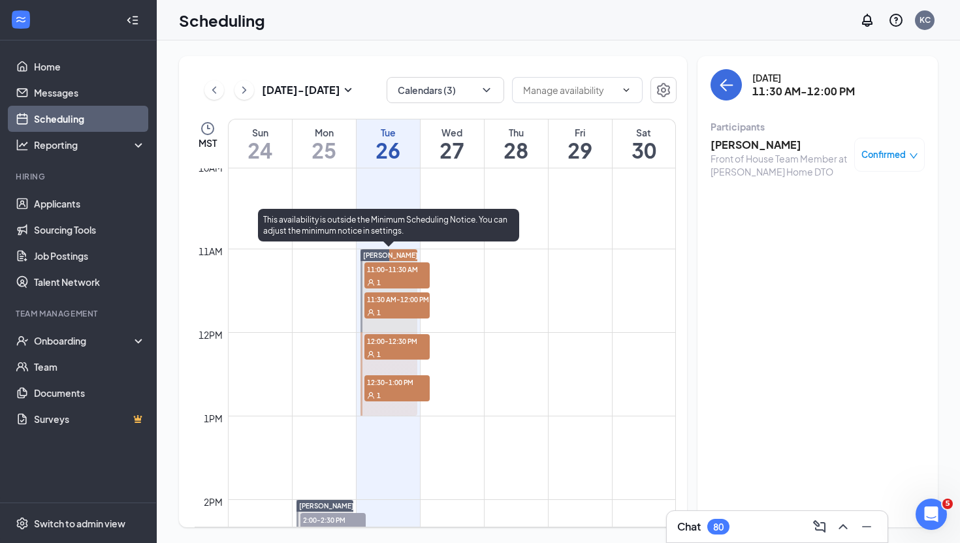
click at [389, 356] on div "1" at bounding box center [396, 353] width 65 height 13
click at [405, 273] on span "11:00-11:30 AM" at bounding box center [396, 269] width 65 height 13
click at [407, 312] on div "1" at bounding box center [396, 312] width 65 height 13
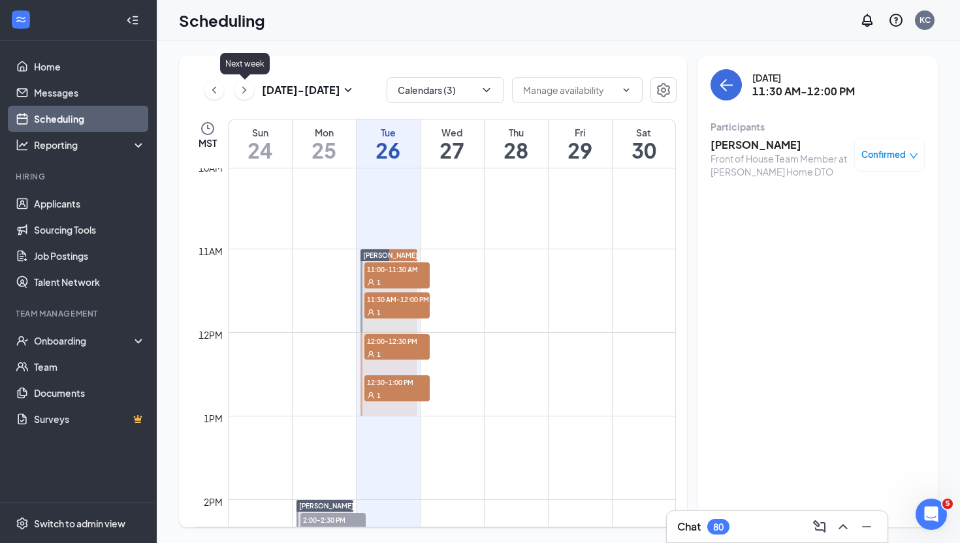
click at [244, 88] on icon "ChevronRight" at bounding box center [244, 90] width 13 height 16
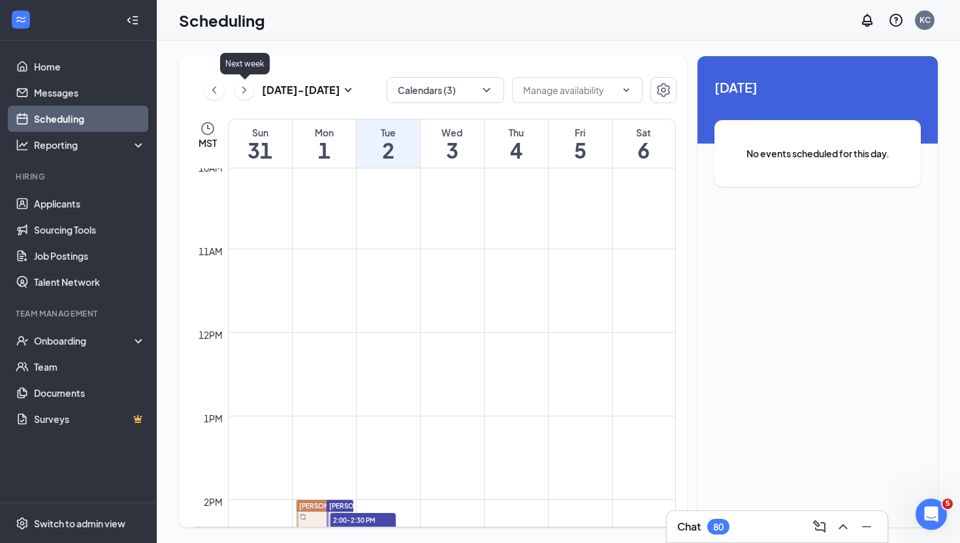
scroll to position [642, 0]
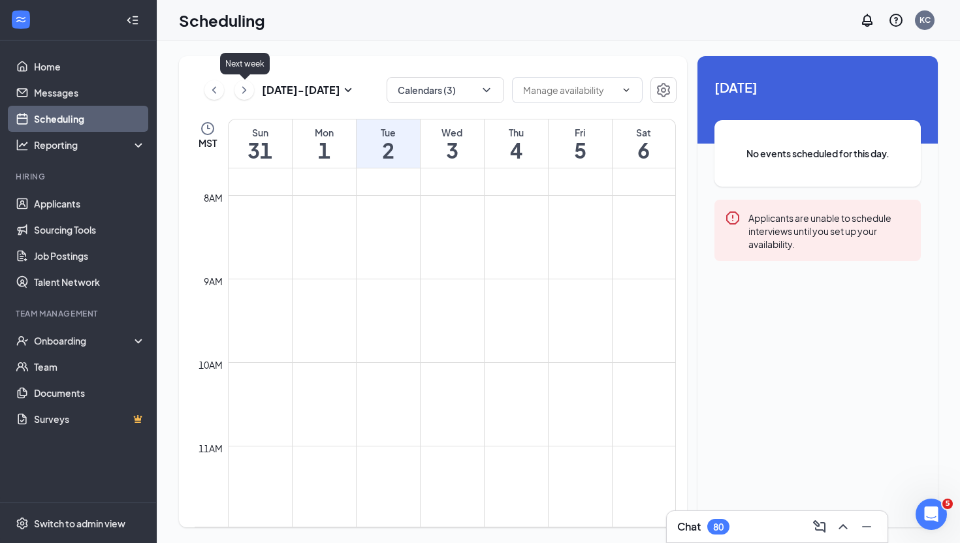
click at [244, 88] on icon "ChevronRight" at bounding box center [244, 89] width 4 height 7
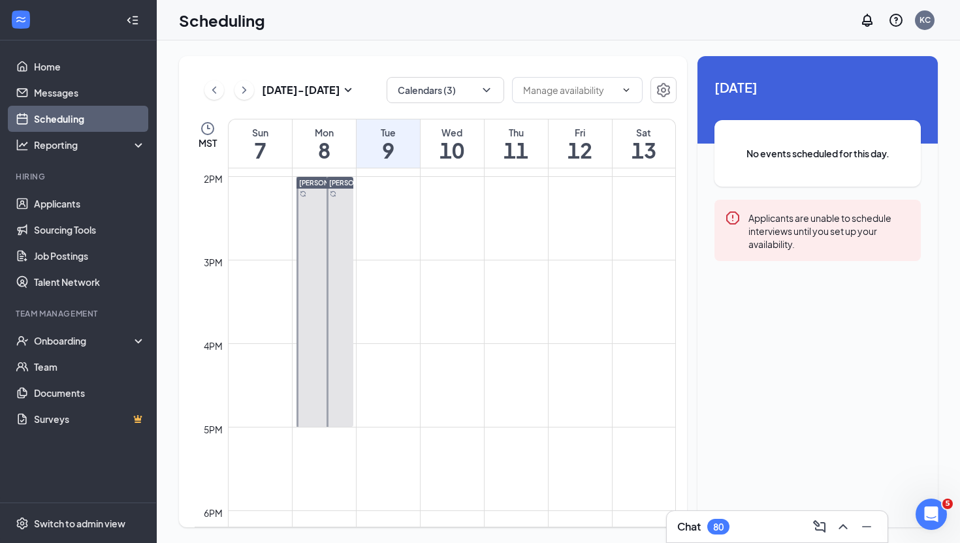
scroll to position [1280, 0]
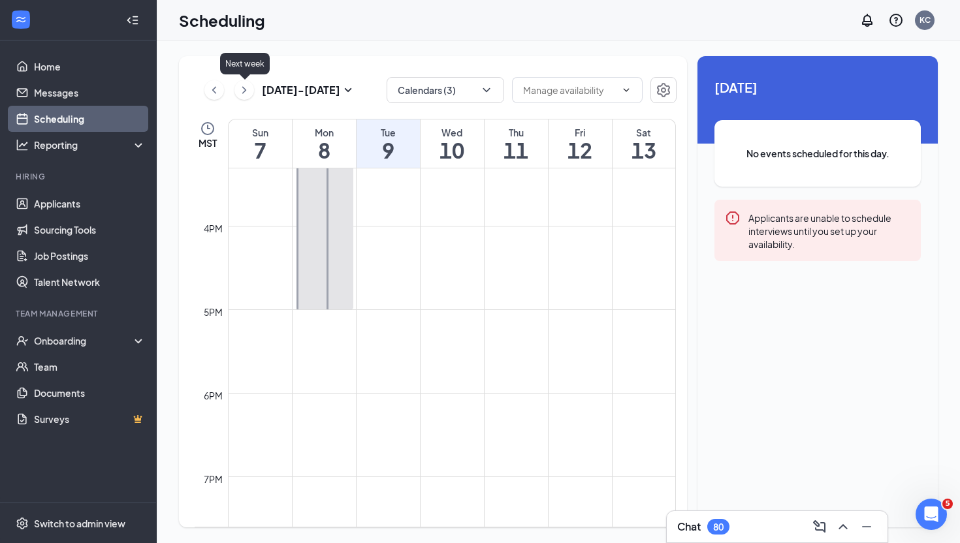
click at [240, 97] on icon "ChevronRight" at bounding box center [244, 90] width 13 height 16
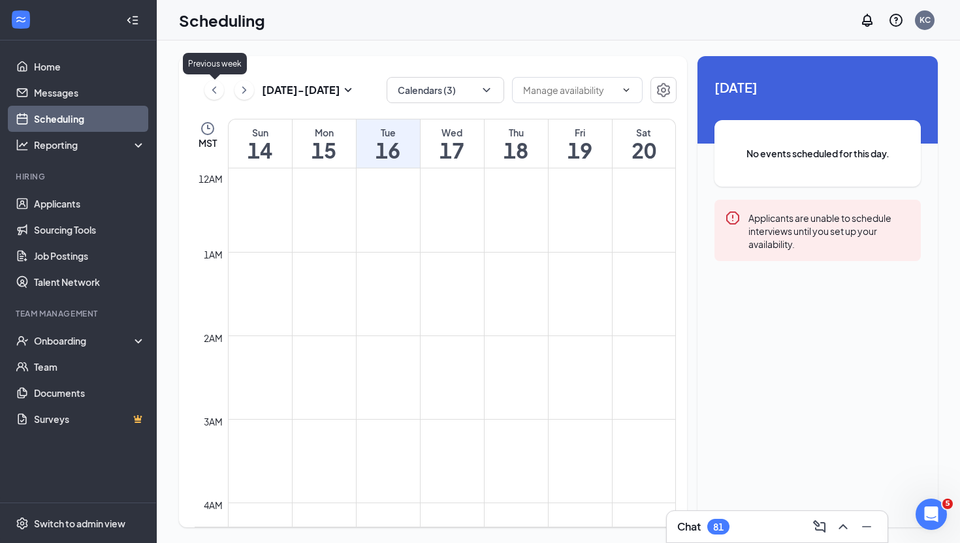
click at [212, 91] on icon "ChevronLeft" at bounding box center [214, 90] width 13 height 16
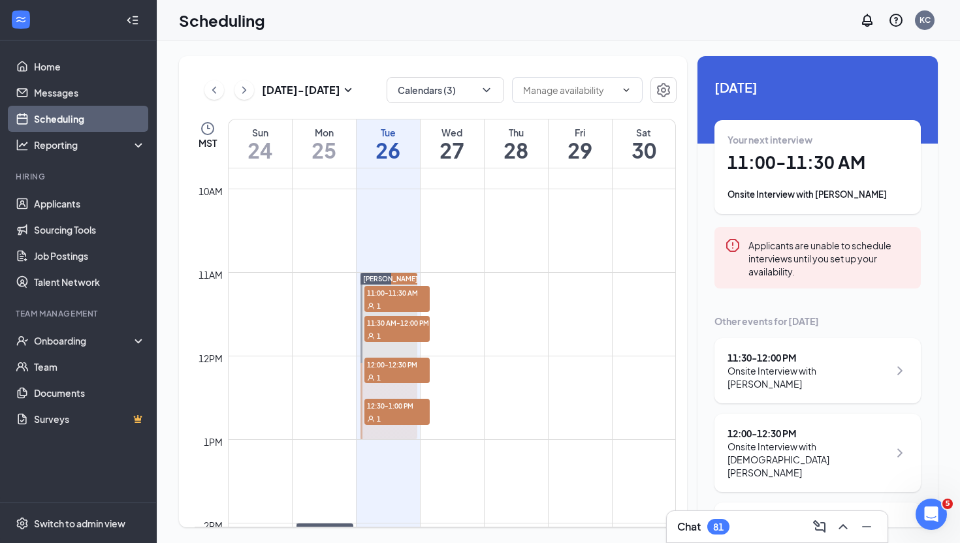
scroll to position [881, 0]
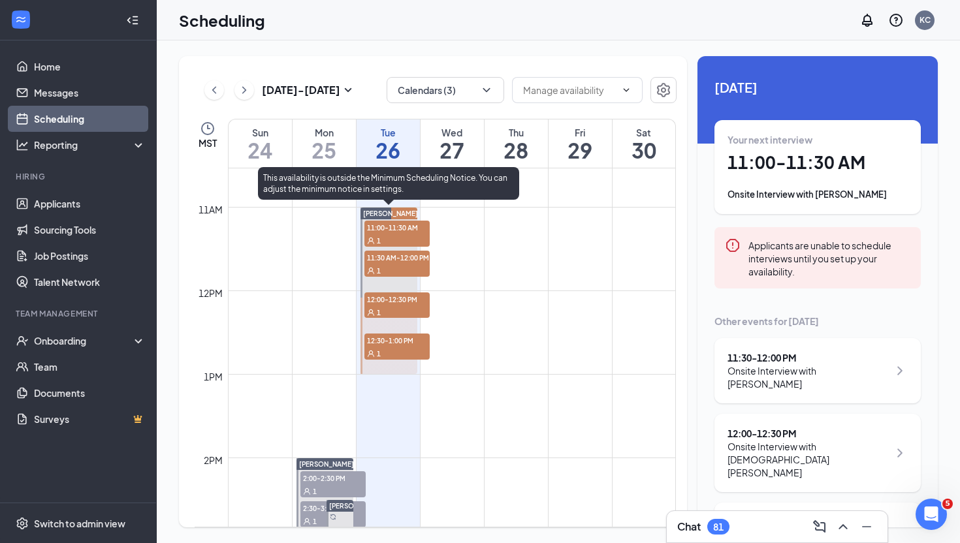
click at [393, 239] on div "1" at bounding box center [396, 240] width 65 height 13
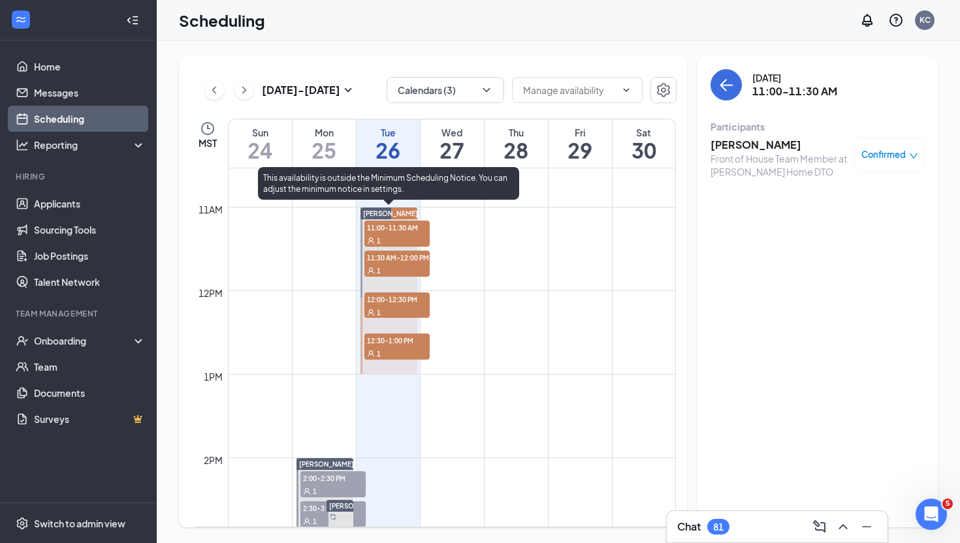
click at [393, 239] on div "1" at bounding box center [396, 240] width 65 height 13
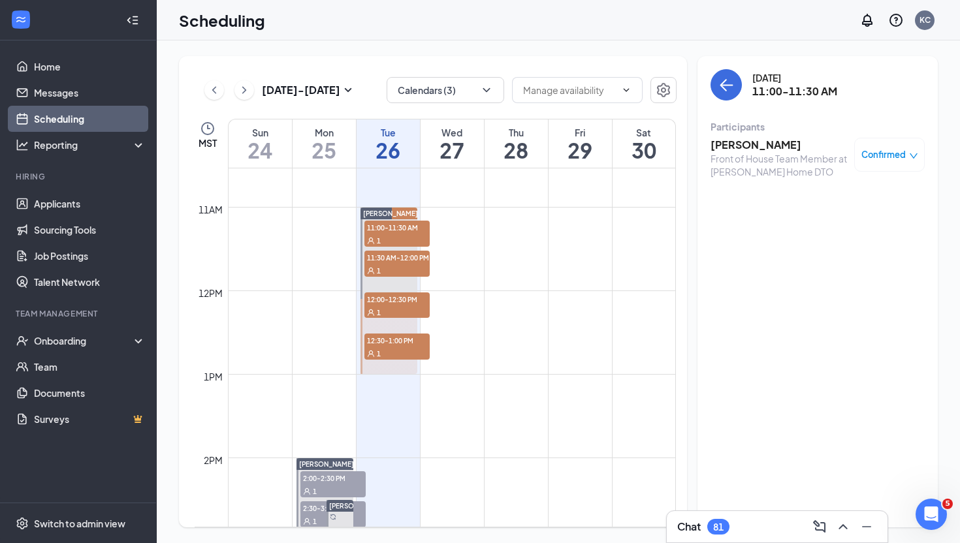
click at [724, 525] on div "81" at bounding box center [718, 527] width 10 height 11
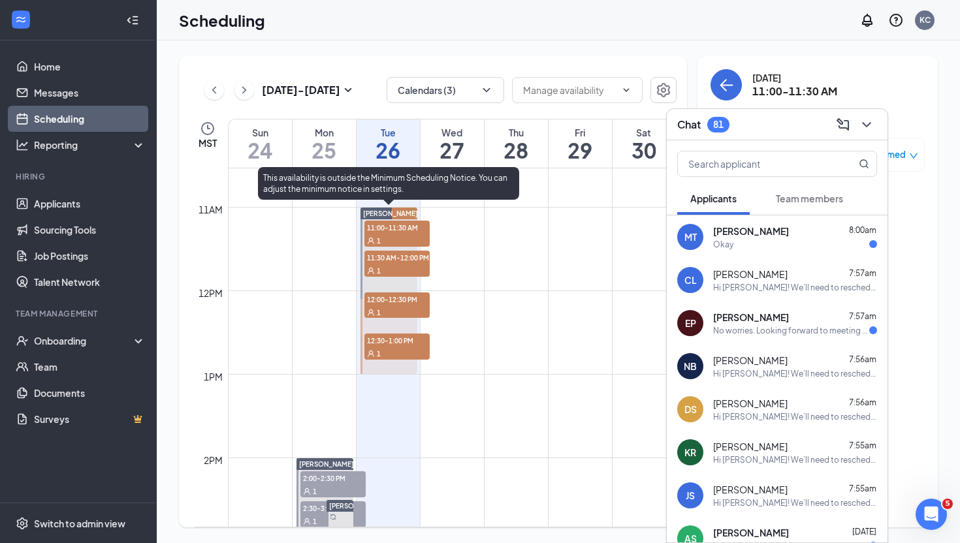
click at [397, 264] on div "1" at bounding box center [396, 270] width 65 height 13
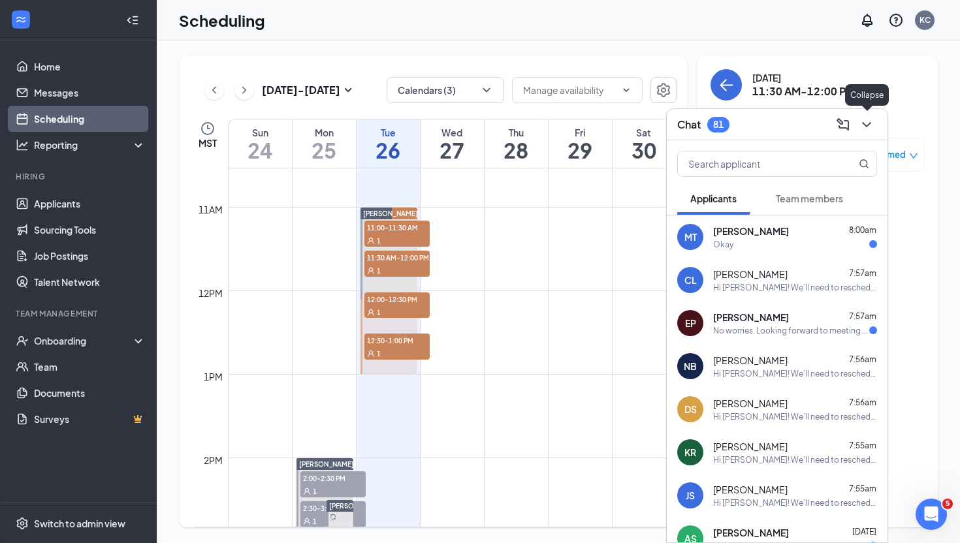
click at [867, 125] on icon "ChevronDown" at bounding box center [866, 124] width 8 height 5
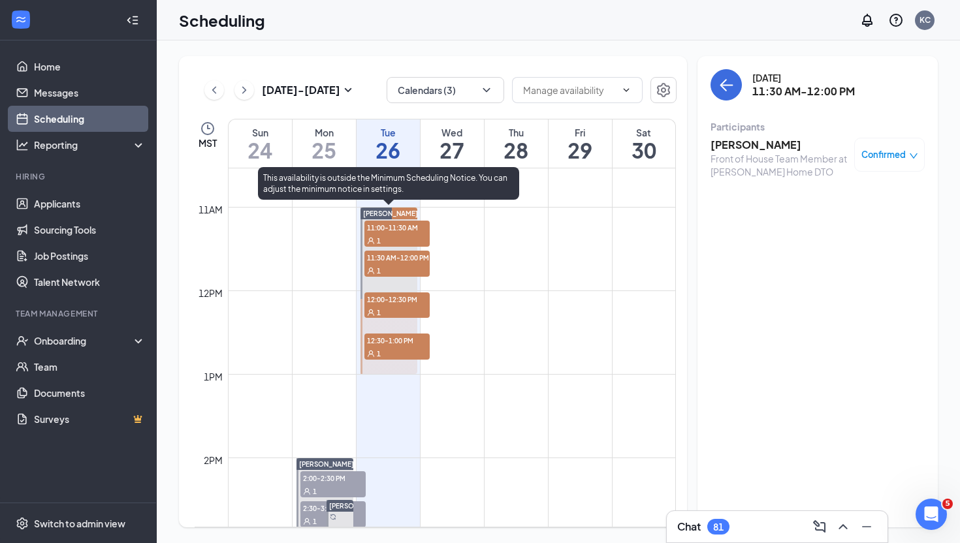
click at [411, 310] on div "1" at bounding box center [396, 312] width 65 height 13
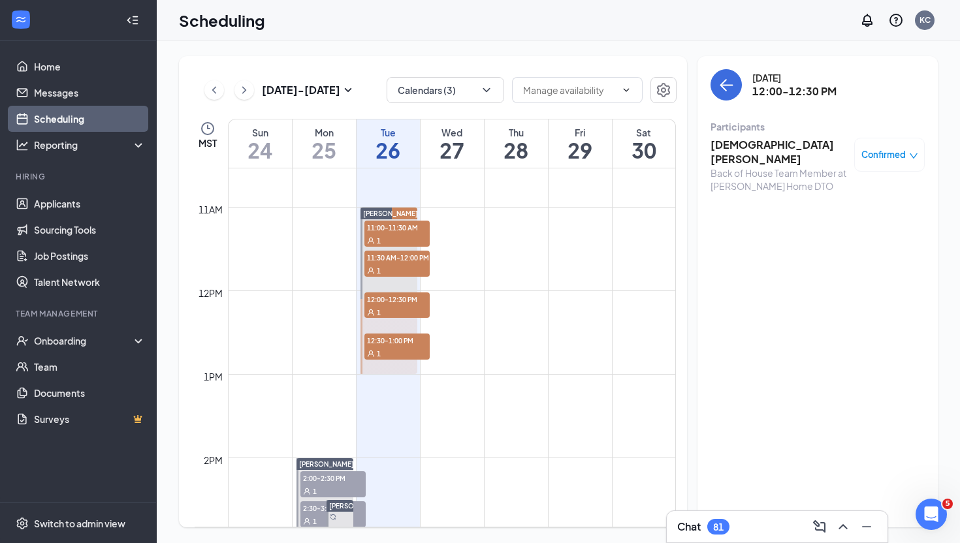
click at [797, 167] on div "Back of House Team Member at Bethany Home DTO" at bounding box center [779, 180] width 137 height 26
click at [709, 520] on div "Chat 81" at bounding box center [703, 527] width 52 height 16
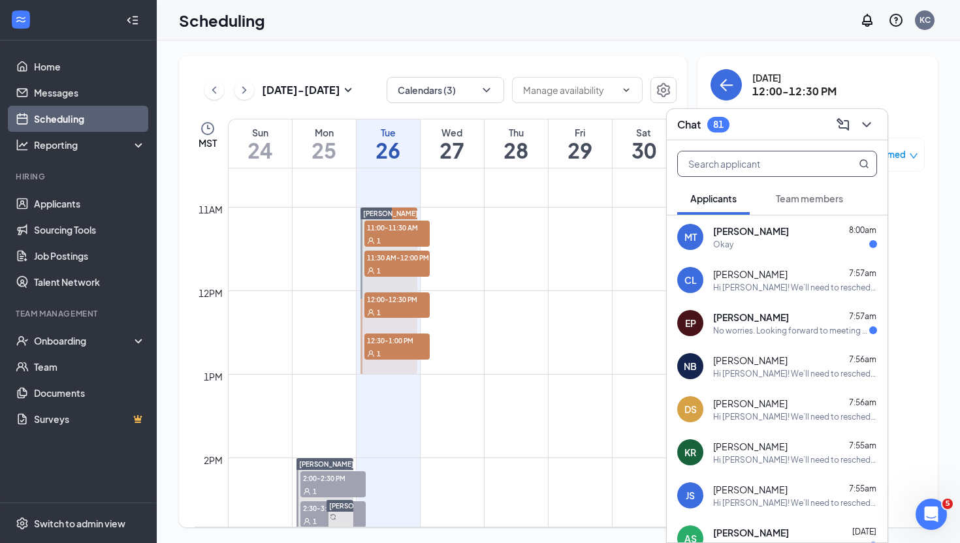
click at [773, 164] on input "text" at bounding box center [755, 164] width 155 height 25
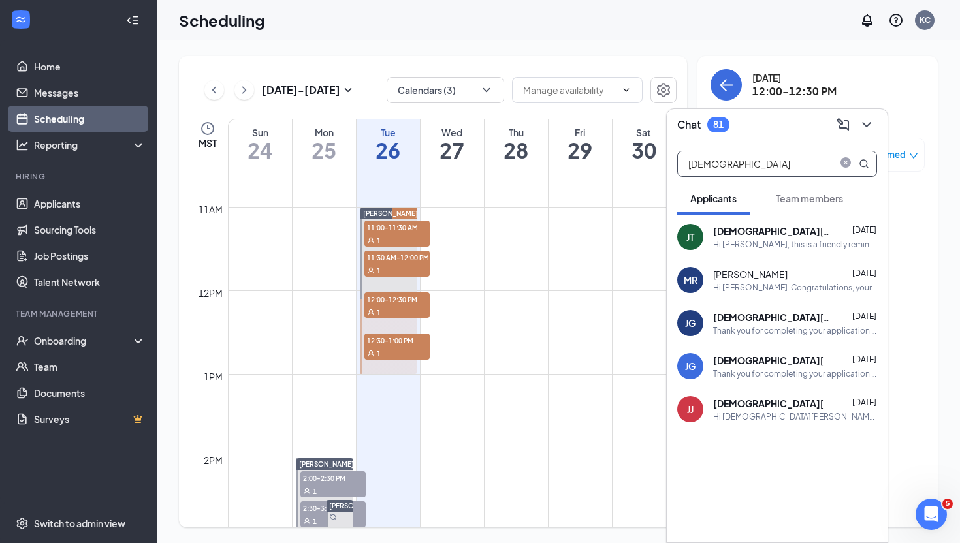
type input "Jesus"
click at [777, 231] on div "Jesus Tirado Aug 25" at bounding box center [795, 231] width 164 height 13
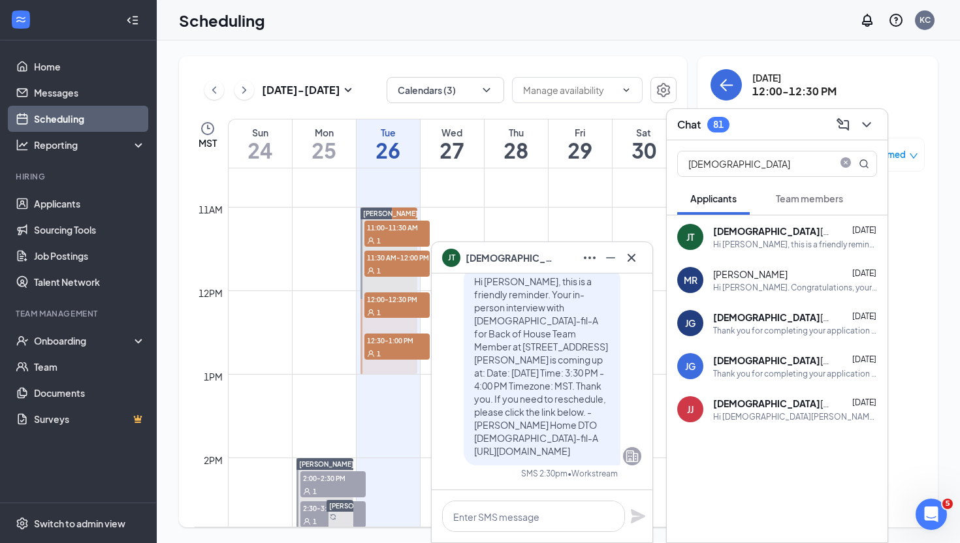
click at [746, 404] on div "Jesus Jurado" at bounding box center [772, 403] width 118 height 13
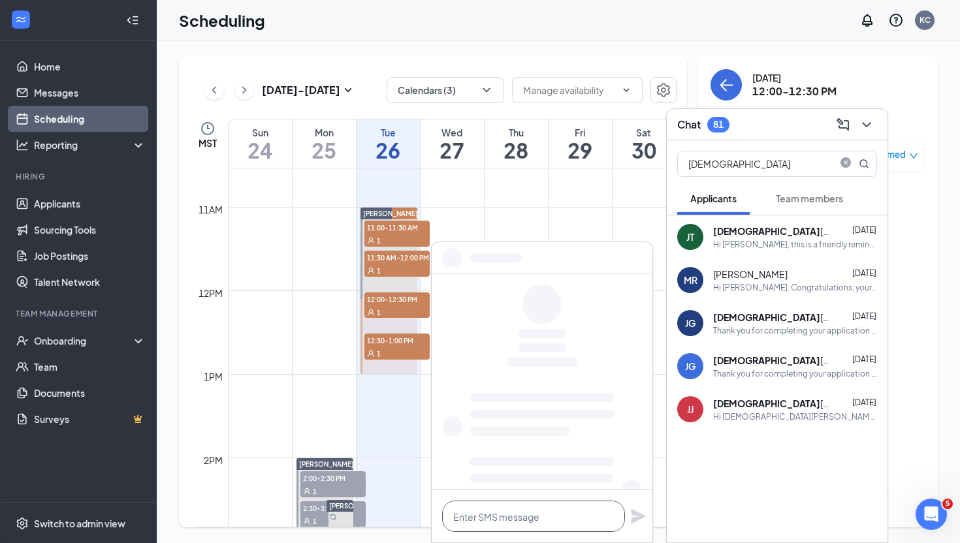
click at [519, 517] on textarea at bounding box center [533, 516] width 183 height 31
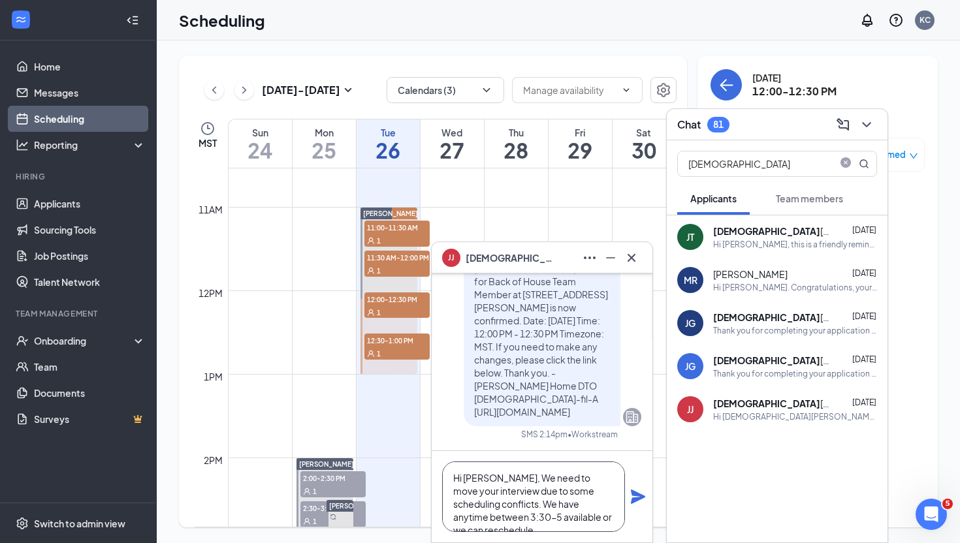
scroll to position [13, 0]
click at [500, 511] on textarea "Hi Jesus, We need to move your interview due to some scheduling conflicts. We h…" at bounding box center [533, 497] width 183 height 71
type textarea "Hi Jesus, We need to move your interview due to some scheduling conflicts. We h…"
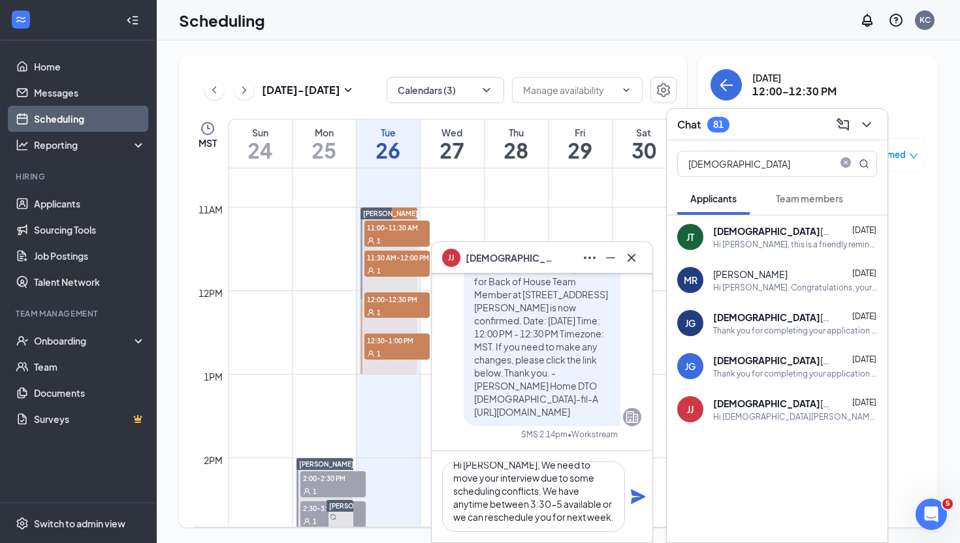
click at [634, 493] on icon "Plane" at bounding box center [638, 497] width 14 height 14
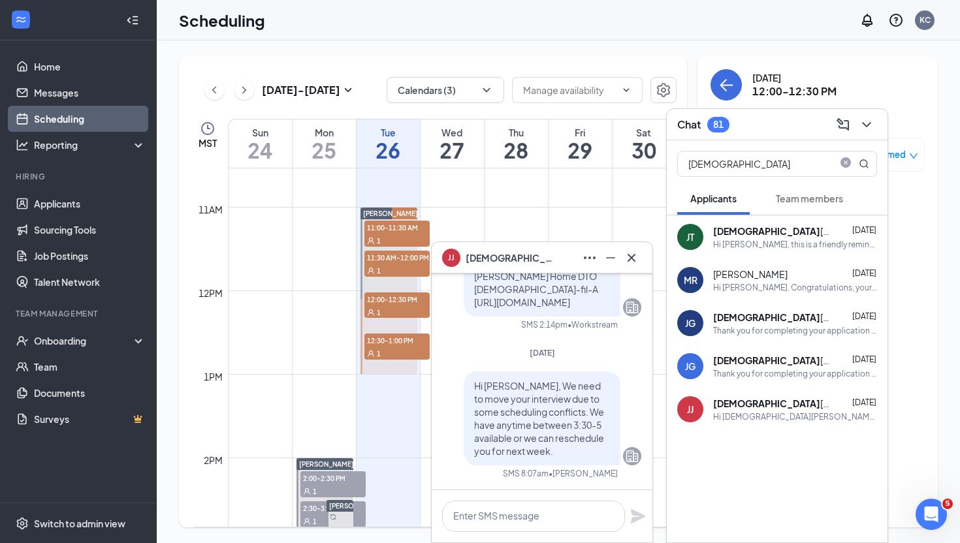
scroll to position [0, 0]
click at [632, 255] on icon "Cross" at bounding box center [632, 258] width 16 height 16
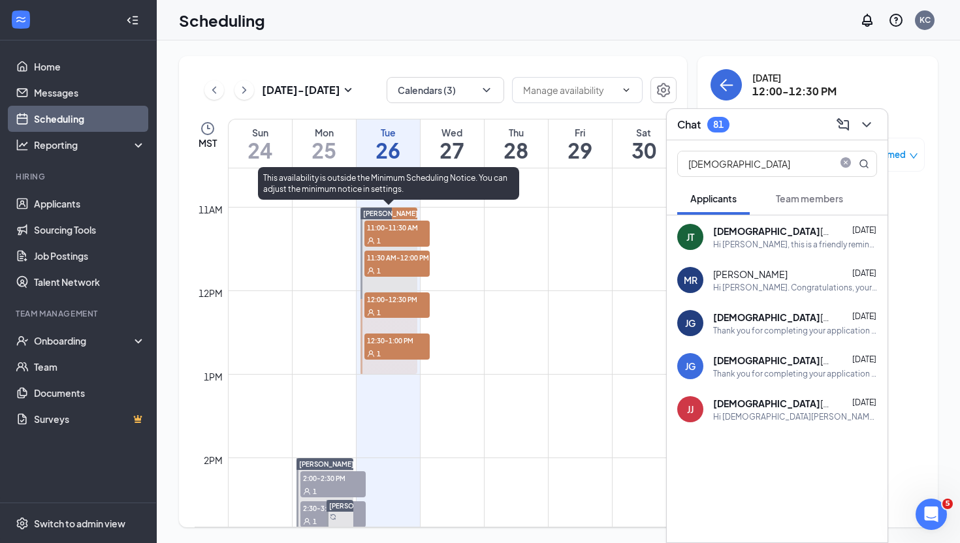
click at [396, 339] on span "12:30-1:00 PM" at bounding box center [396, 340] width 65 height 13
click at [399, 348] on div "1" at bounding box center [396, 353] width 65 height 13
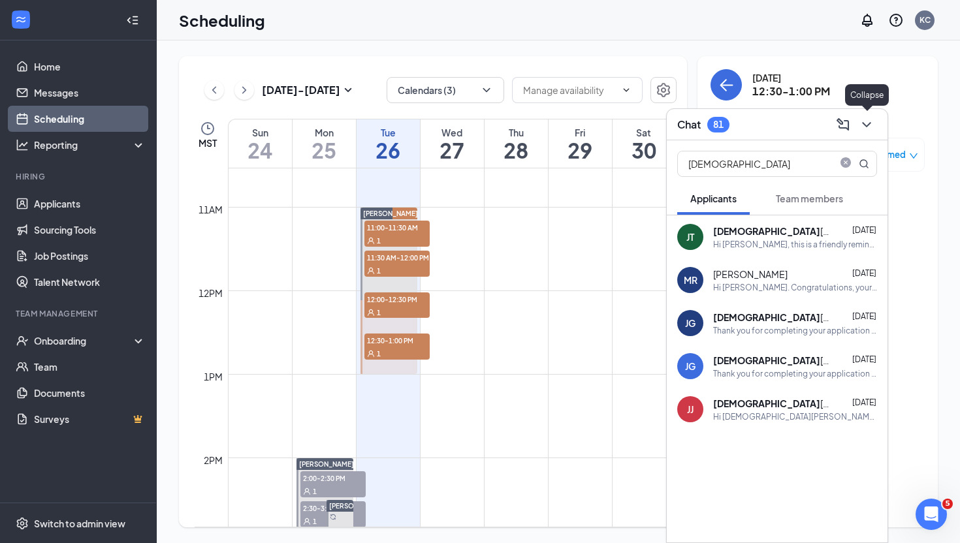
click at [859, 123] on icon "ChevronDown" at bounding box center [867, 125] width 16 height 16
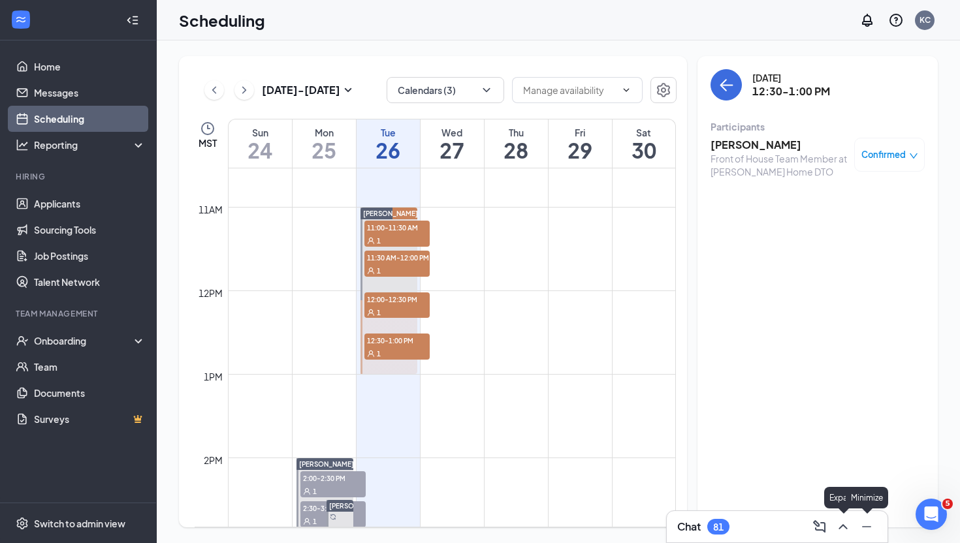
click at [839, 528] on icon "ChevronUp" at bounding box center [843, 527] width 16 height 16
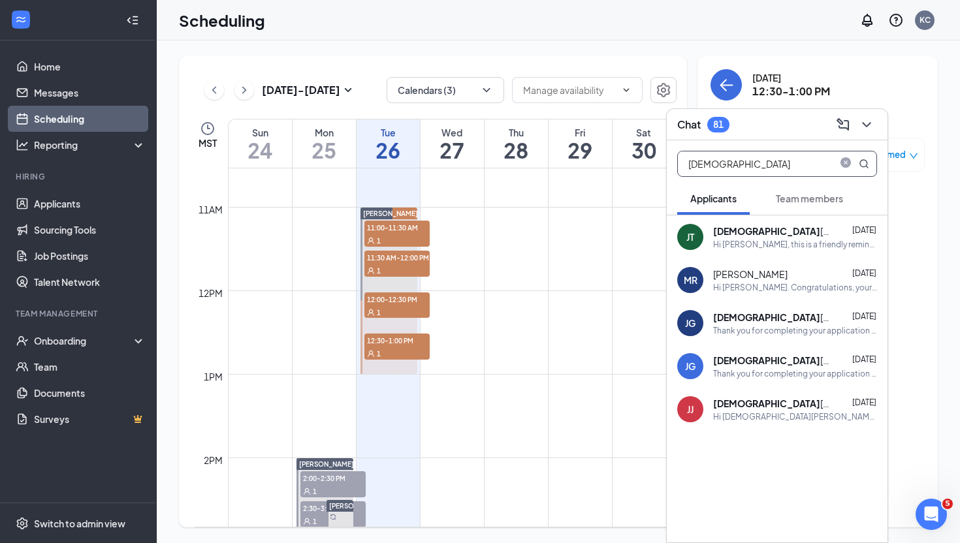
click at [728, 165] on input "Jesus" at bounding box center [755, 164] width 155 height 25
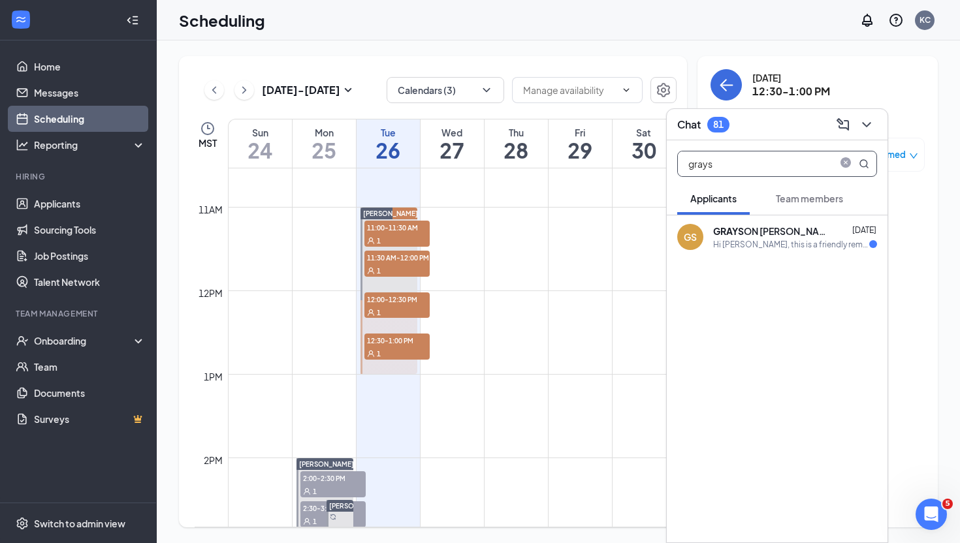
type input "grays"
click at [792, 232] on div "GRAYS ON SMITH Aug 25" at bounding box center [795, 231] width 164 height 13
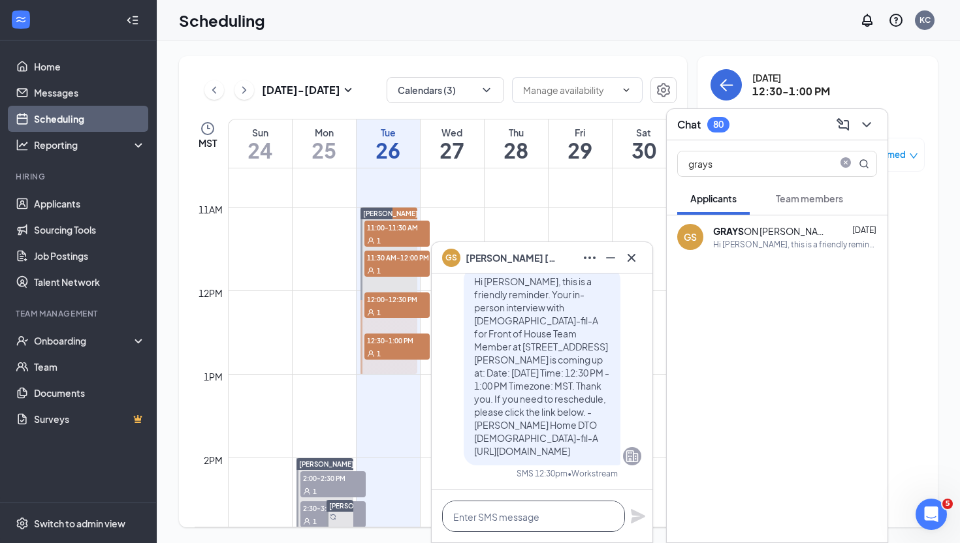
click at [481, 515] on textarea at bounding box center [533, 516] width 183 height 31
paste textarea "Hi Jesus, We need to move your interview due to some scheduling conflicts. We h…"
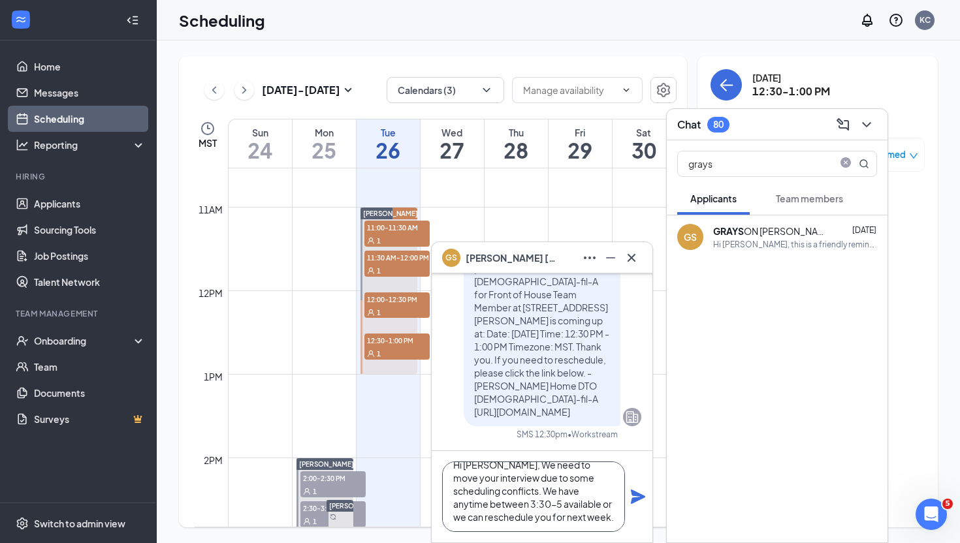
scroll to position [8, 0]
click at [472, 474] on textarea "Hi Jesus, We need to move your interview due to some scheduling conflicts. We h…" at bounding box center [533, 497] width 183 height 71
click at [472, 466] on textarea "Hi Jesus, We need to move your interview due to some scheduling conflicts. We h…" at bounding box center [533, 497] width 183 height 71
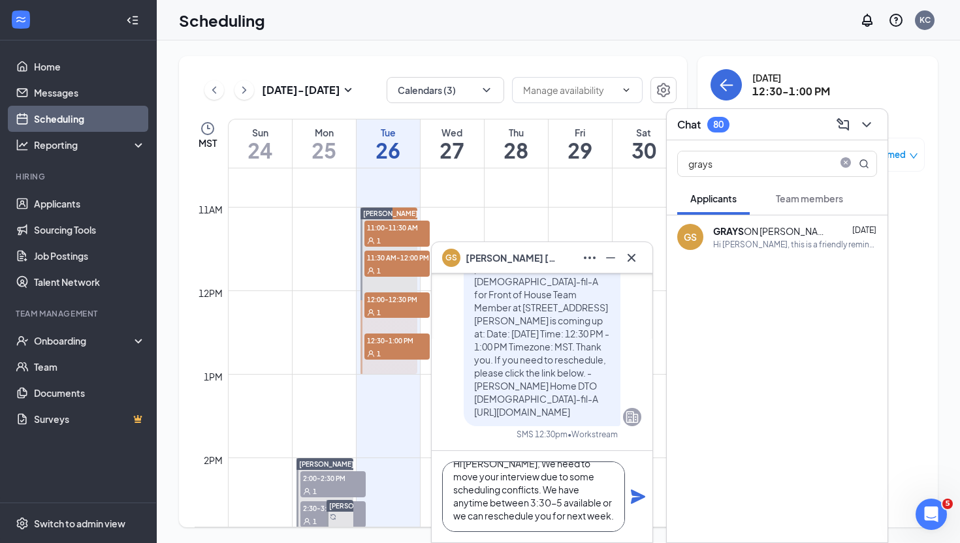
type textarea "Hi Grayson, We need to move your interview due to some scheduling conflicts. We…"
click at [639, 498] on icon "Plane" at bounding box center [638, 497] width 14 height 14
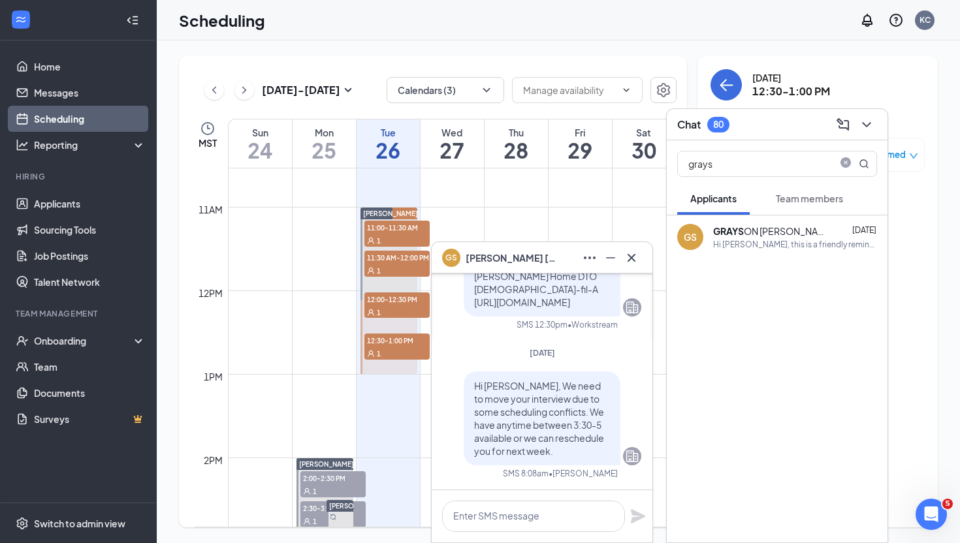
scroll to position [0, 0]
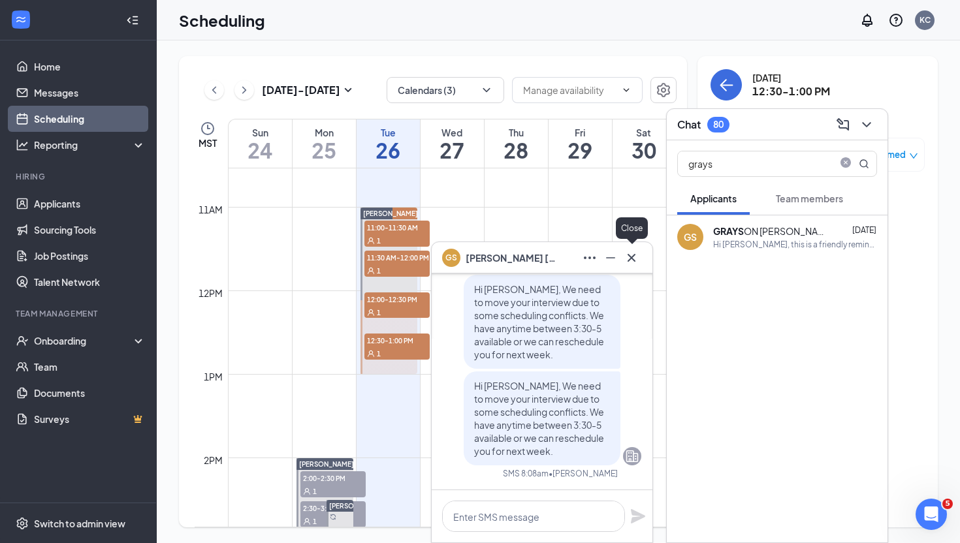
click at [639, 259] on button at bounding box center [631, 258] width 21 height 21
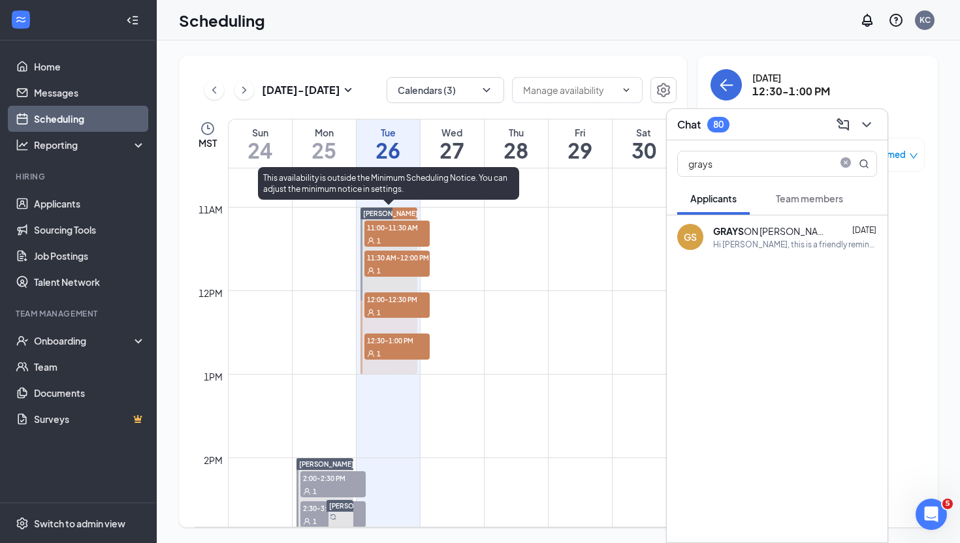
click at [374, 287] on div at bounding box center [389, 291] width 57 height 167
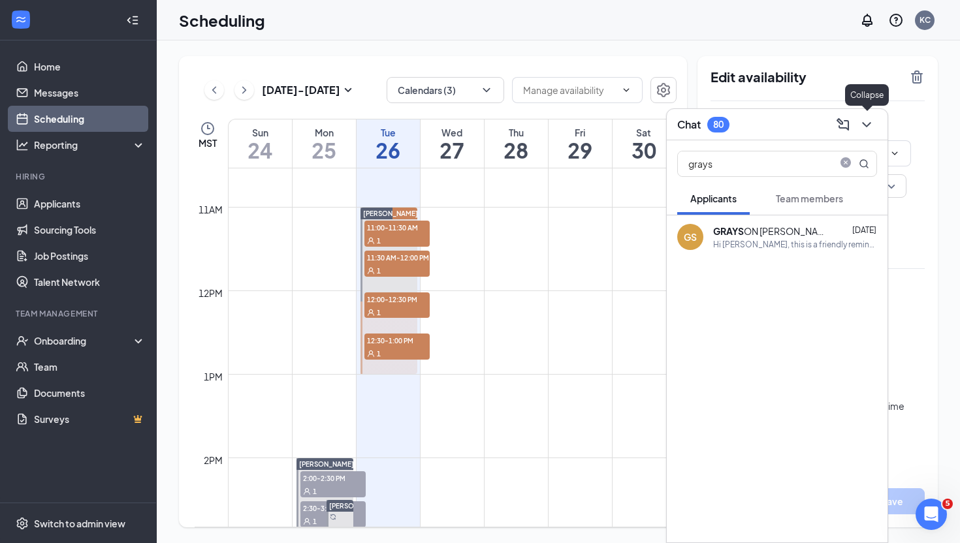
click at [868, 128] on icon "ChevronDown" at bounding box center [867, 125] width 16 height 16
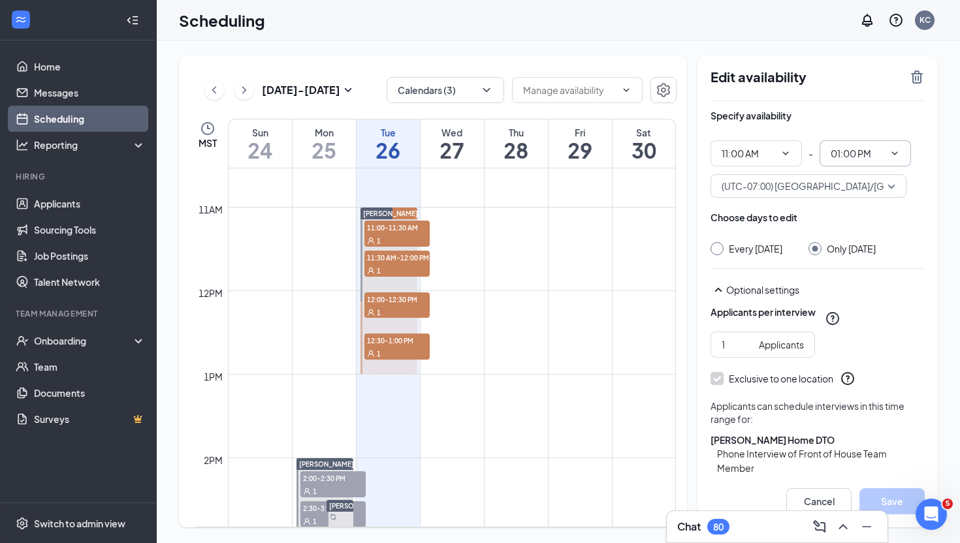
click at [869, 158] on input "01:00 PM" at bounding box center [858, 153] width 54 height 14
click at [864, 223] on div "12:00 PM" at bounding box center [864, 214] width 91 height 30
type input "12:00 PM"
click at [897, 502] on button "Save" at bounding box center [892, 502] width 65 height 26
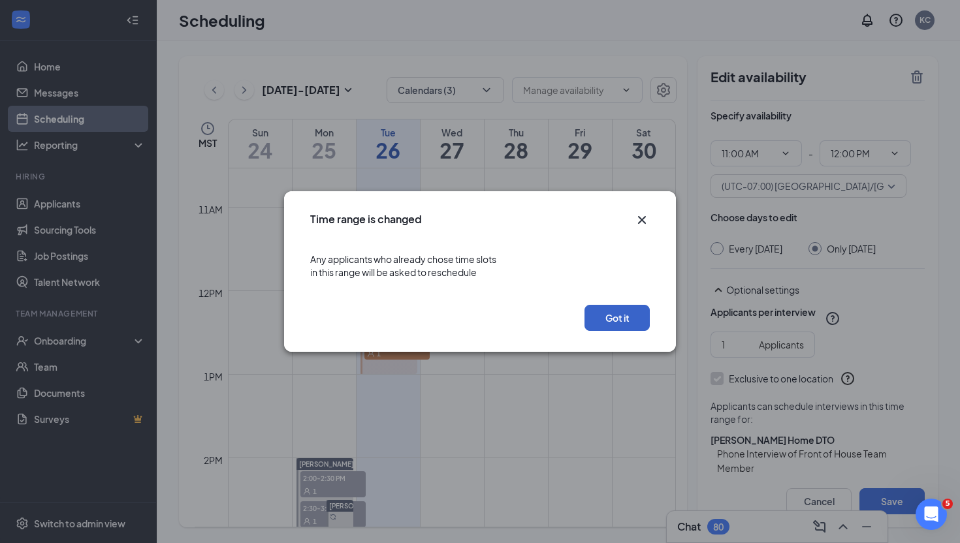
click at [621, 319] on button "Got it" at bounding box center [617, 318] width 65 height 26
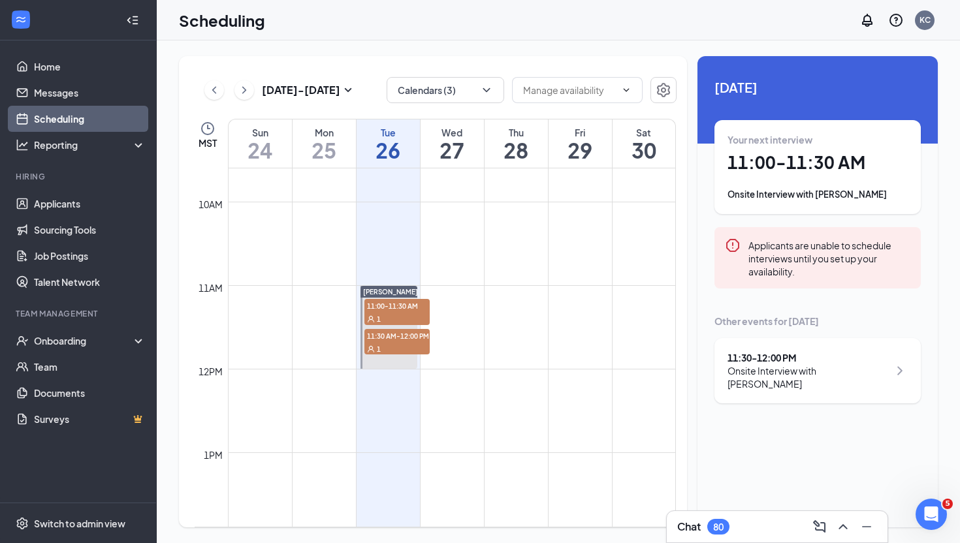
scroll to position [804, 0]
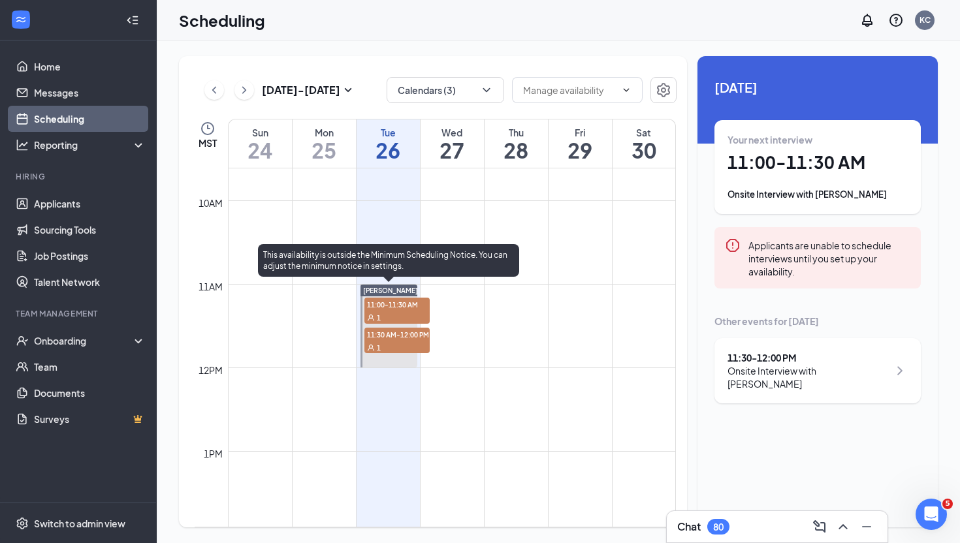
click at [374, 367] on div at bounding box center [389, 326] width 57 height 83
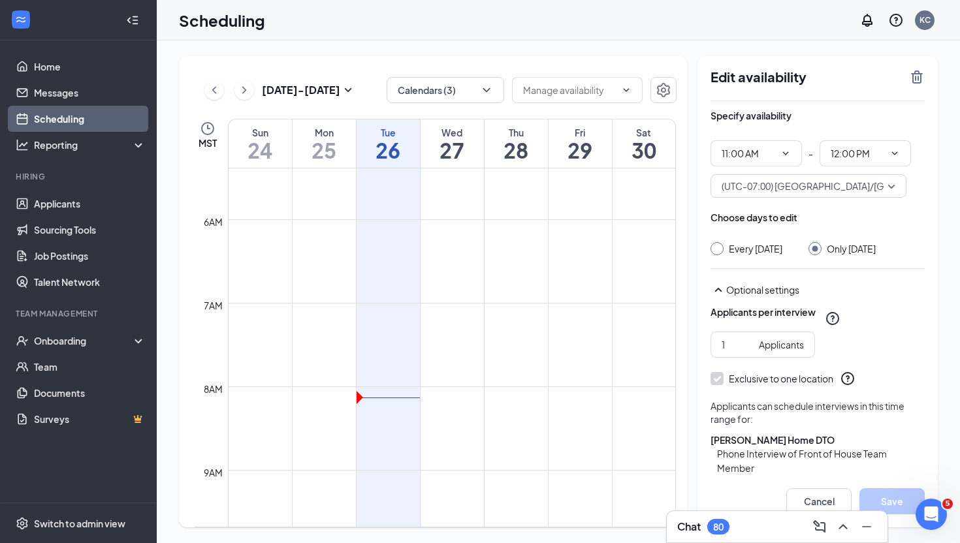
scroll to position [856, 0]
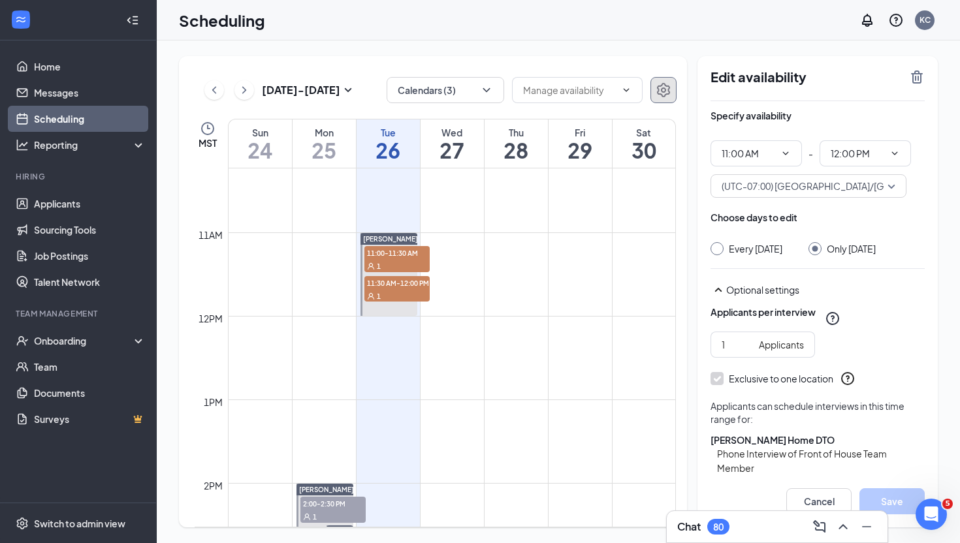
click at [663, 99] on button "button" at bounding box center [664, 90] width 26 height 26
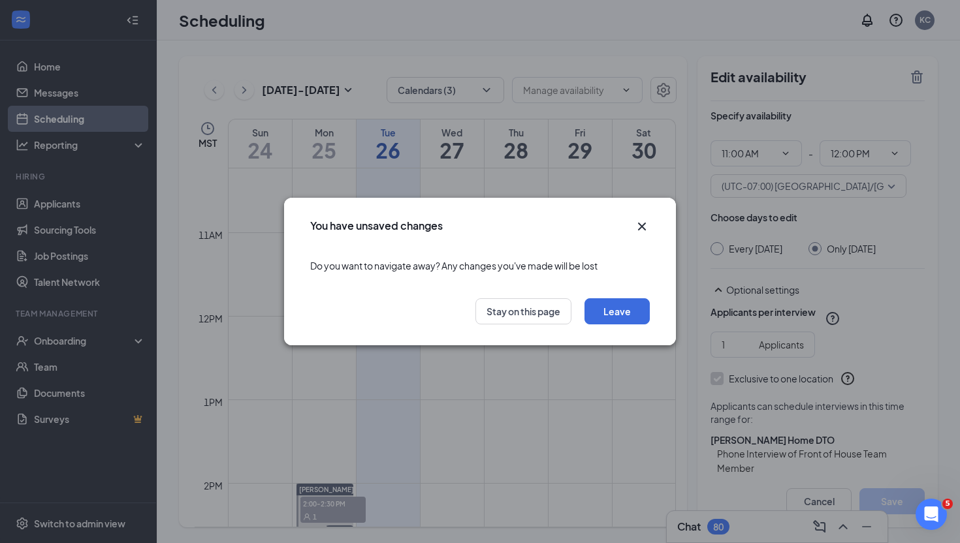
click at [644, 219] on icon "Cross" at bounding box center [642, 227] width 16 height 16
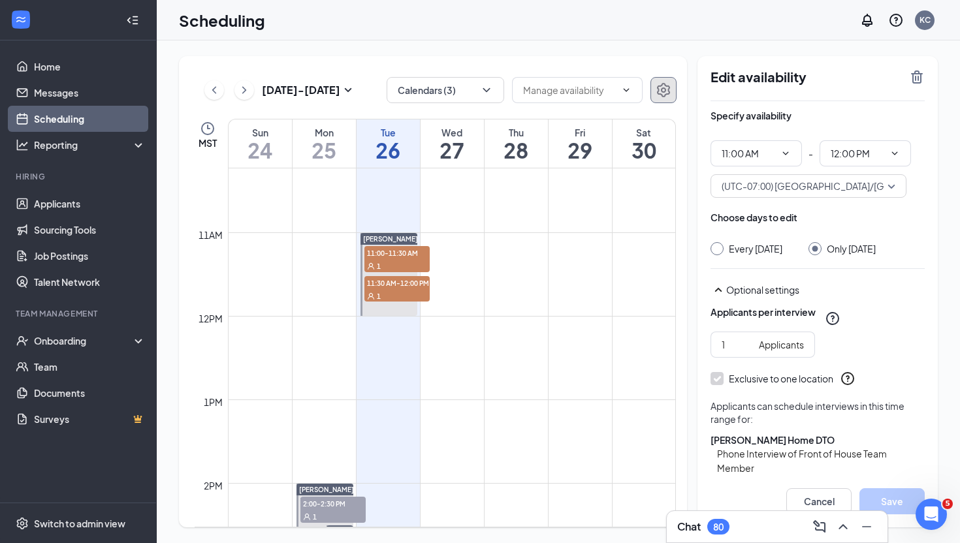
click at [398, 387] on td at bounding box center [452, 389] width 448 height 21
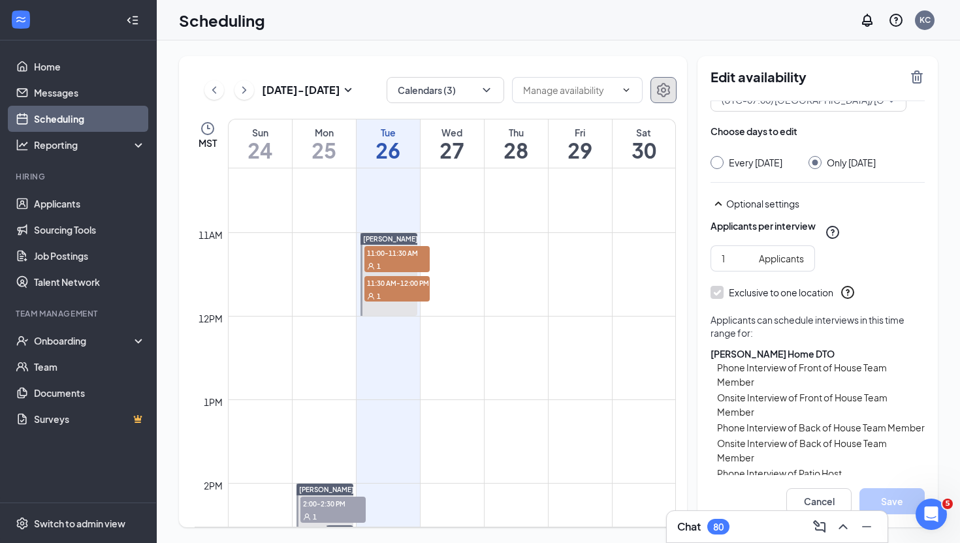
scroll to position [0, 0]
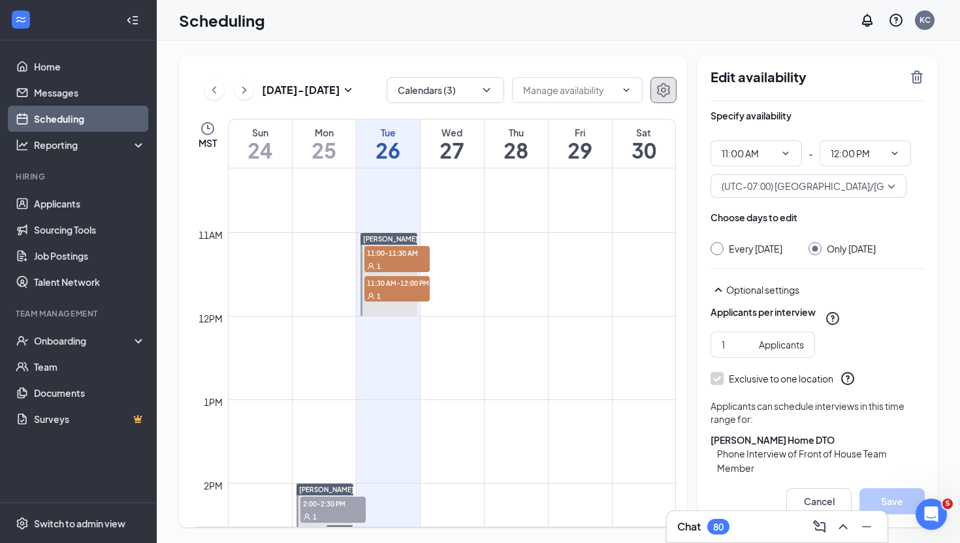
click at [377, 383] on td at bounding box center [452, 389] width 448 height 21
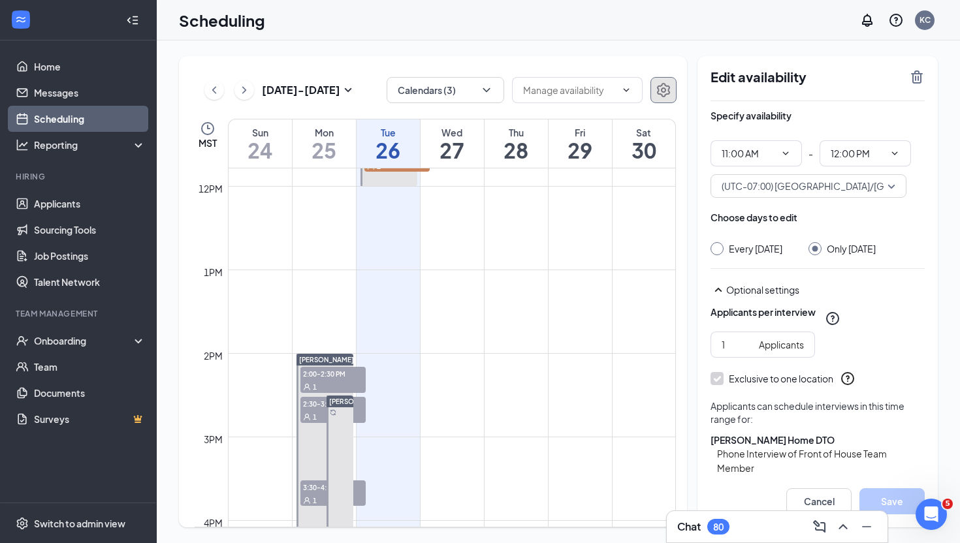
scroll to position [986, 0]
